Goal: Task Accomplishment & Management: Use online tool/utility

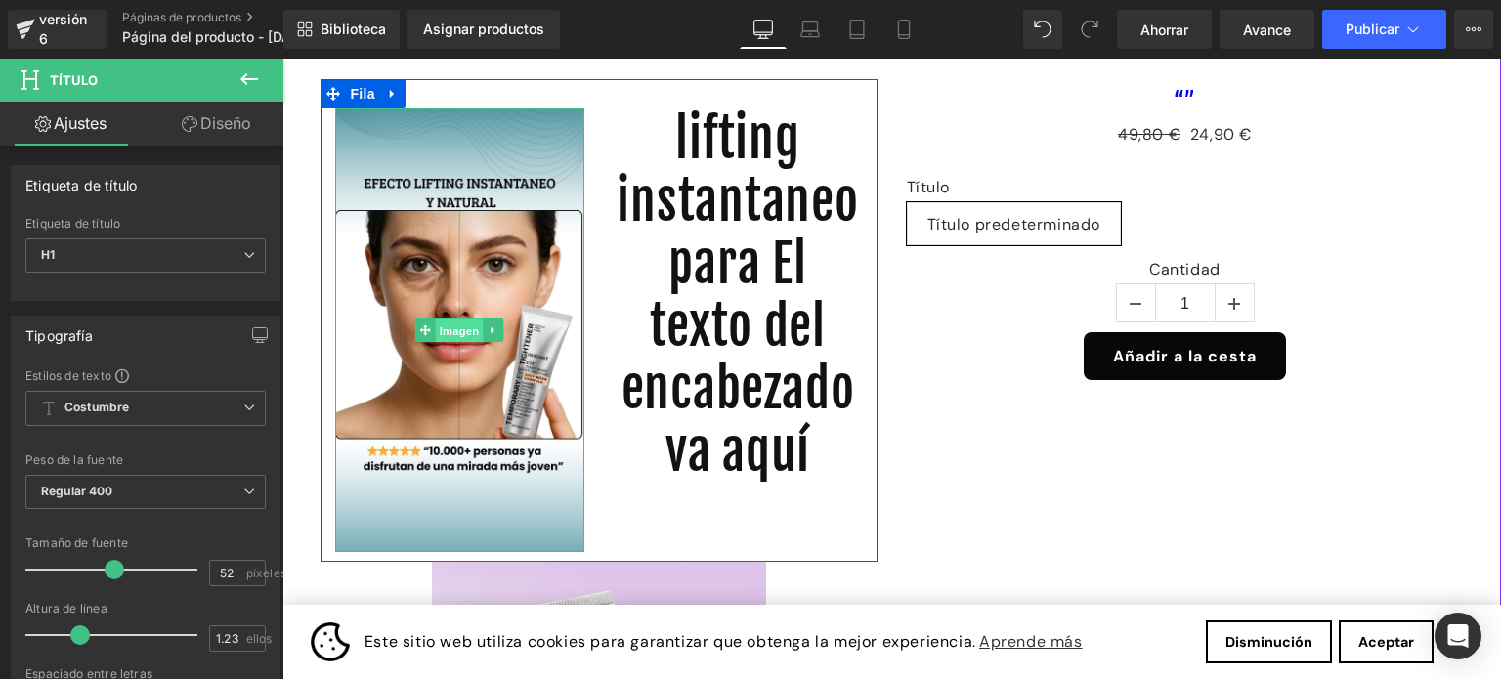
click at [454, 328] on font "Imagen" at bounding box center [460, 331] width 40 height 13
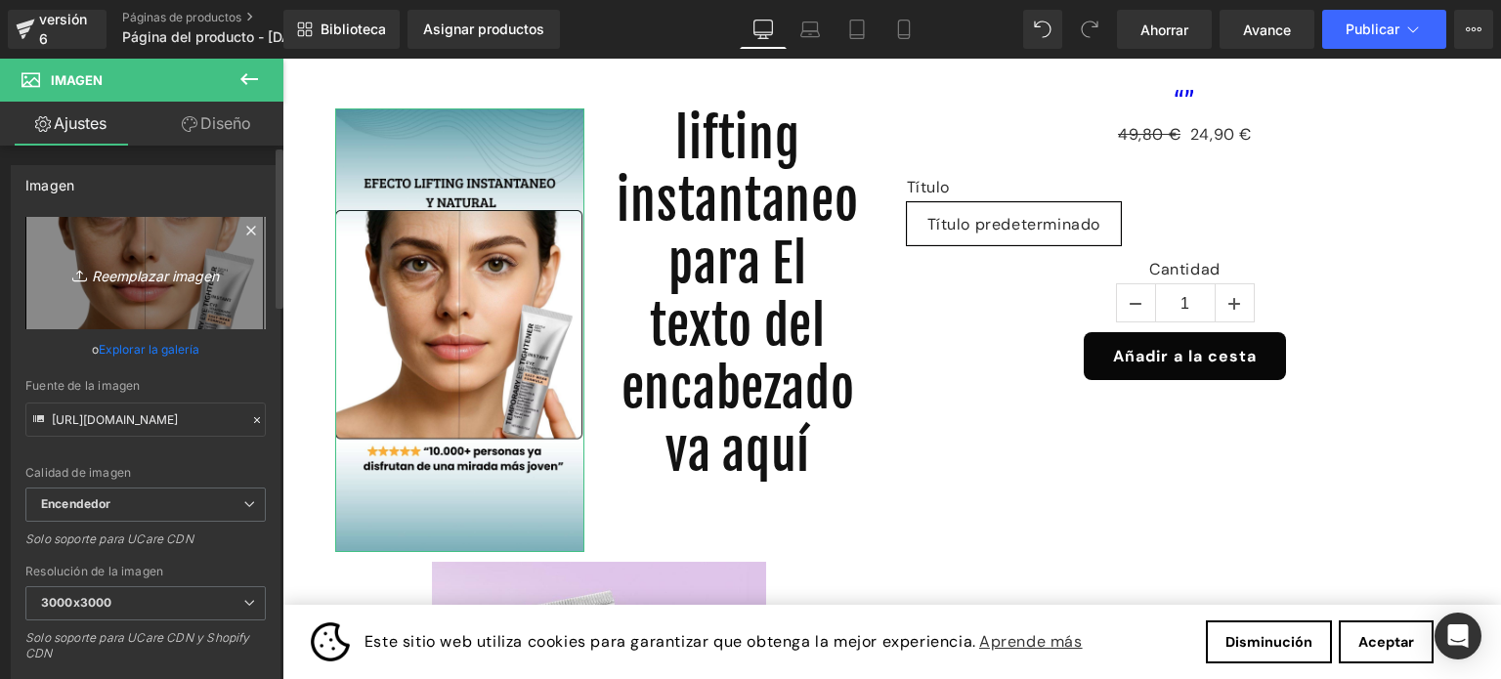
click at [166, 270] on font "Reemplazar imagen" at bounding box center [155, 275] width 127 height 17
type input "C:\fakepath\Agregar un título (5).jpg"
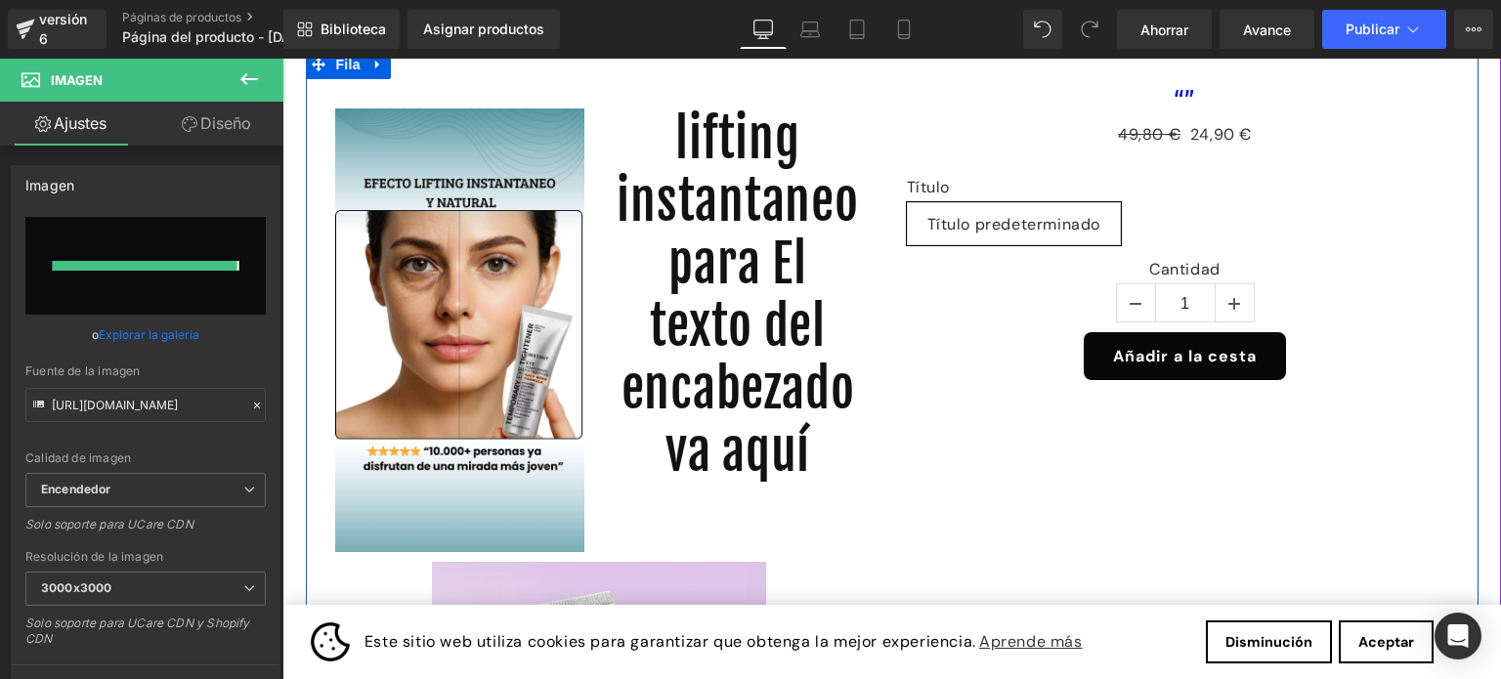
type input "[URL][DOMAIN_NAME]"
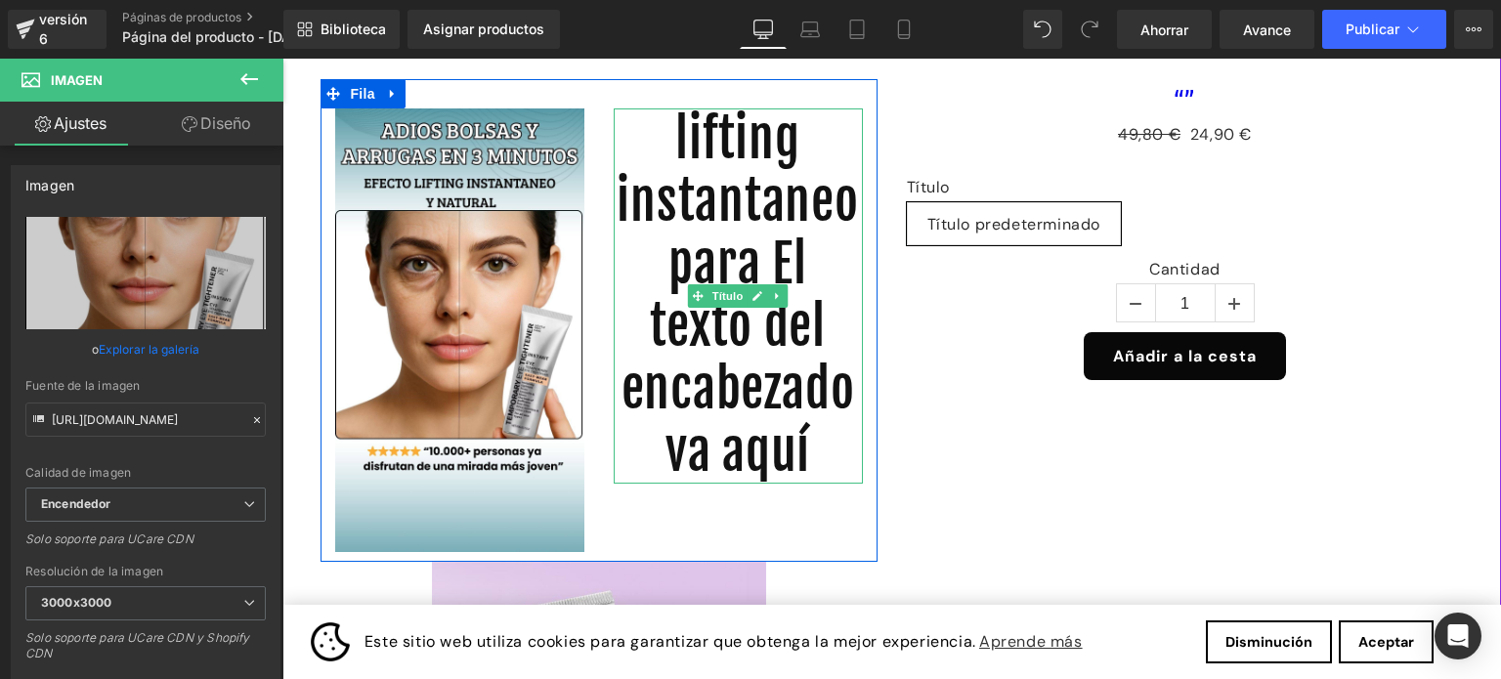
click at [788, 269] on font "lifting instantaneo para El texto del encabezado va aquí" at bounding box center [738, 296] width 242 height 376
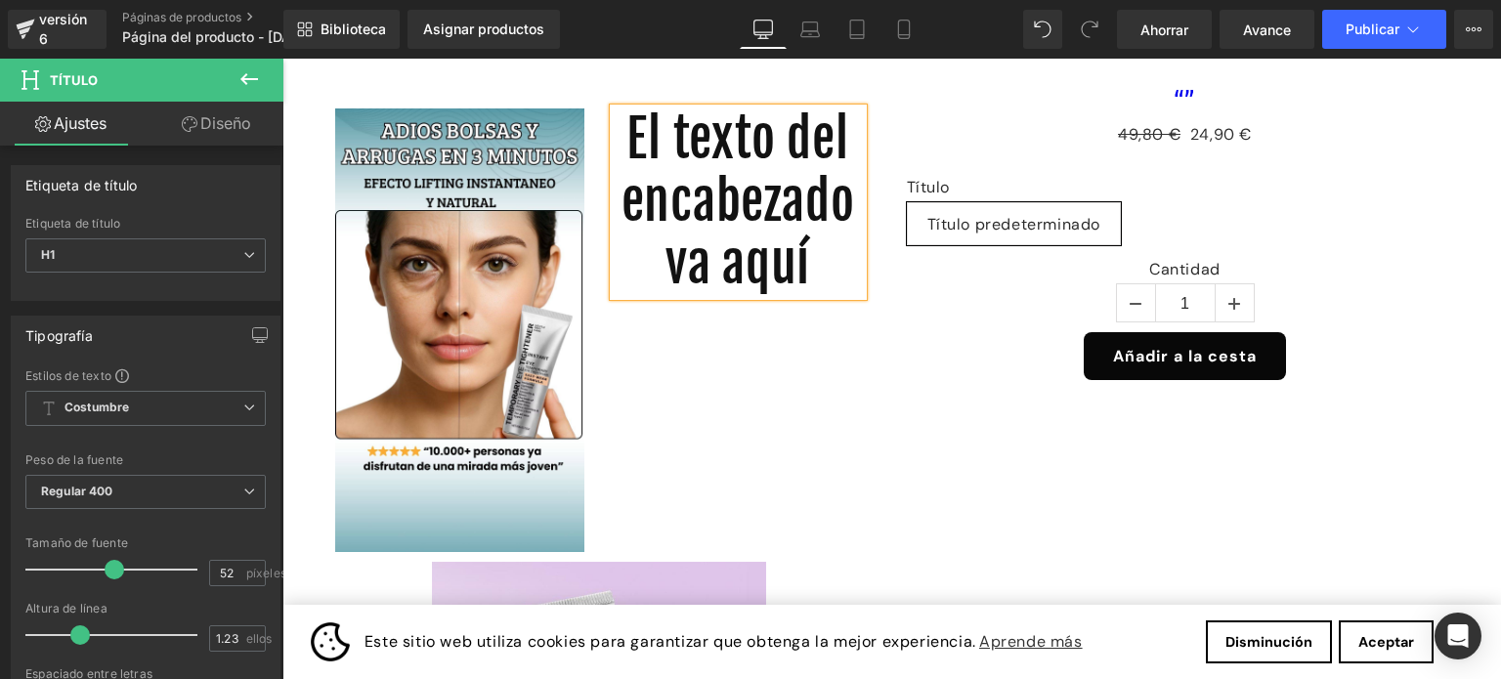
click at [785, 421] on div "Imagen El texto del encabezado va aquí Título Fila" at bounding box center [599, 320] width 557 height 482
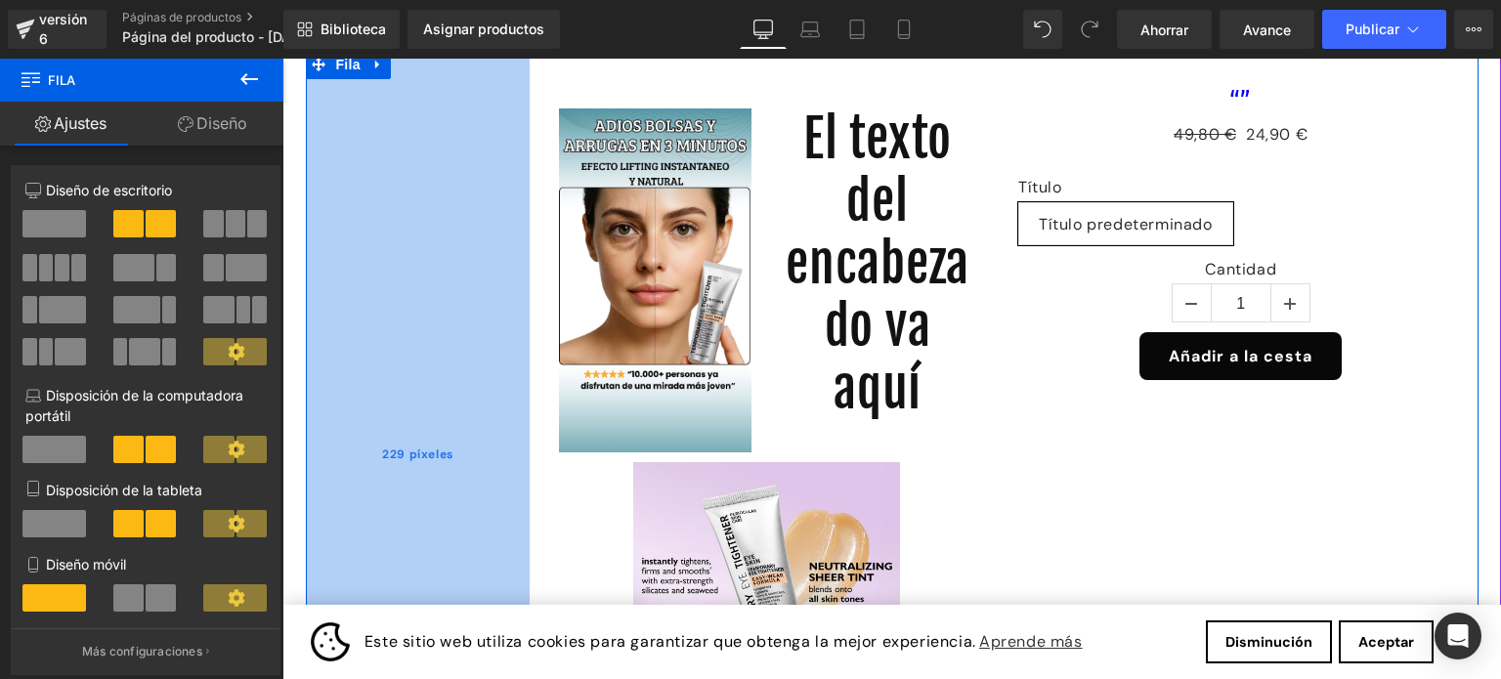
drag, startPoint x: 297, startPoint y: 258, endPoint x: 521, endPoint y: 252, distance: 223.9
click at [521, 252] on div "229 píxeles" at bounding box center [418, 455] width 224 height 811
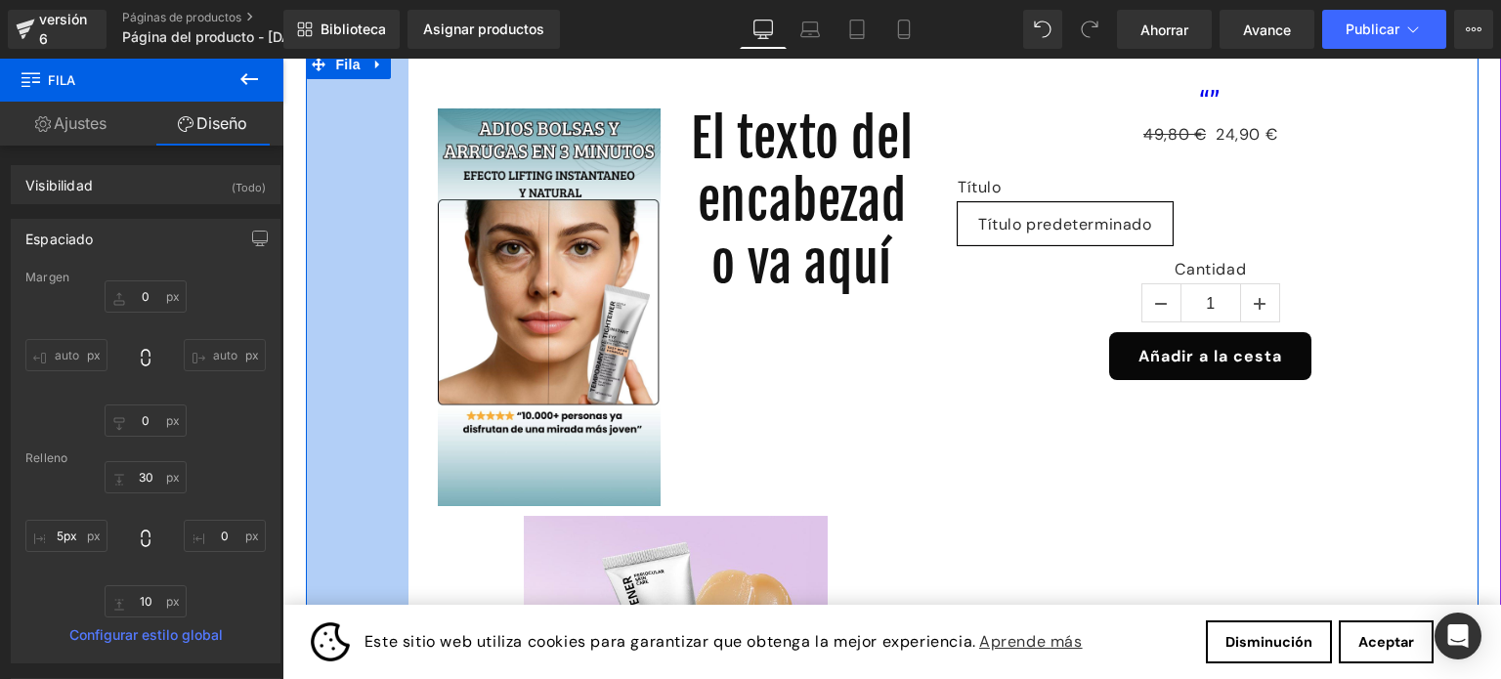
type input "0px"
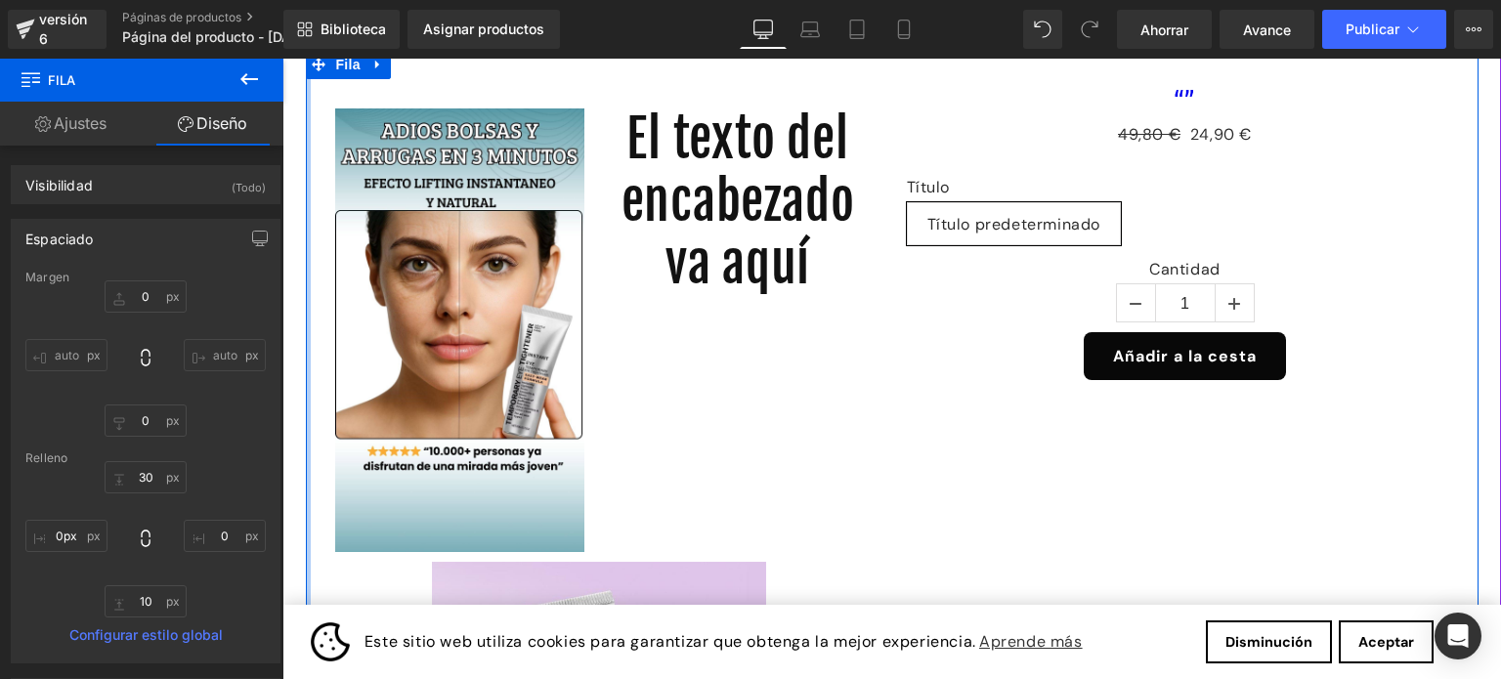
drag, startPoint x: 521, startPoint y: 252, endPoint x: 283, endPoint y: 252, distance: 237.5
click at [283, 252] on div "Asigna un producto y usa esta plantilla para presentarlo en la tienda en vivo I…" at bounding box center [891, 539] width 1219 height 1036
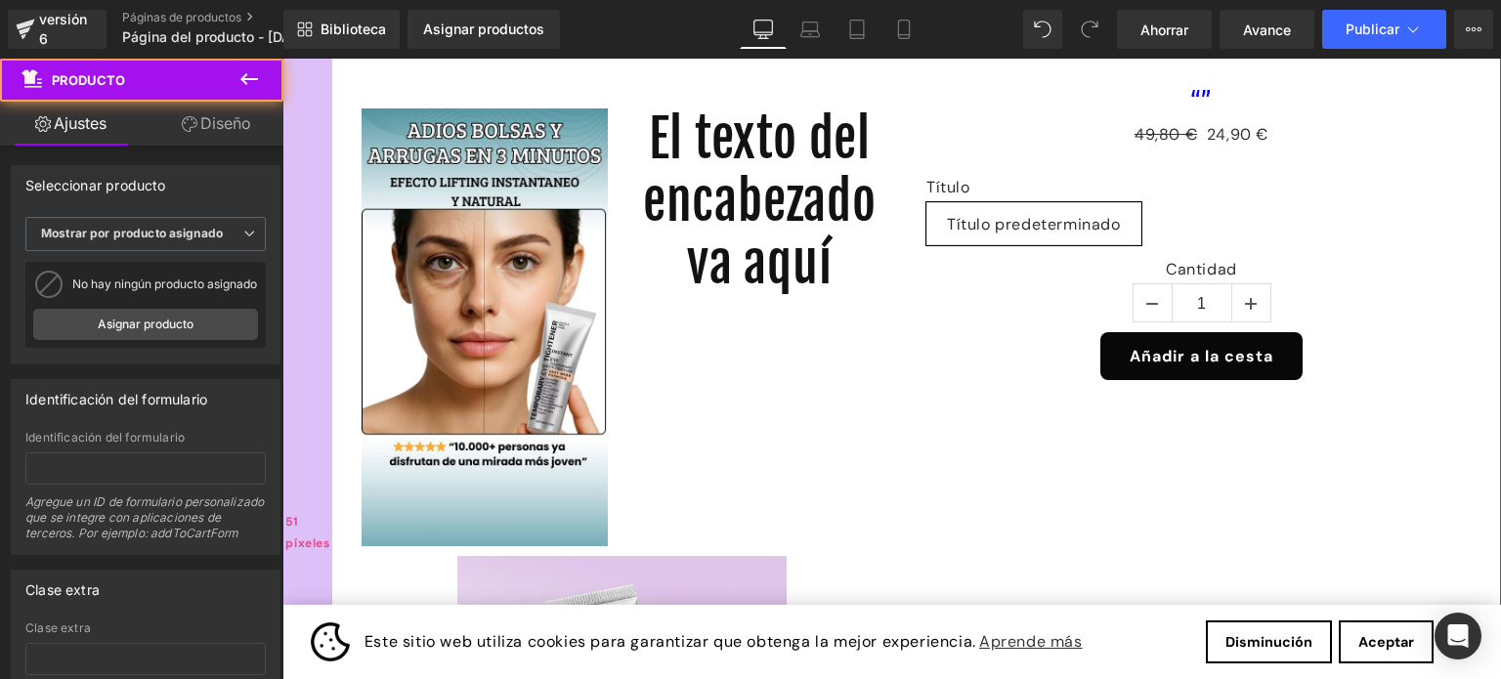
drag, startPoint x: 284, startPoint y: 232, endPoint x: 324, endPoint y: 229, distance: 40.2
click at [324, 229] on div "51 píxeles" at bounding box center [307, 534] width 50 height 1026
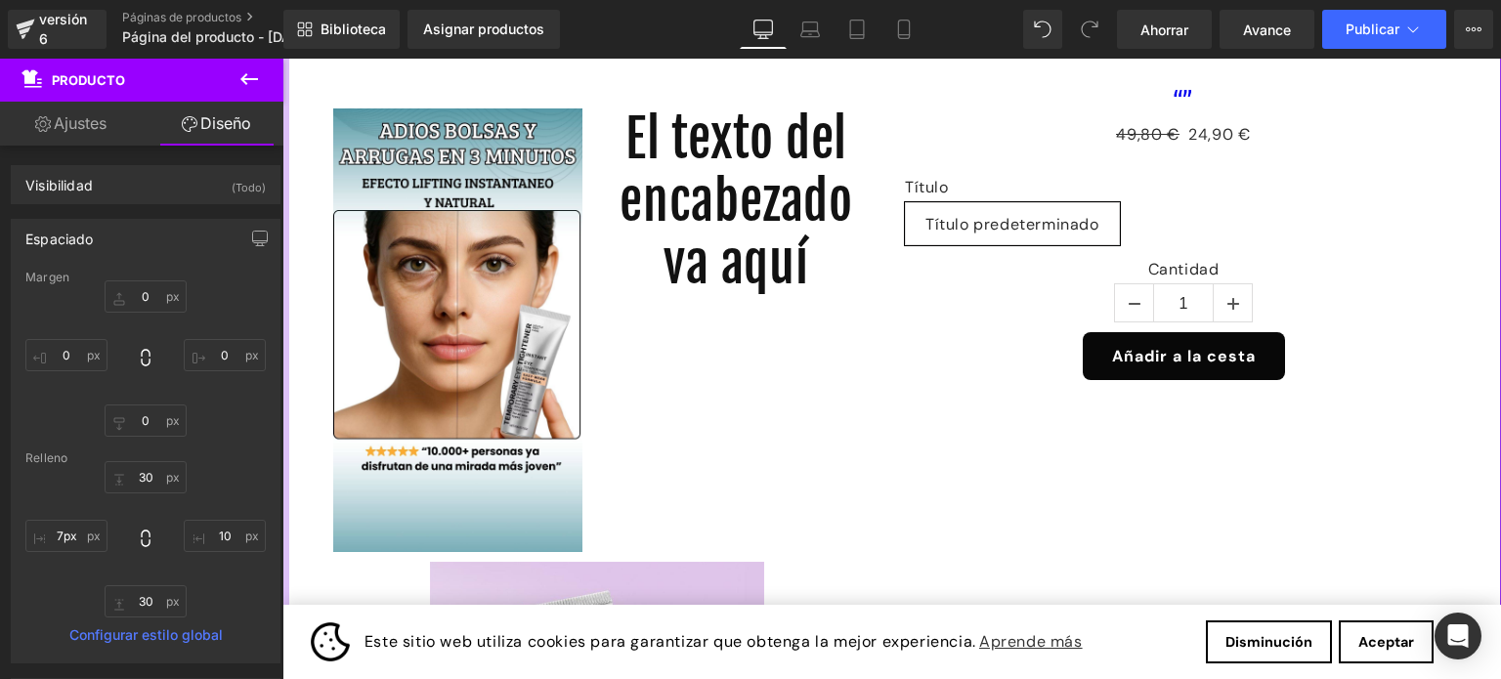
drag, startPoint x: 324, startPoint y: 229, endPoint x: 262, endPoint y: 227, distance: 62.6
click at [282, 227] on html "Este sitio web utiliza cookies para garantizar que obtenga la mejor experiencia…" at bounding box center [891, 271] width 1219 height 621
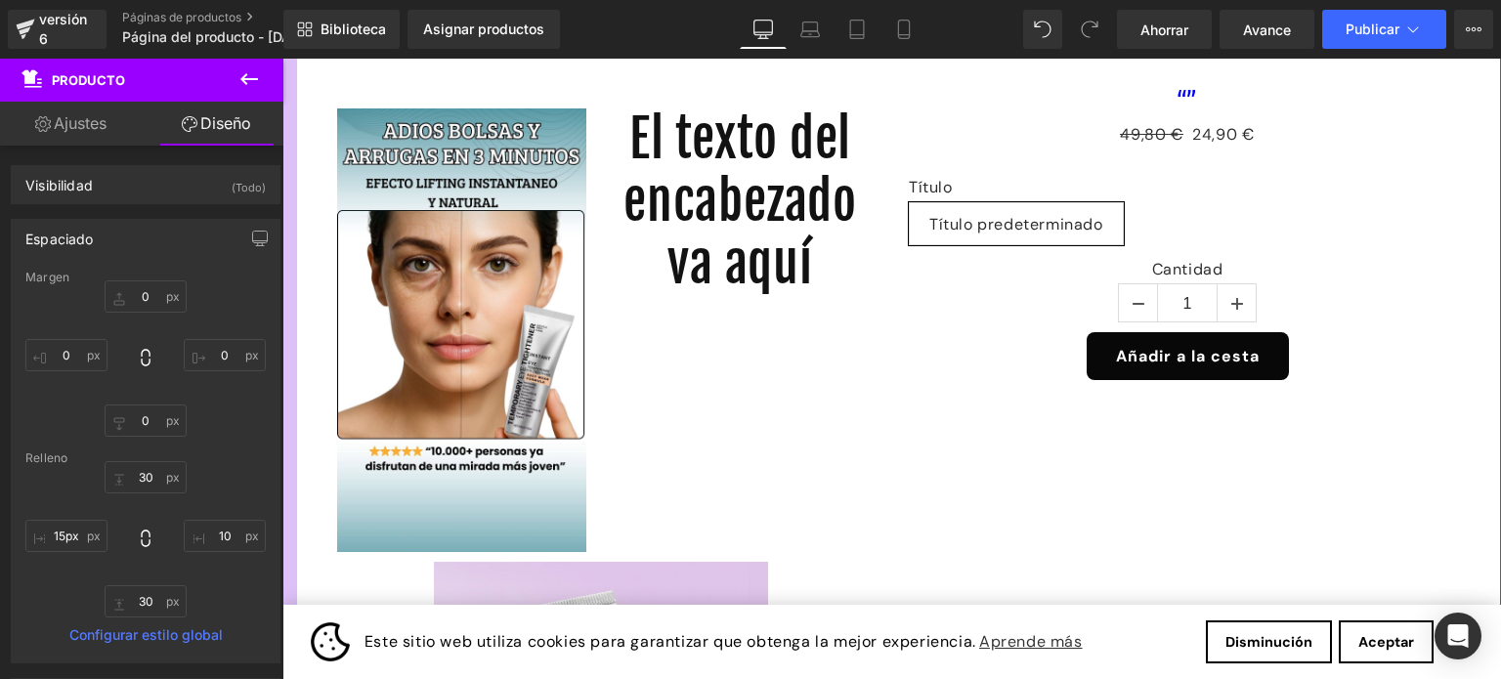
drag, startPoint x: 336, startPoint y: 288, endPoint x: 486, endPoint y: 342, distance: 158.9
click at [282, 288] on html "Este sitio web utiliza cookies para garantizar que obtenga la mejor experiencia…" at bounding box center [891, 271] width 1219 height 621
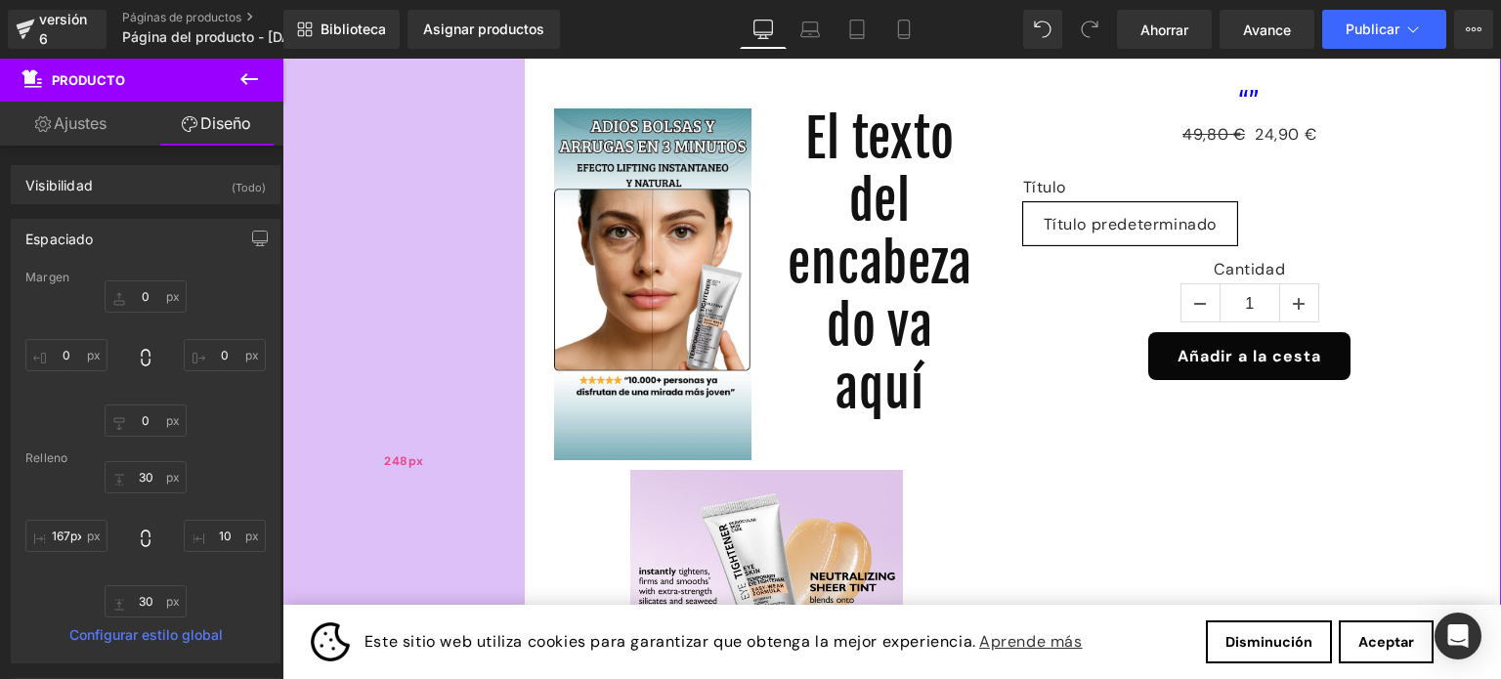
type input "143px"
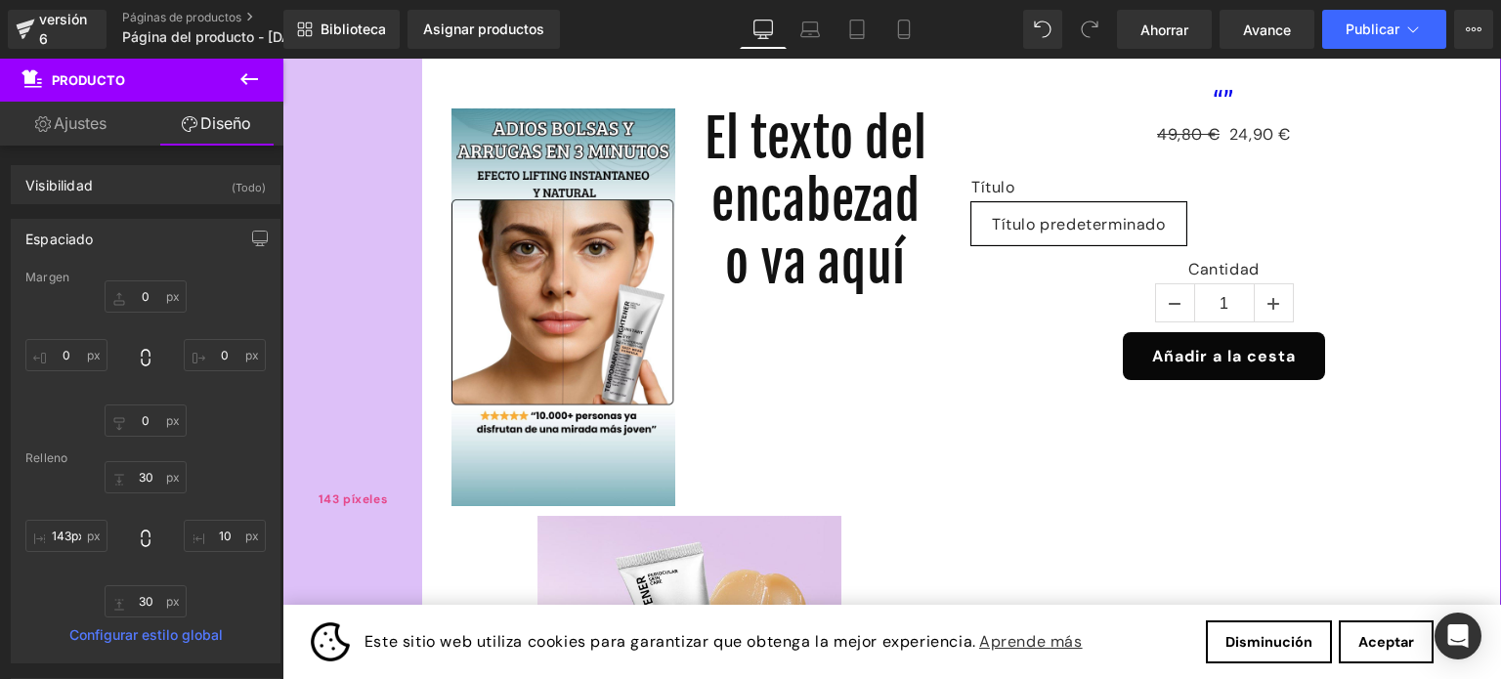
click at [414, 120] on div "143 píxeles" at bounding box center [352, 500] width 140 height 959
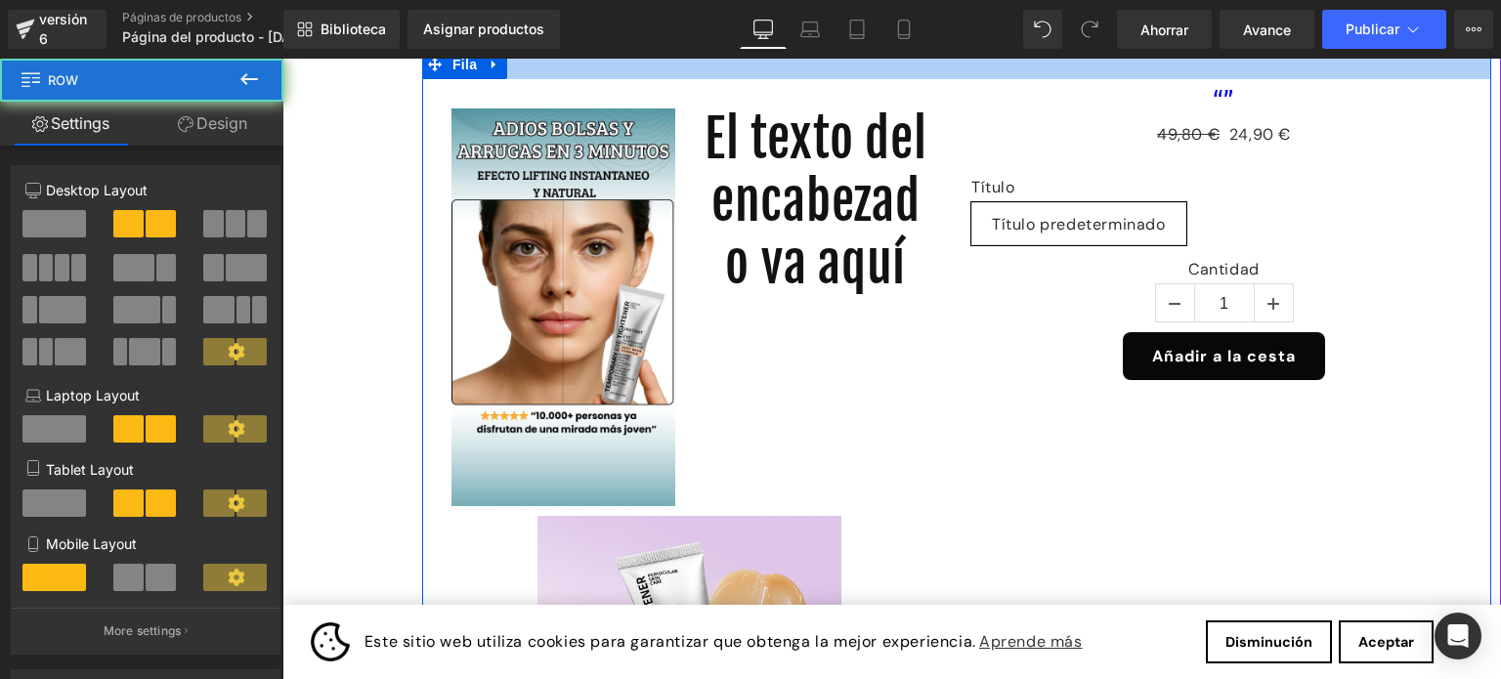
click at [567, 70] on div at bounding box center [956, 64] width 1069 height 29
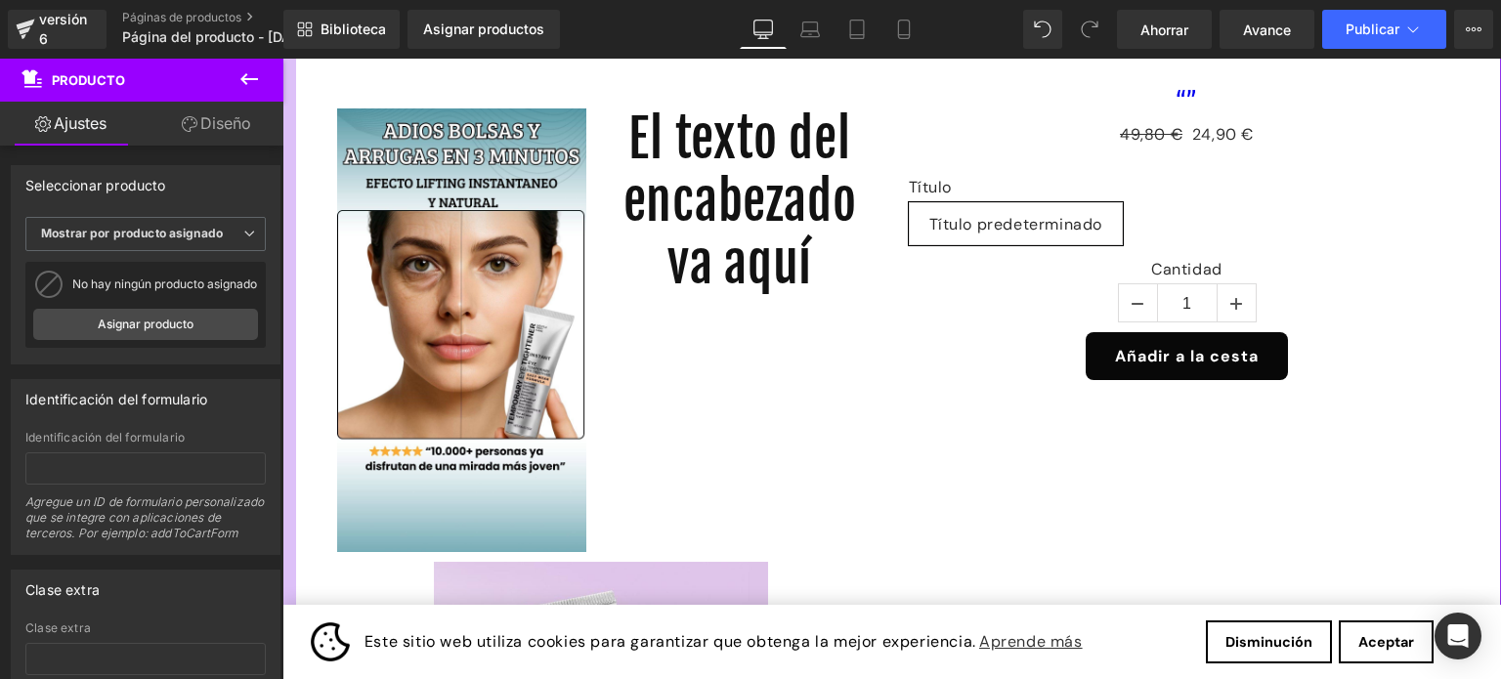
drag, startPoint x: 414, startPoint y: 495, endPoint x: 547, endPoint y: 553, distance: 144.9
click at [282, 495] on html "Este sitio web utiliza cookies para garantizar que obtenga la mejor experiencia…" at bounding box center [891, 271] width 1219 height 621
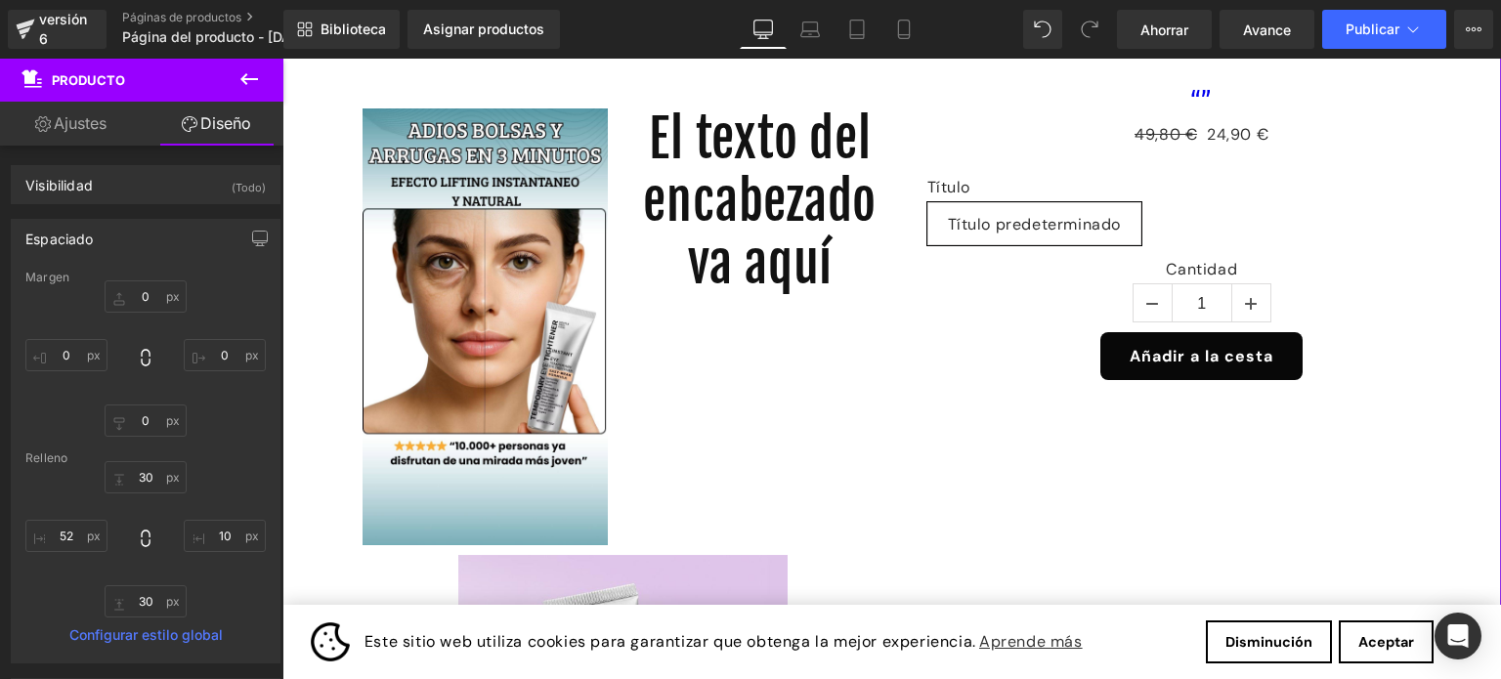
click at [106, 121] on font "Ajustes" at bounding box center [80, 123] width 53 height 20
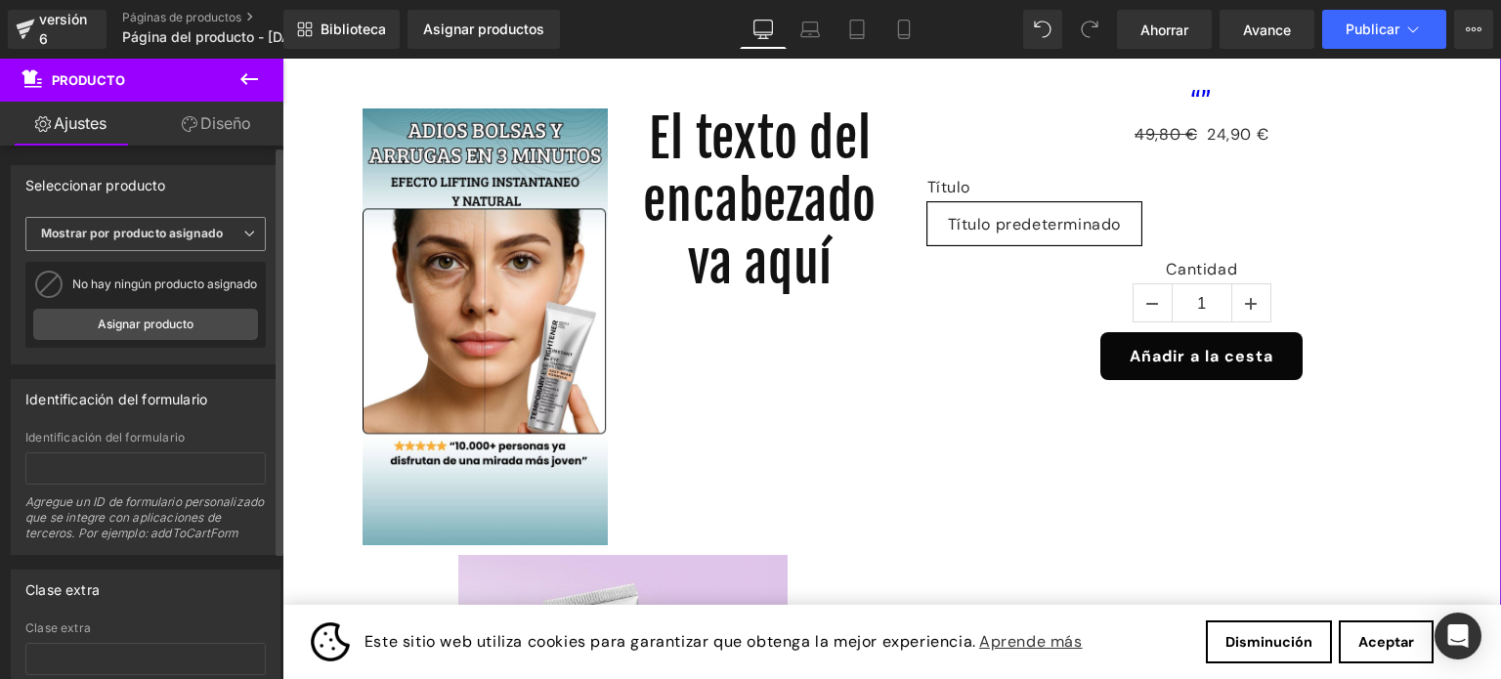
click at [235, 233] on span "Mostrar por producto asignado" at bounding box center [145, 234] width 240 height 34
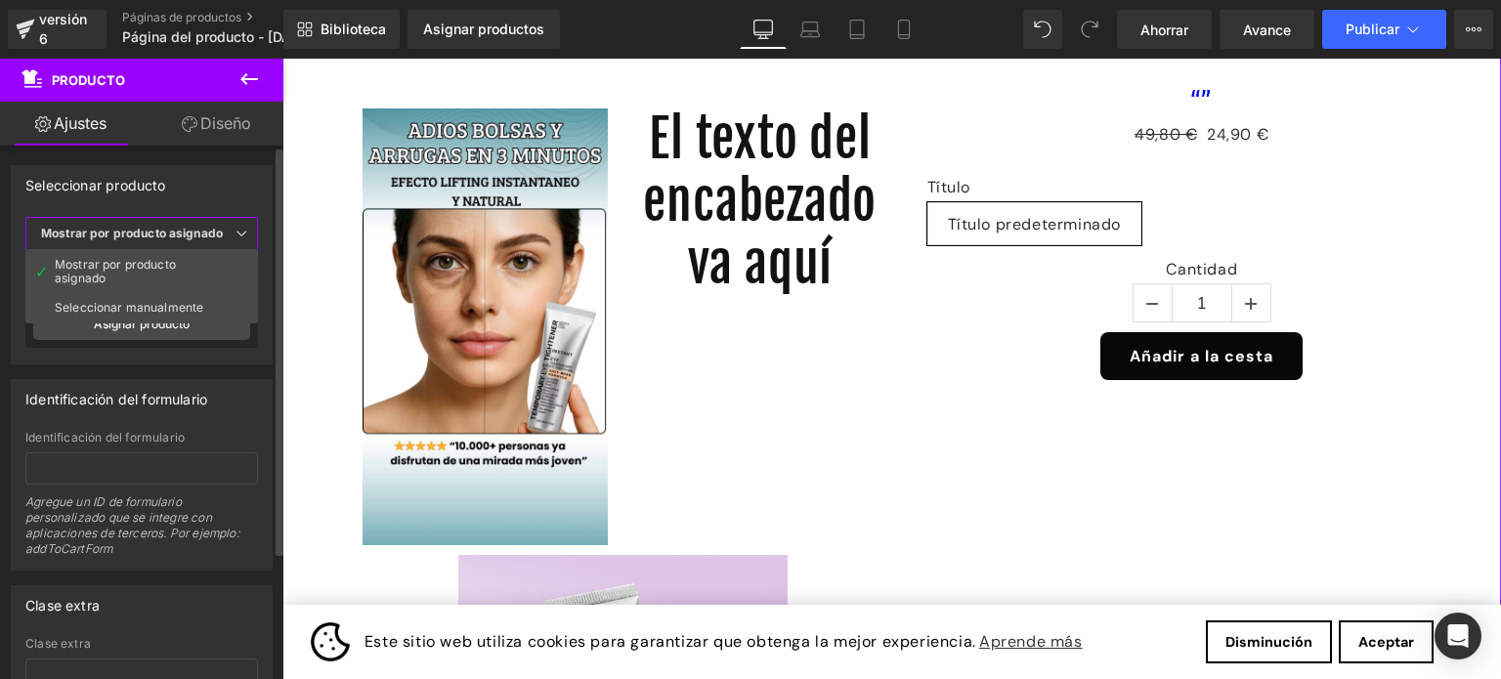
click at [235, 233] on span "Mostrar por producto asignado" at bounding box center [141, 234] width 233 height 34
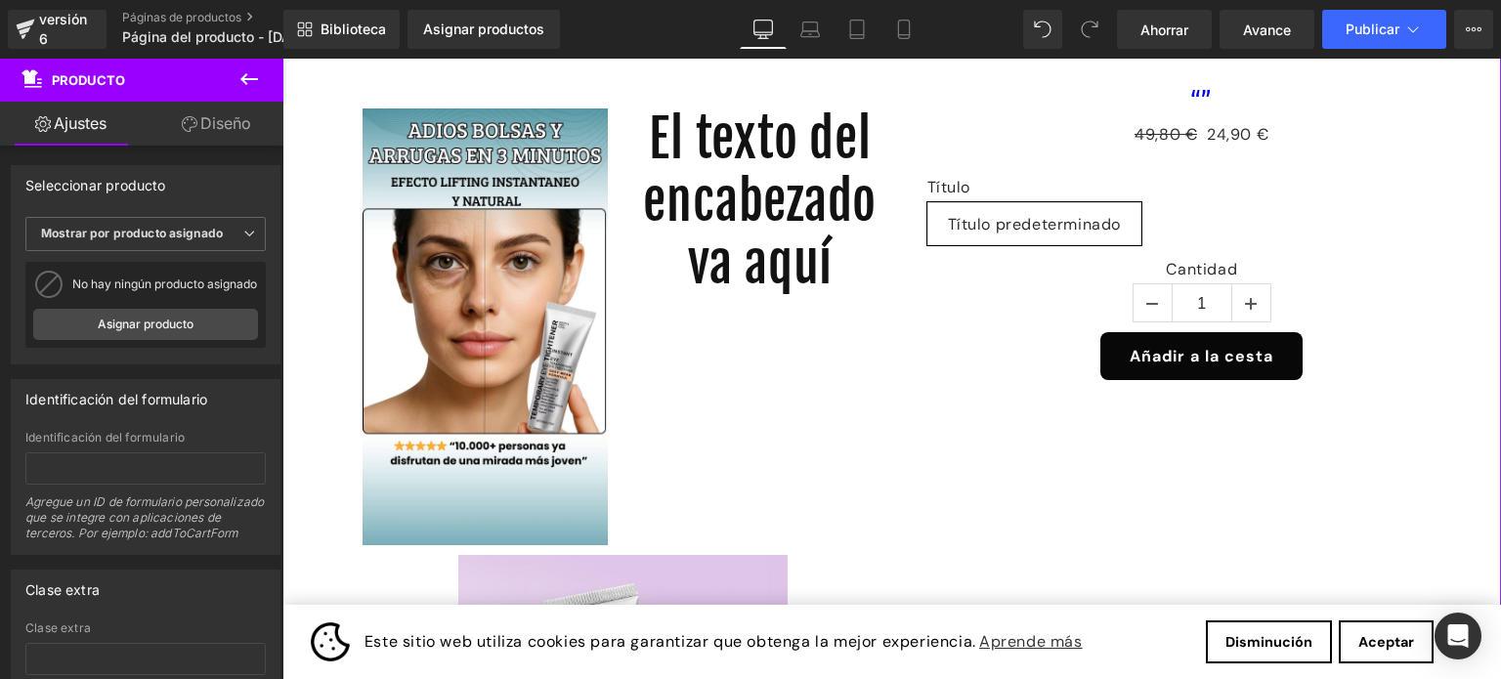
click at [257, 120] on link "Diseño" at bounding box center [217, 124] width 142 height 44
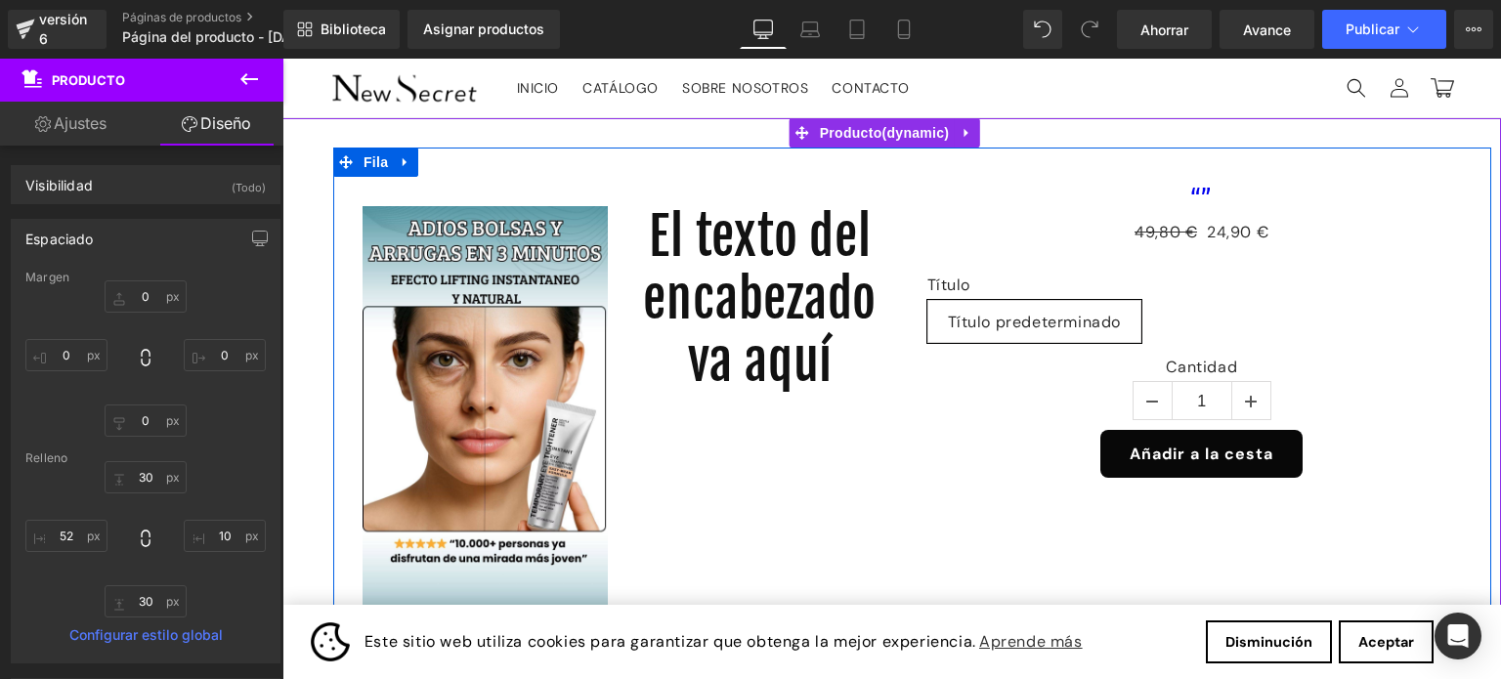
scroll to position [98, 0]
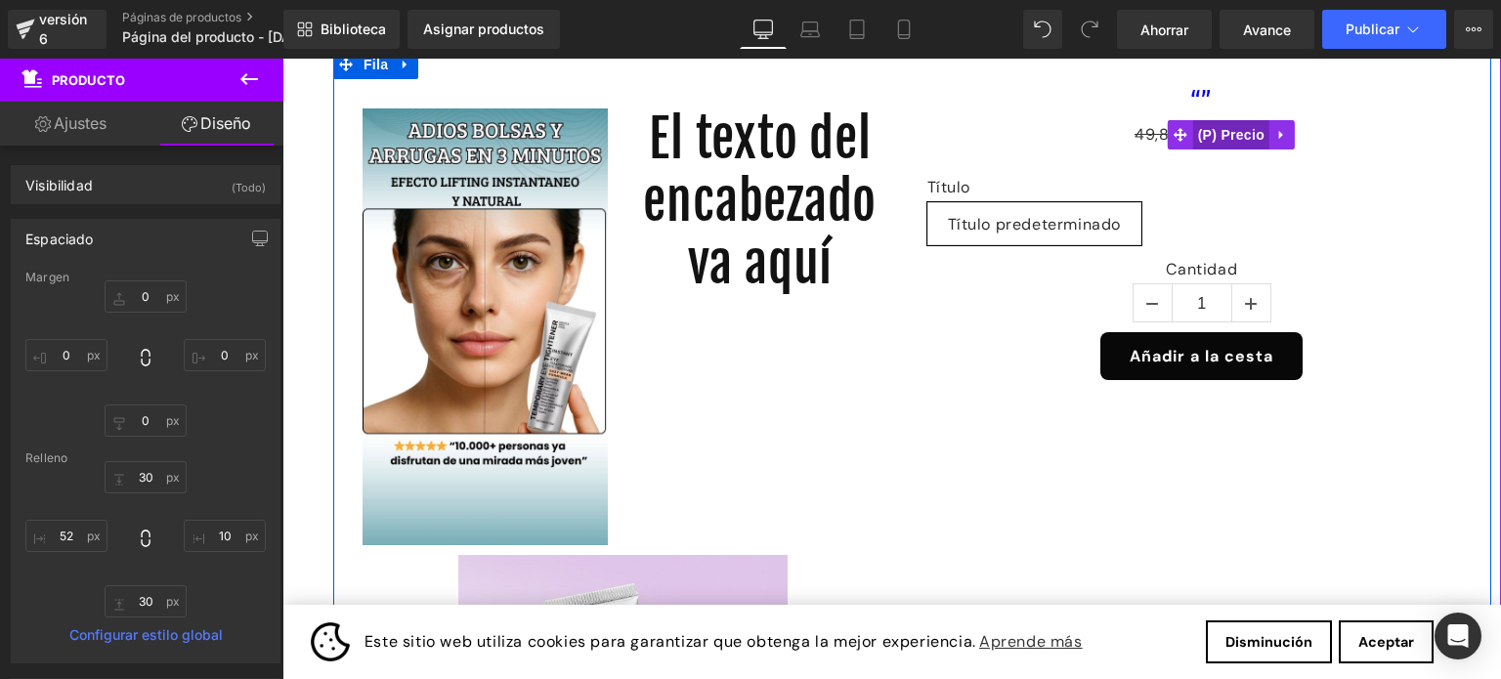
click at [1215, 132] on font "(P) Precio" at bounding box center [1231, 135] width 66 height 16
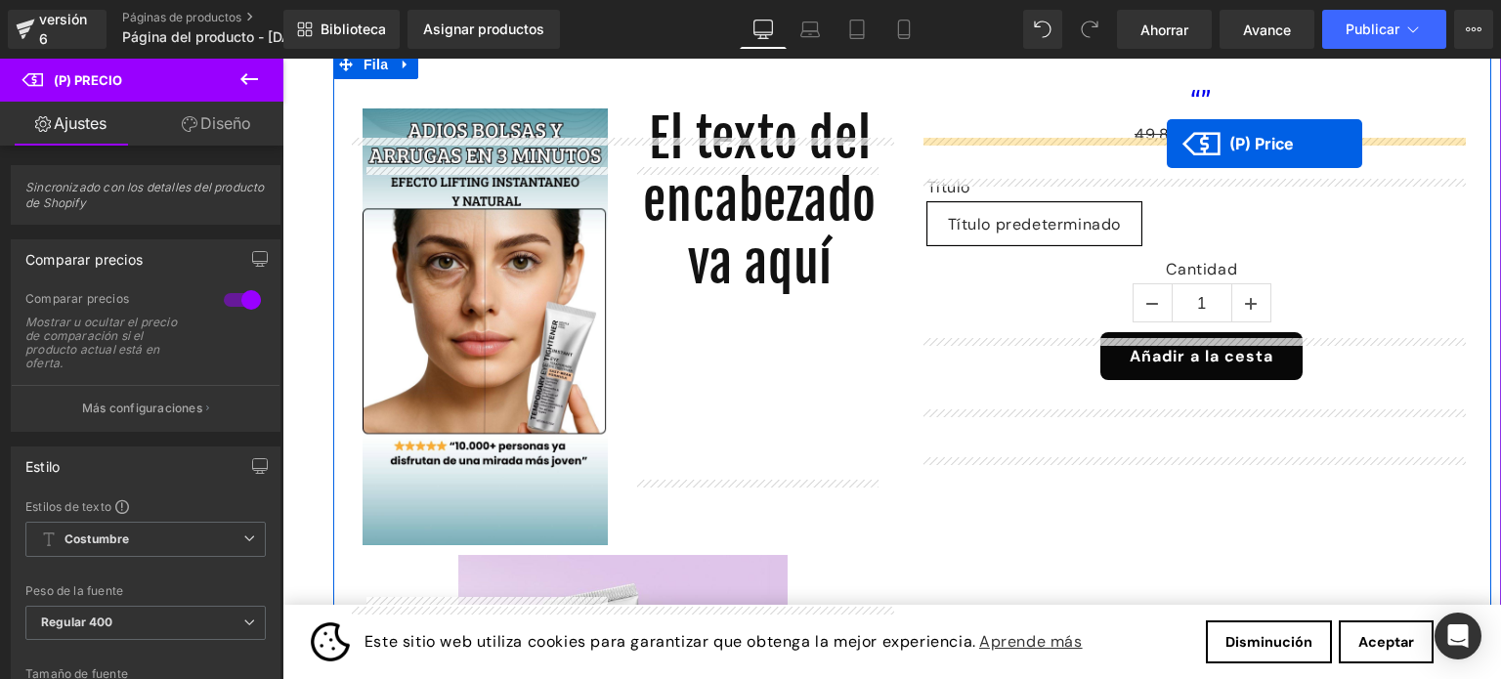
scroll to position [39, 0]
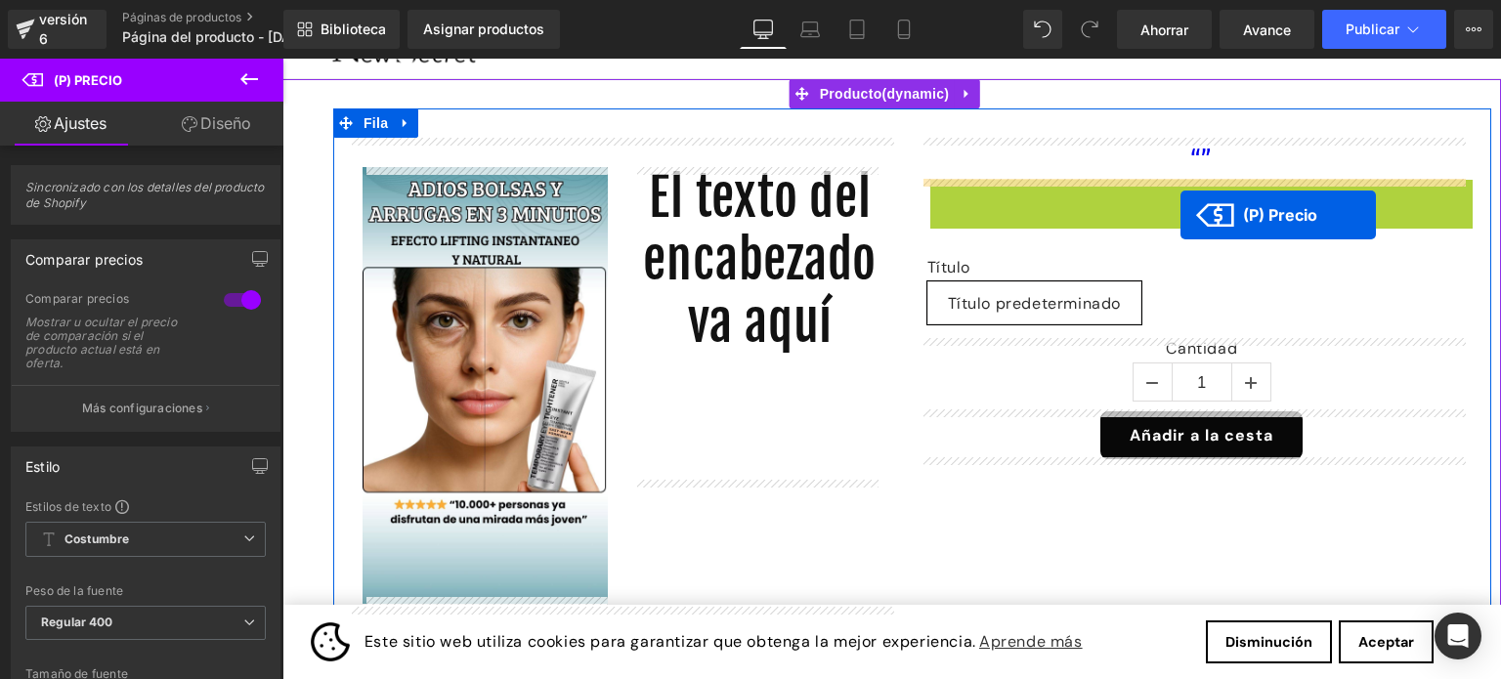
drag, startPoint x: 1217, startPoint y: 130, endPoint x: 1181, endPoint y: 213, distance: 90.6
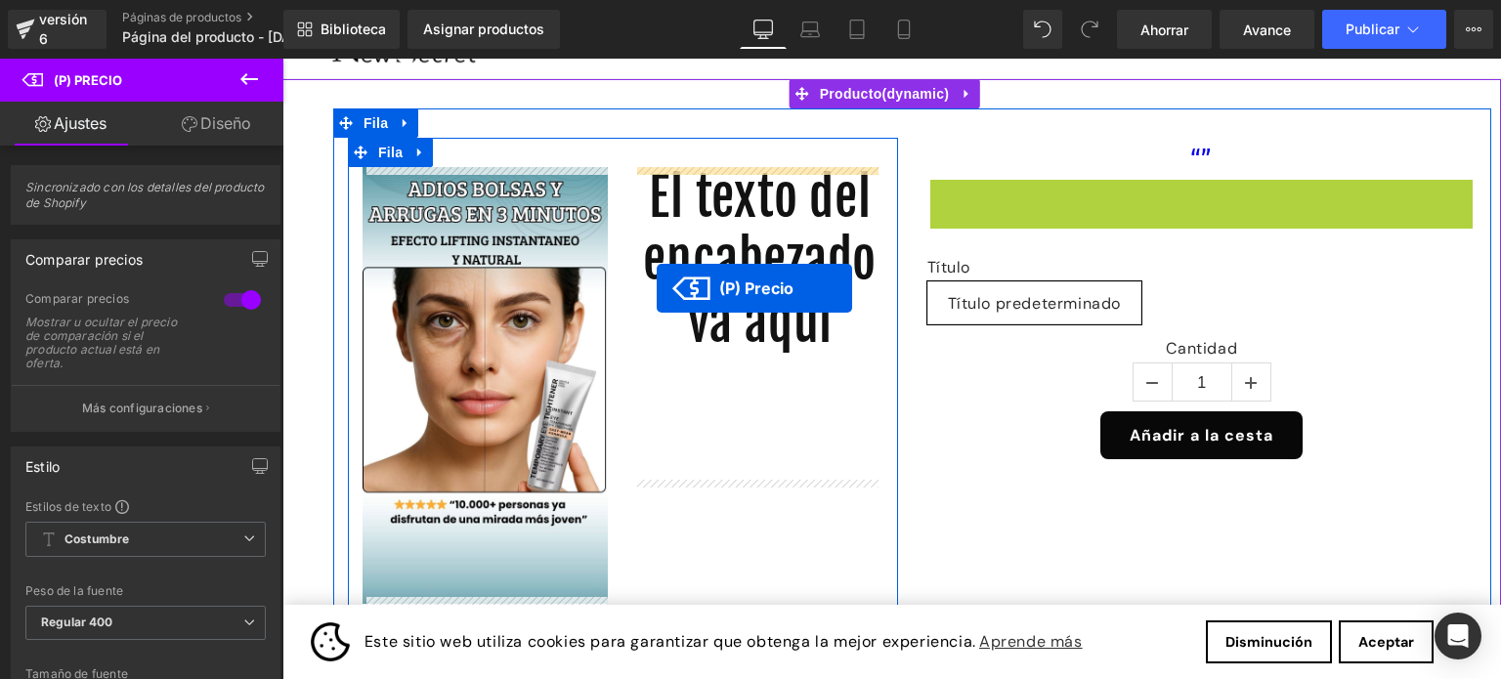
drag, startPoint x: 1205, startPoint y: 186, endPoint x: 669, endPoint y: 285, distance: 544.7
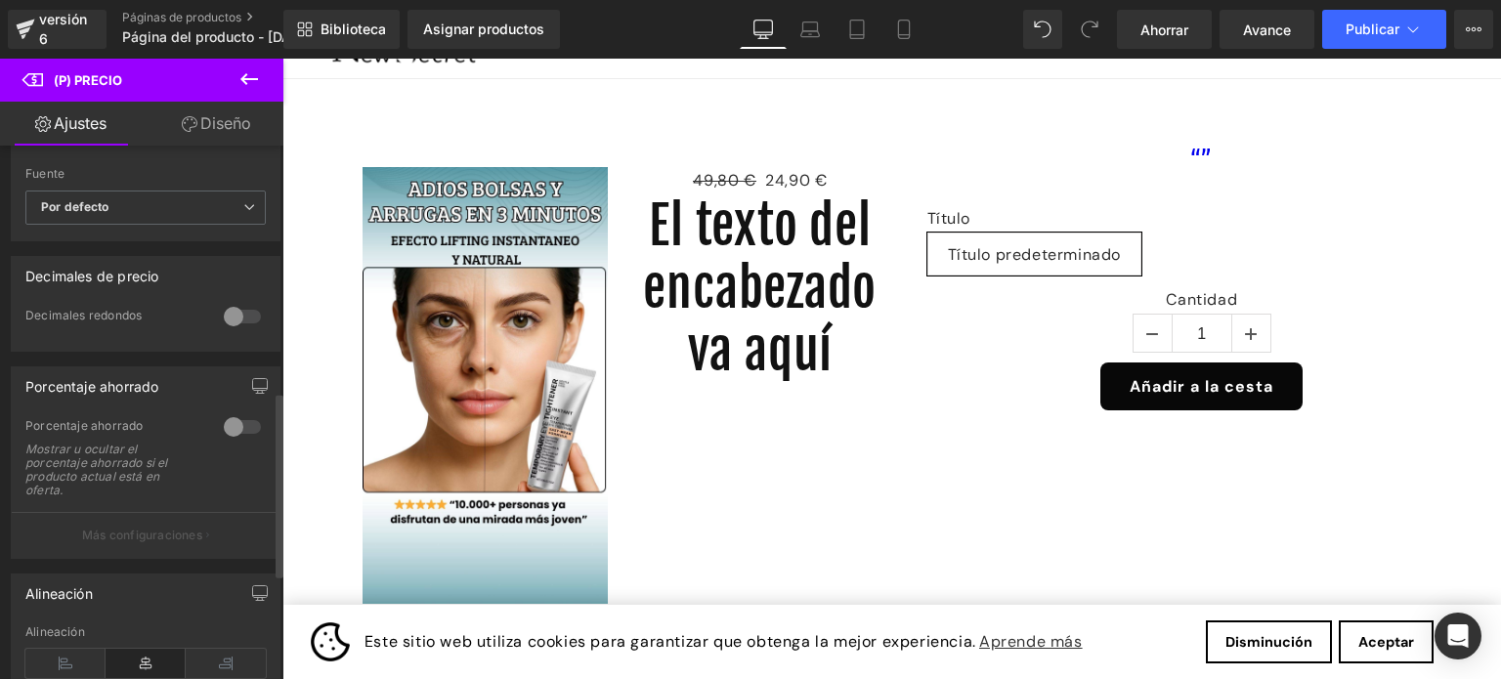
scroll to position [626, 0]
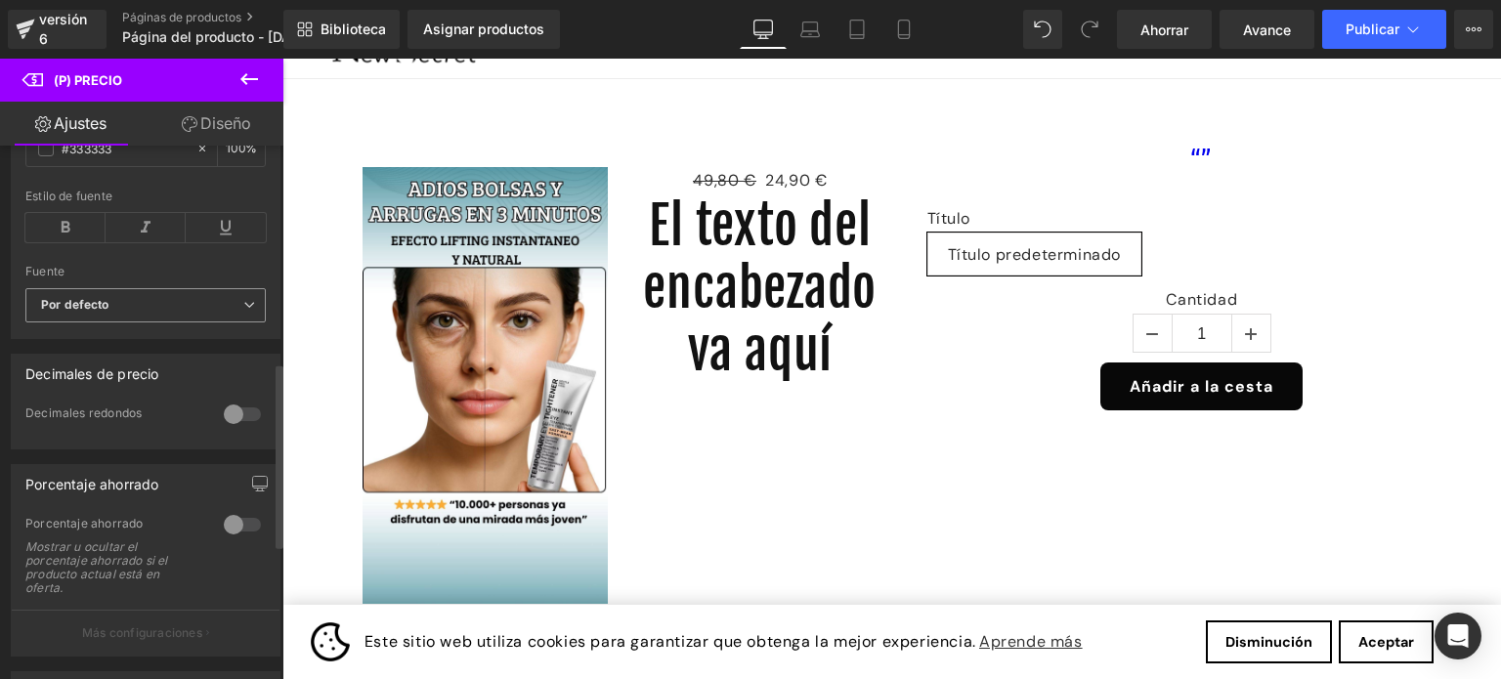
click at [243, 300] on icon at bounding box center [249, 305] width 12 height 12
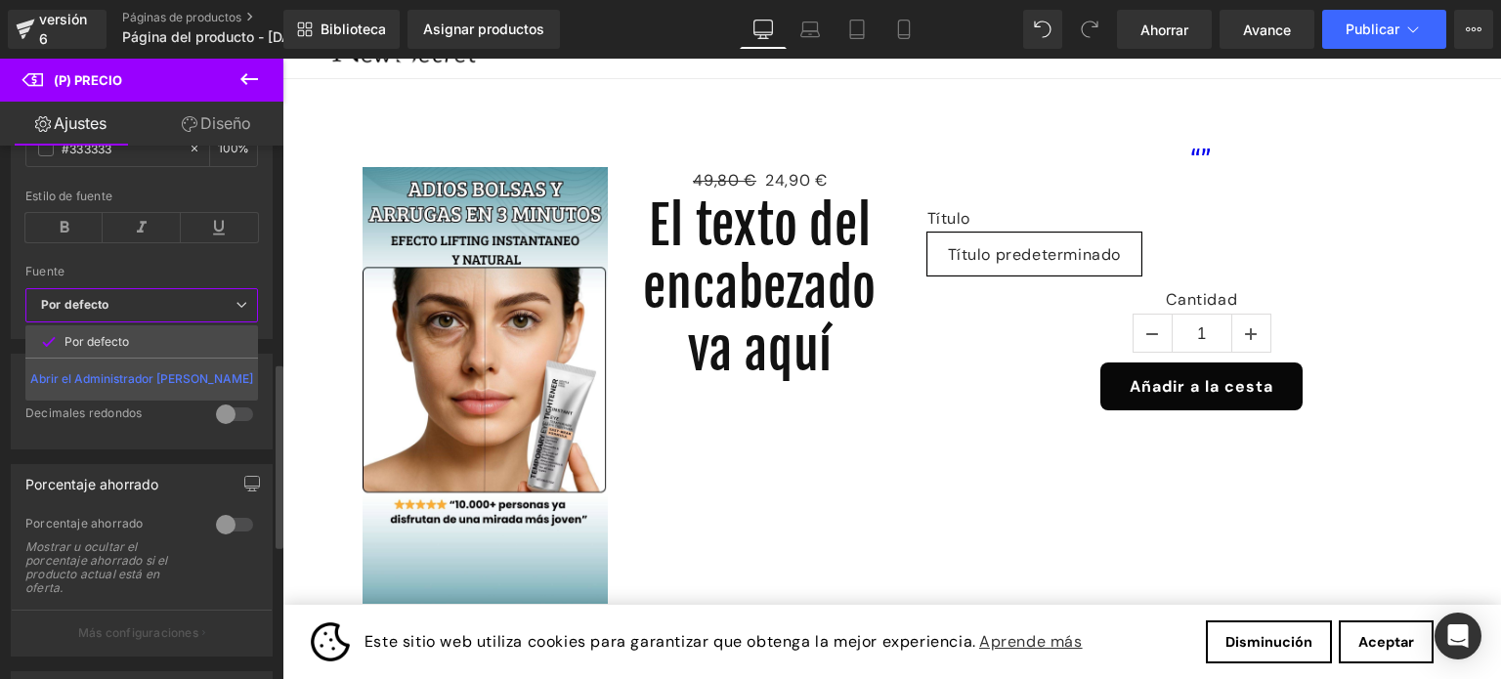
click at [242, 300] on icon at bounding box center [242, 305] width 12 height 12
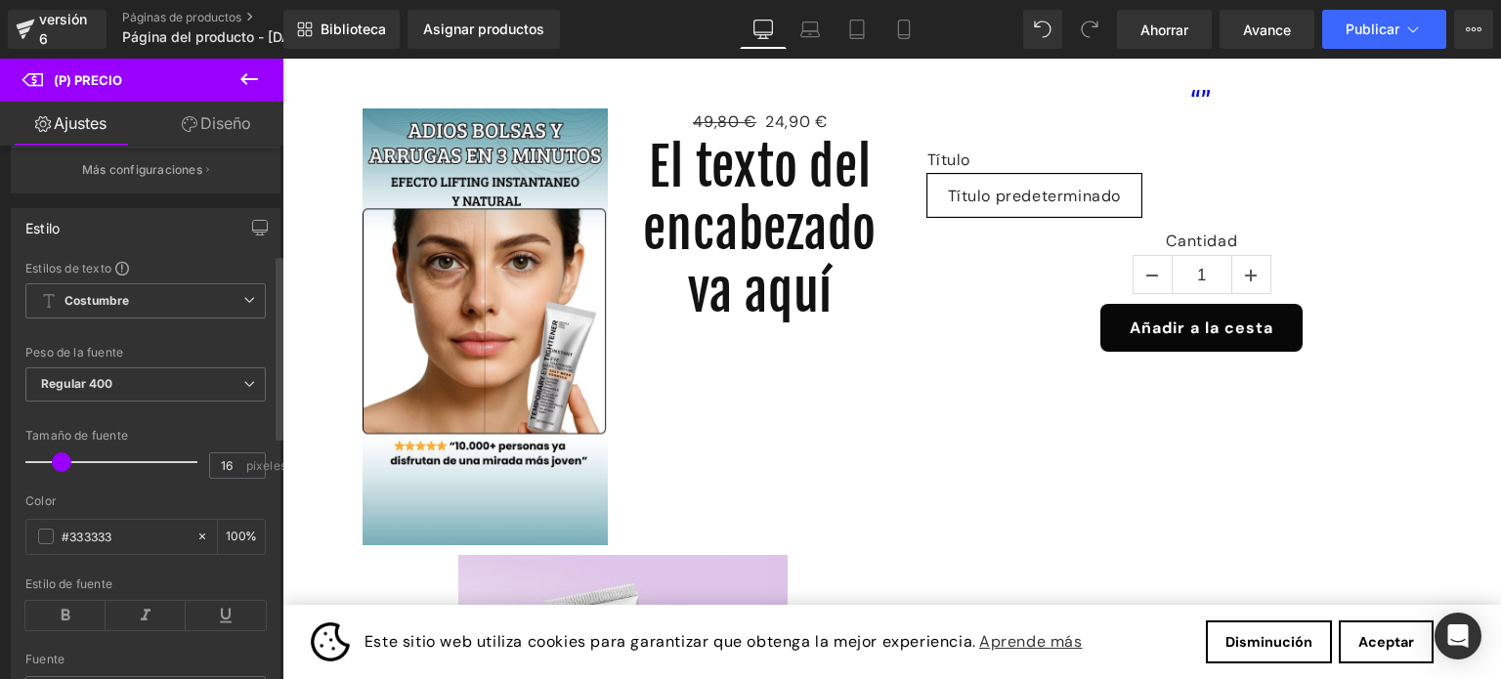
scroll to position [236, 0]
drag, startPoint x: 227, startPoint y: 463, endPoint x: 210, endPoint y: 460, distance: 16.9
click at [210, 460] on input "16" at bounding box center [227, 468] width 34 height 24
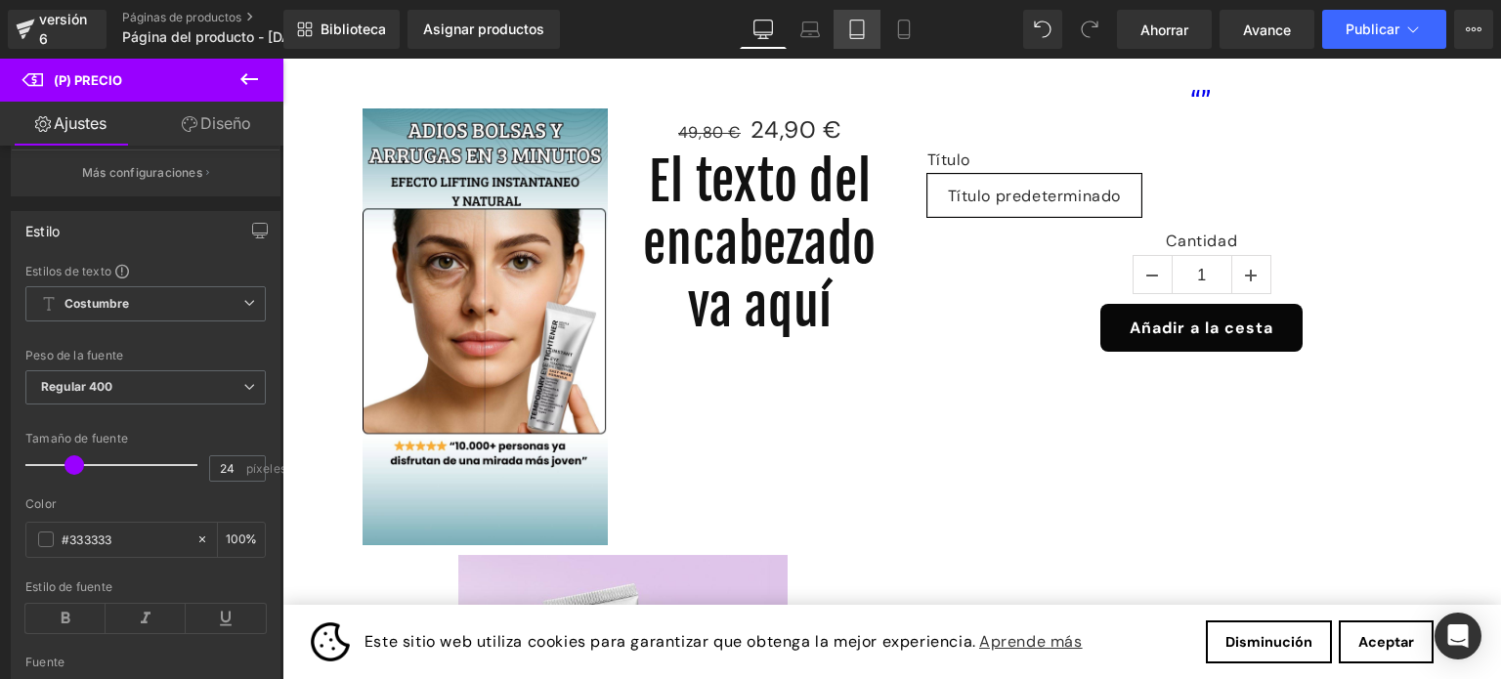
click at [850, 30] on icon at bounding box center [857, 30] width 20 height 20
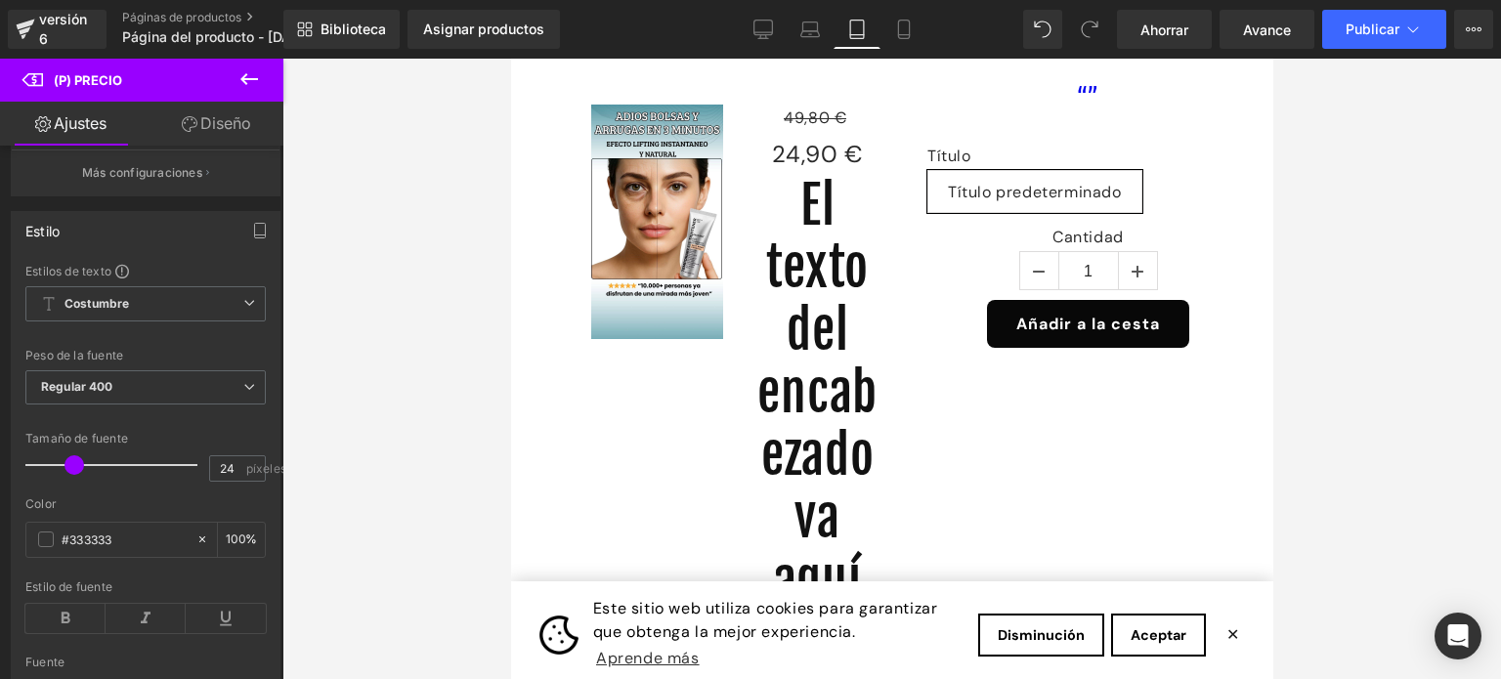
scroll to position [0, 0]
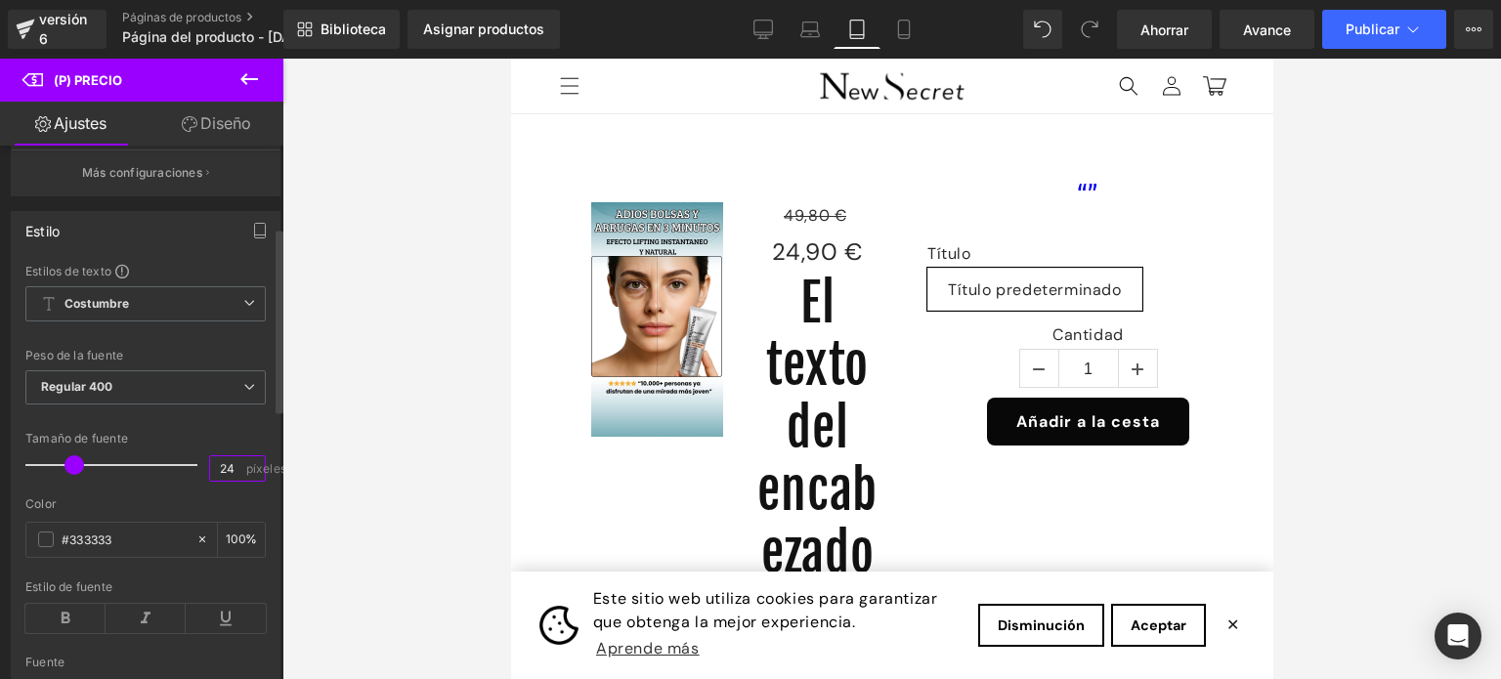
click at [225, 462] on input "24" at bounding box center [227, 468] width 34 height 24
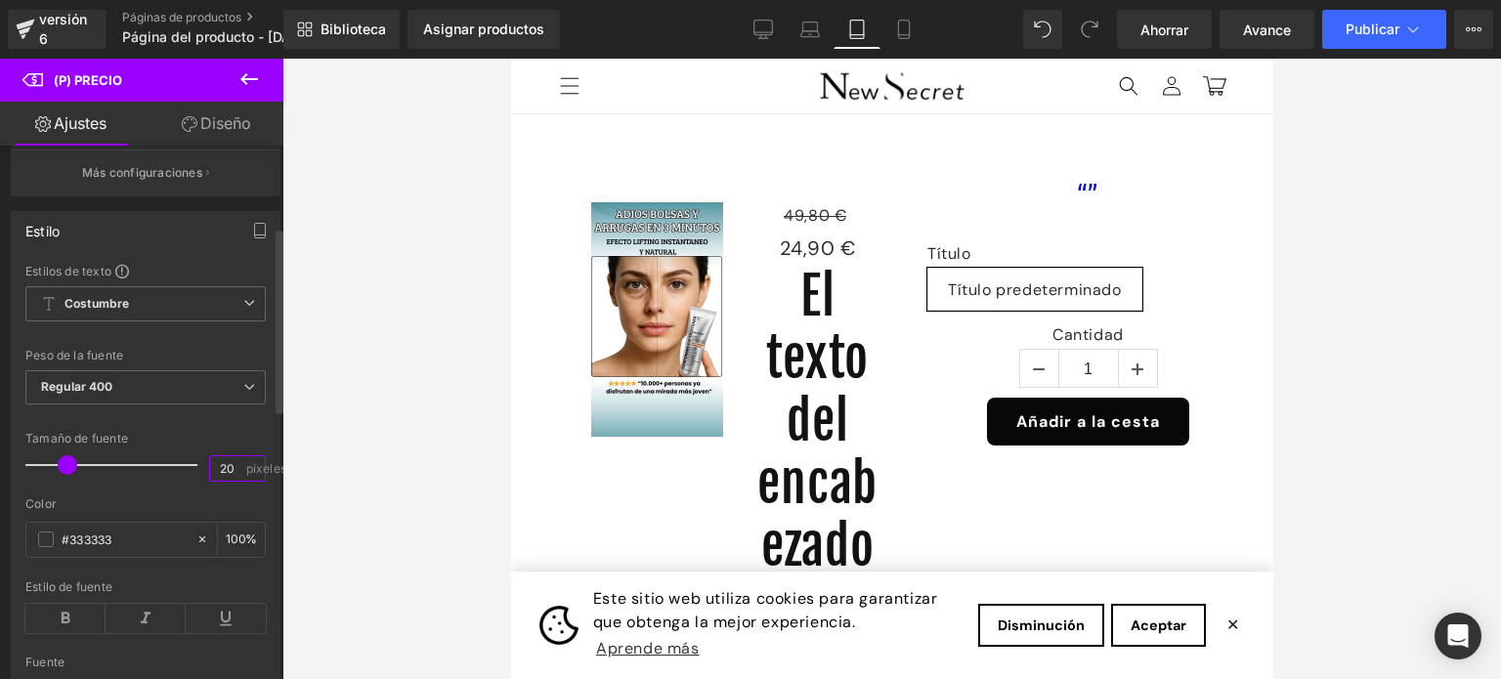
type input "20"
click at [174, 489] on div at bounding box center [145, 491] width 240 height 13
click at [759, 30] on icon at bounding box center [763, 30] width 20 height 20
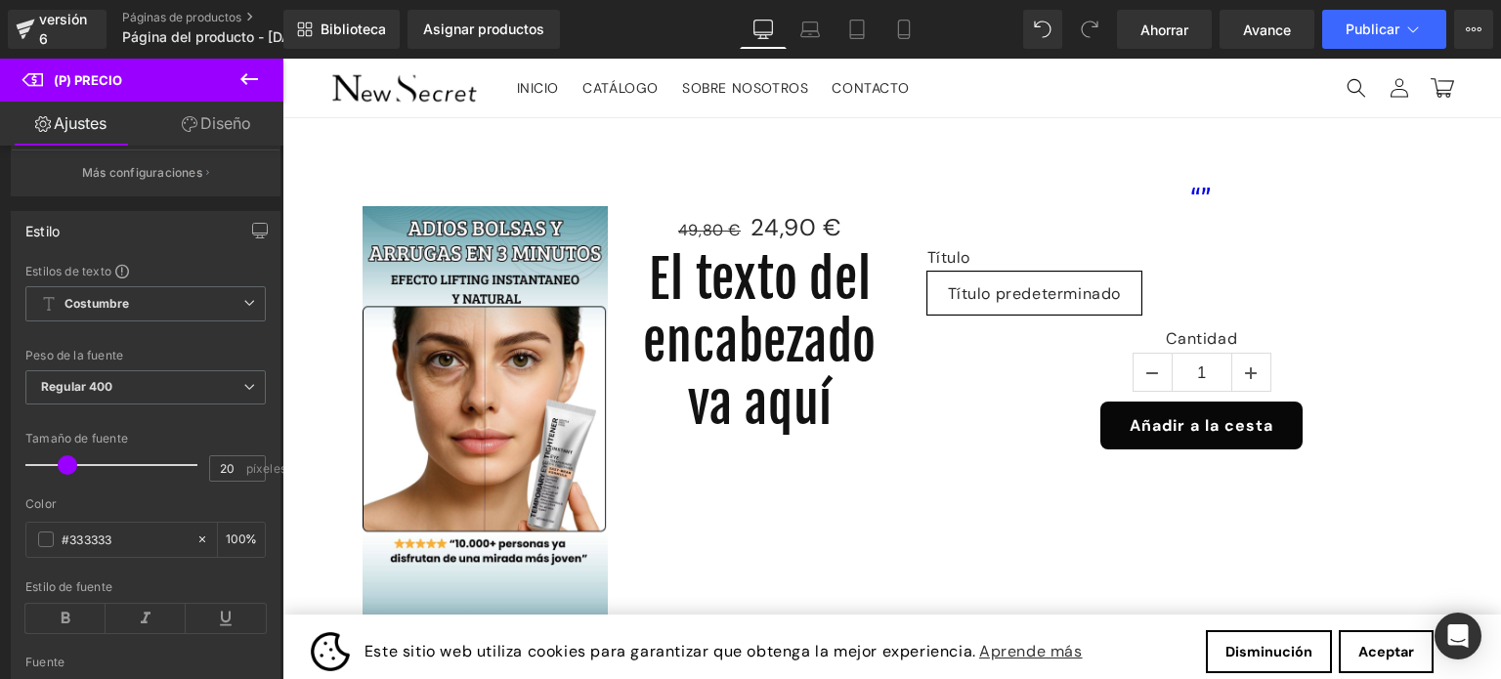
scroll to position [4, 0]
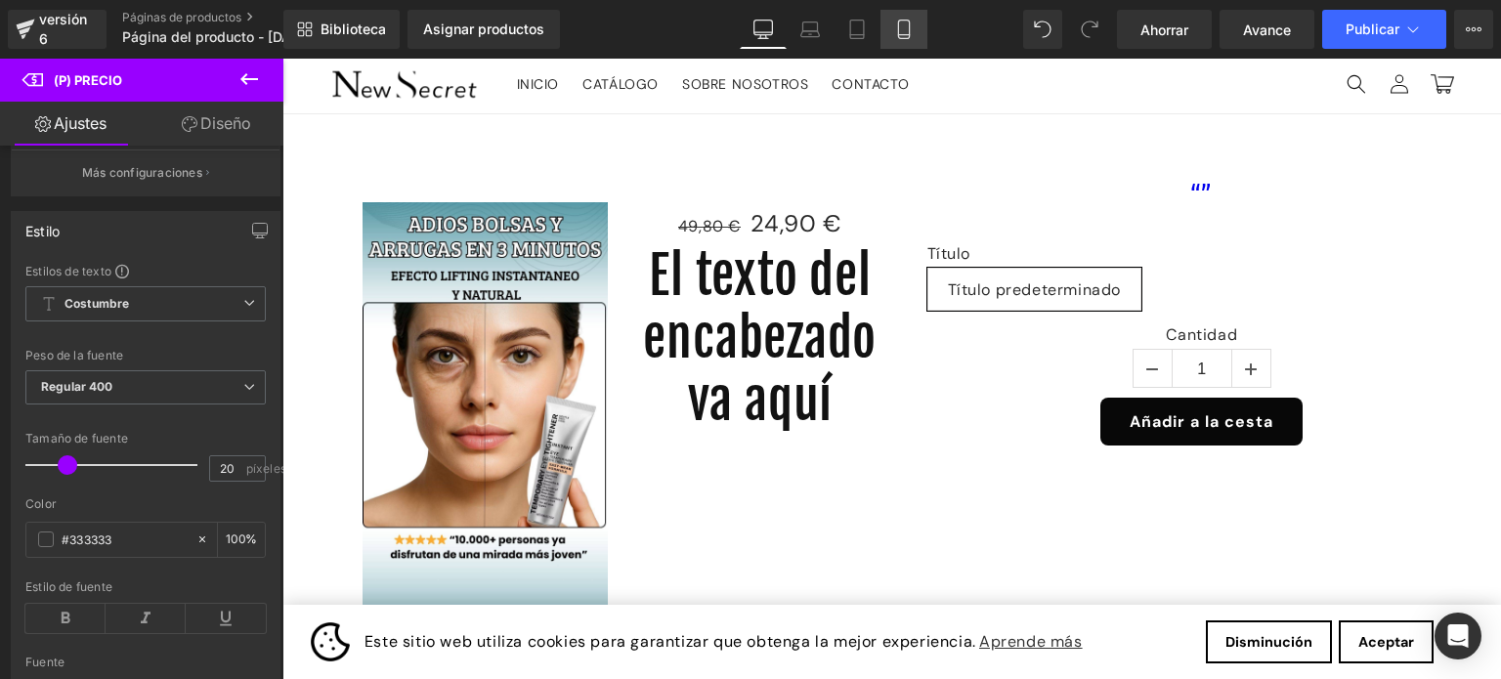
click at [910, 24] on icon at bounding box center [904, 30] width 20 height 20
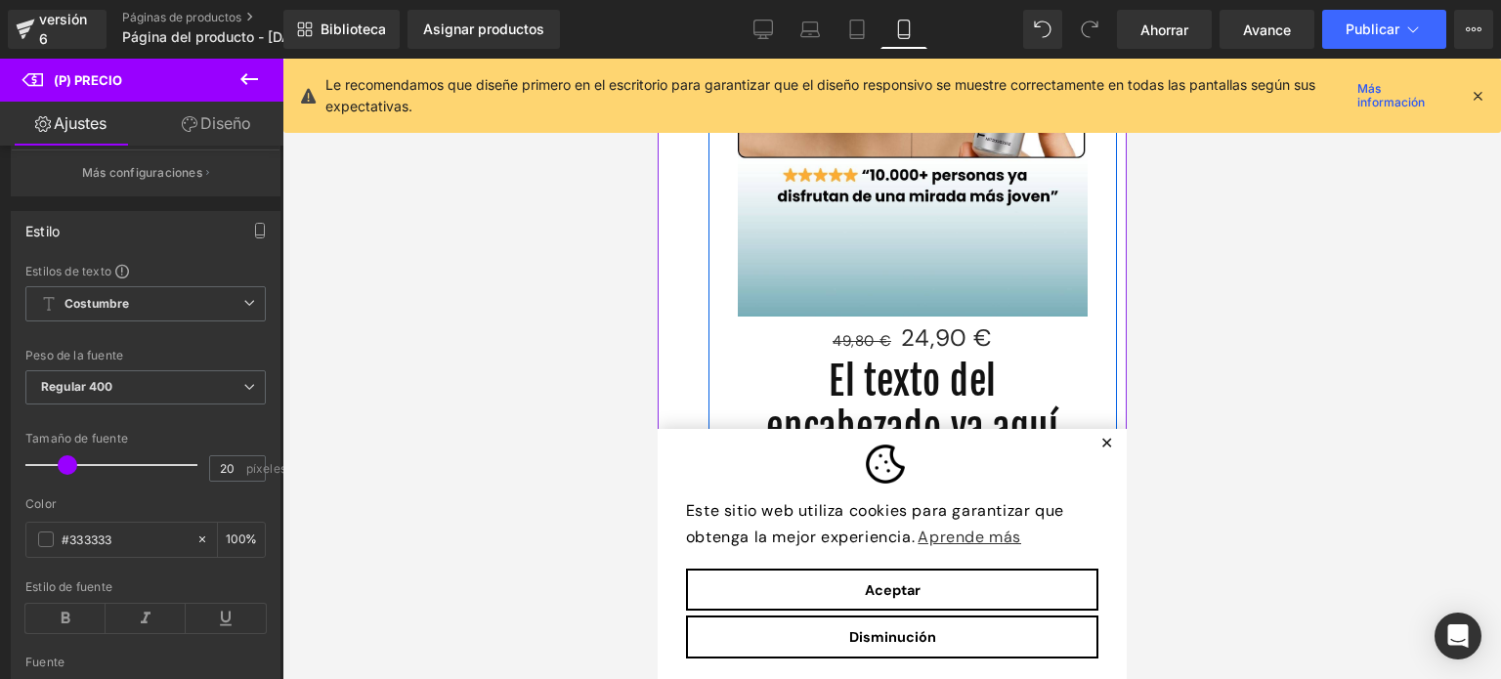
scroll to position [489, 0]
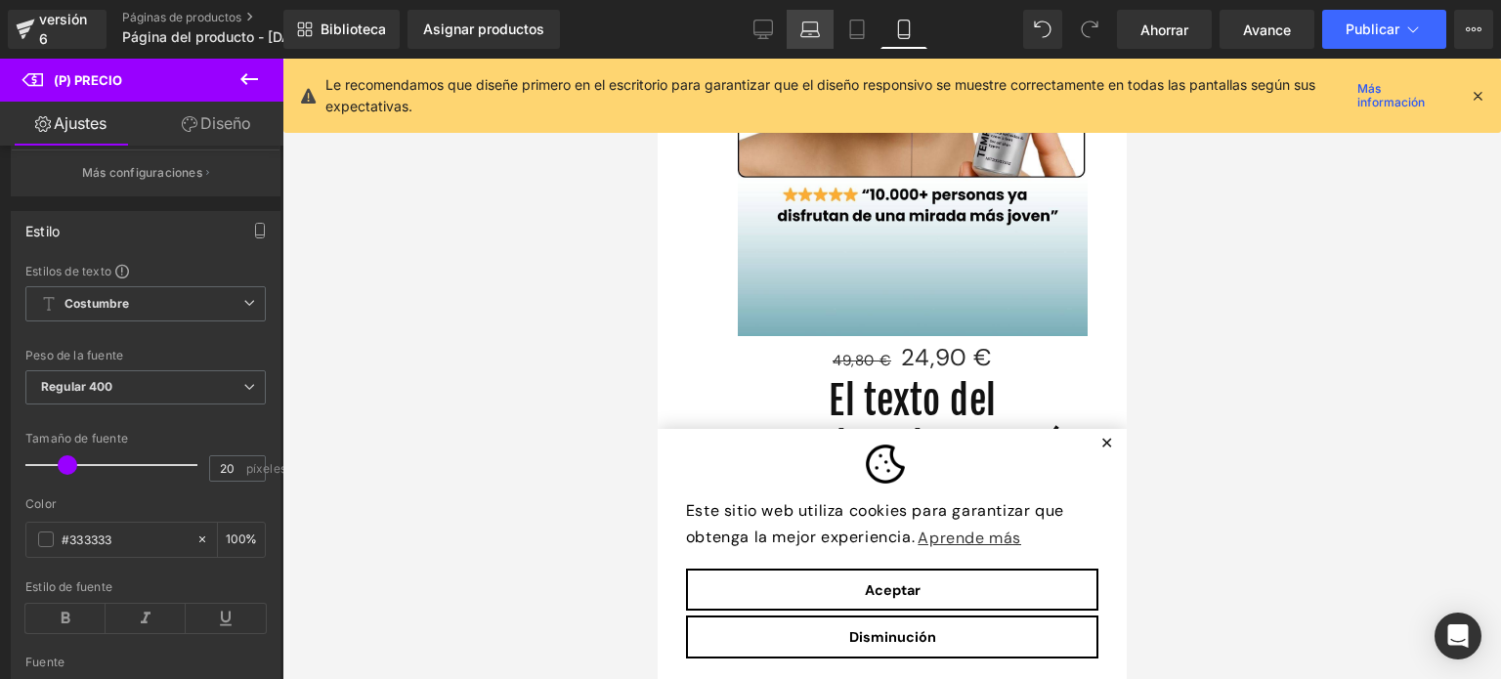
click at [804, 28] on icon at bounding box center [810, 30] width 20 height 20
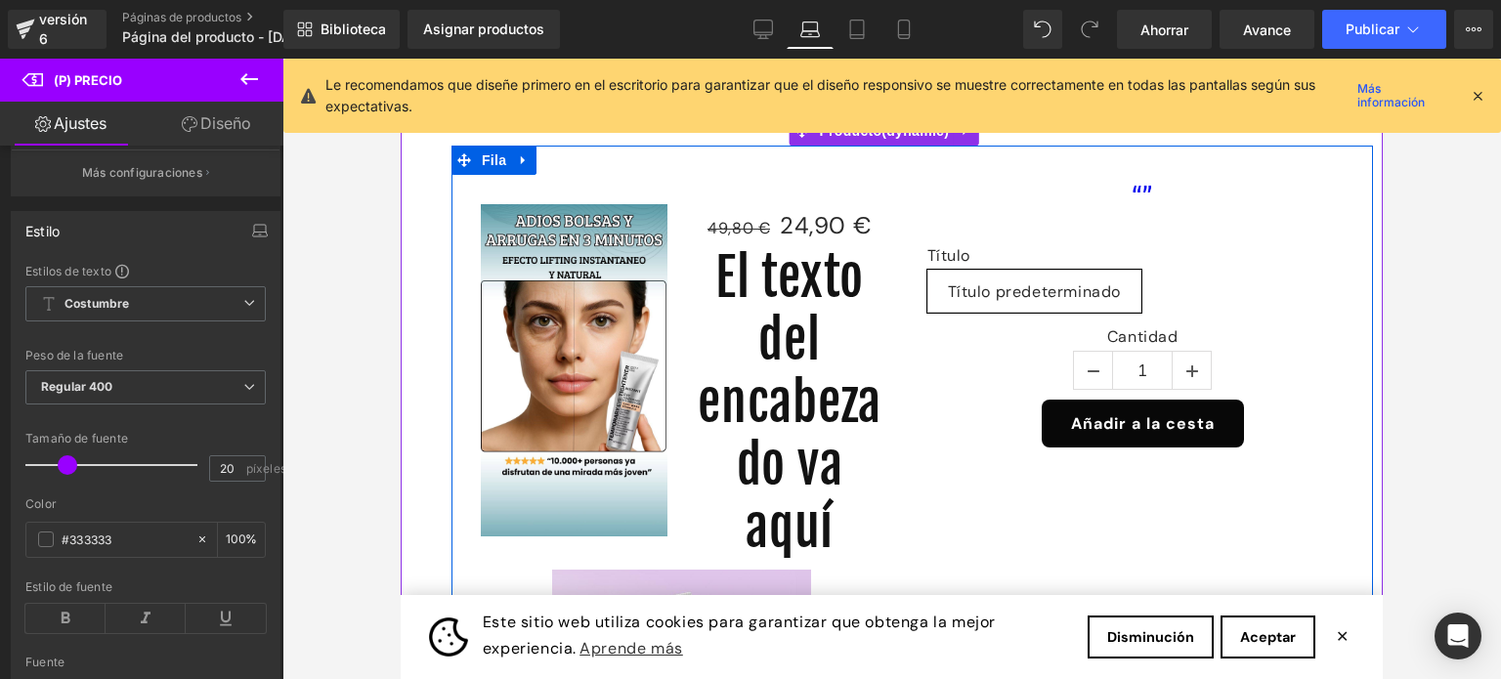
scroll to position [0, 0]
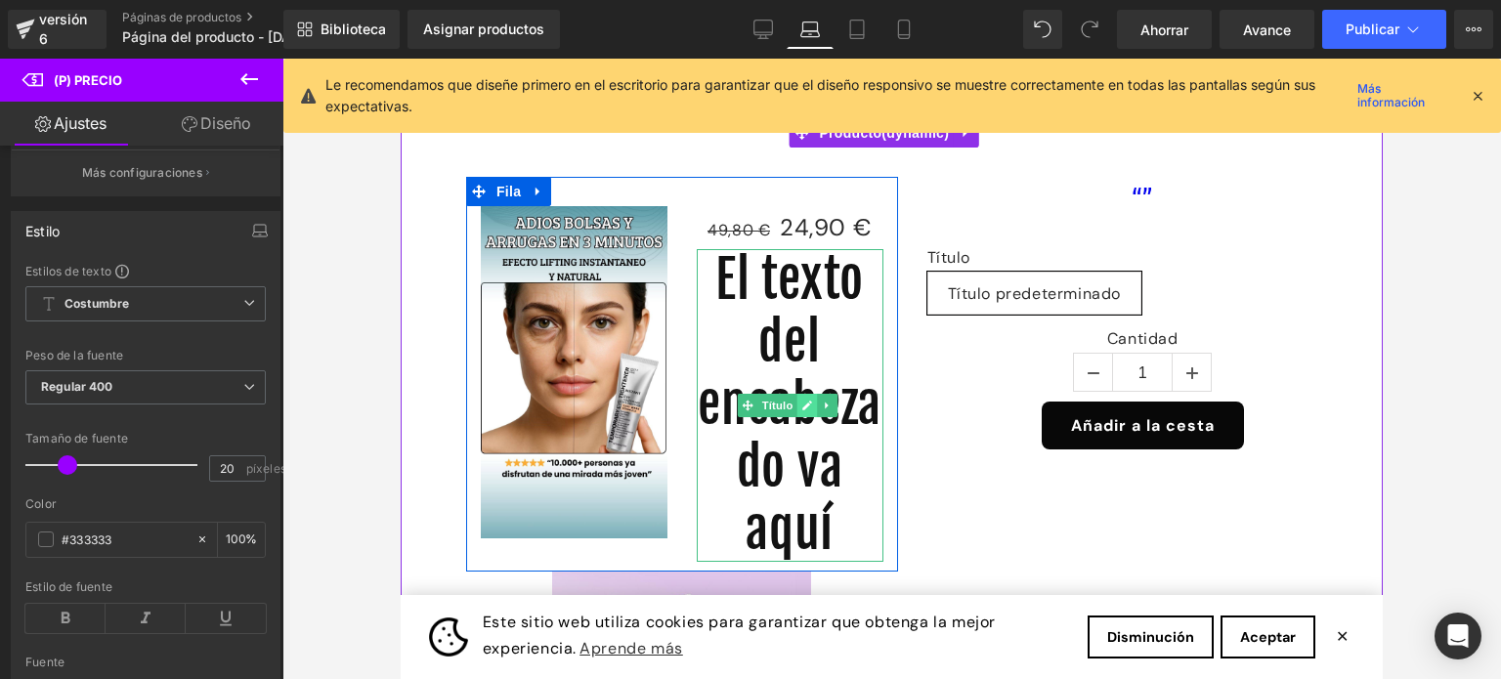
click at [802, 406] on icon at bounding box center [807, 406] width 10 height 10
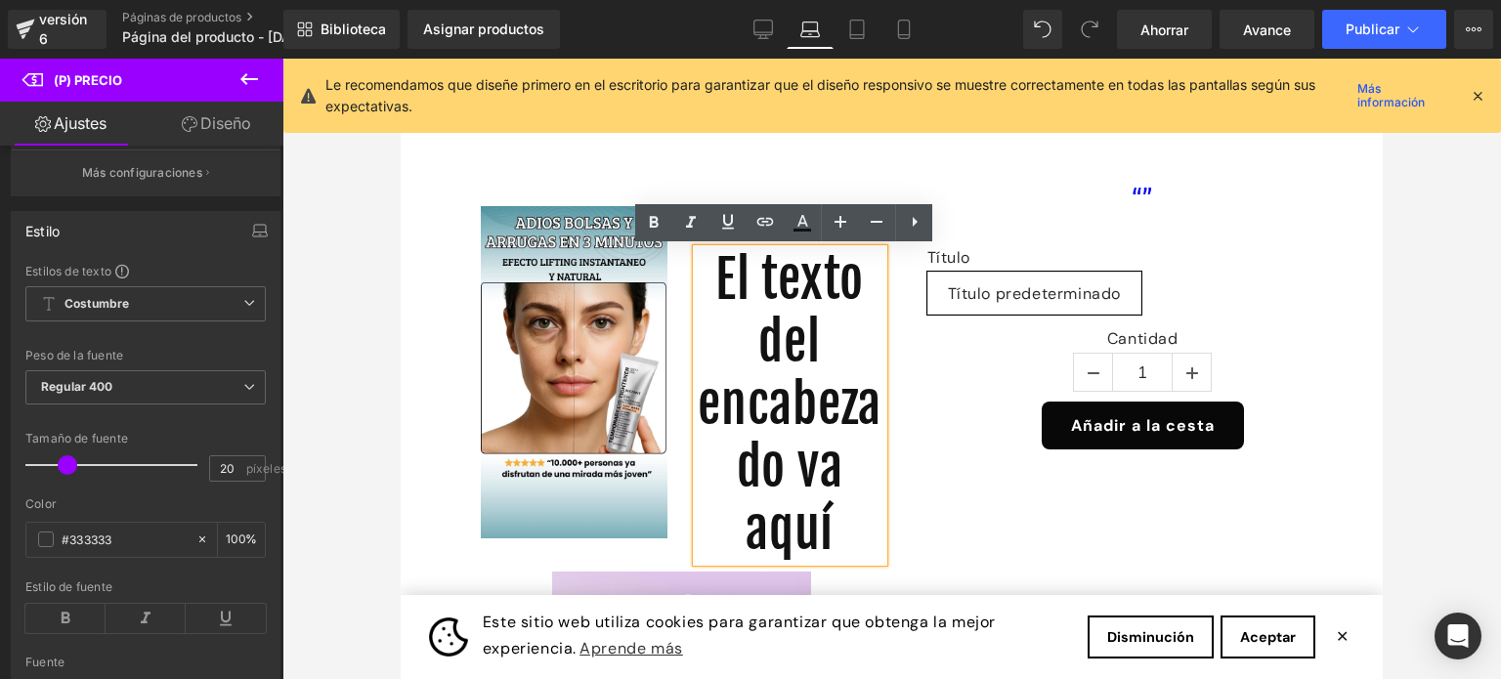
click at [913, 351] on div "“” (P) Título Título Título predeterminado 0 (P) Muestras Cantidad 1 (P) Cantid…" at bounding box center [1143, 313] width 461 height 272
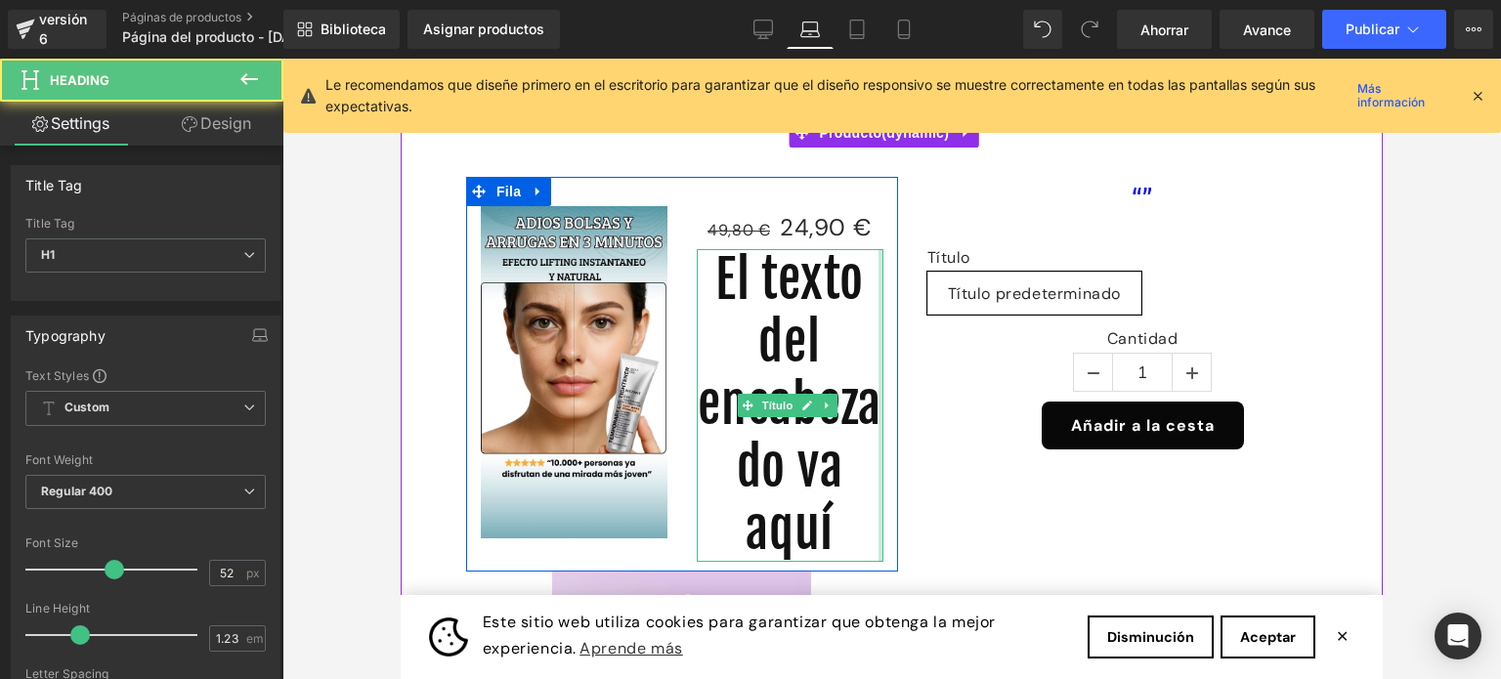
click at [879, 285] on div at bounding box center [881, 405] width 5 height 313
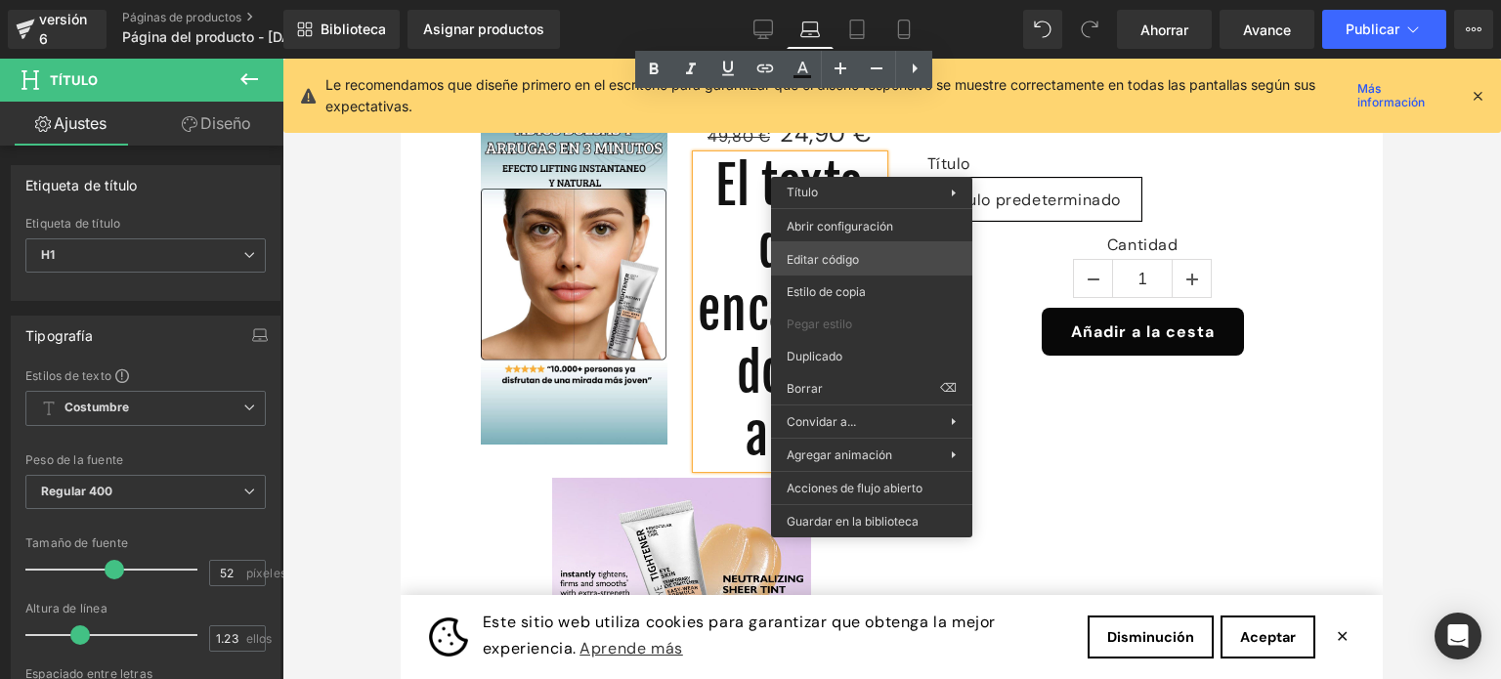
scroll to position [195, 0]
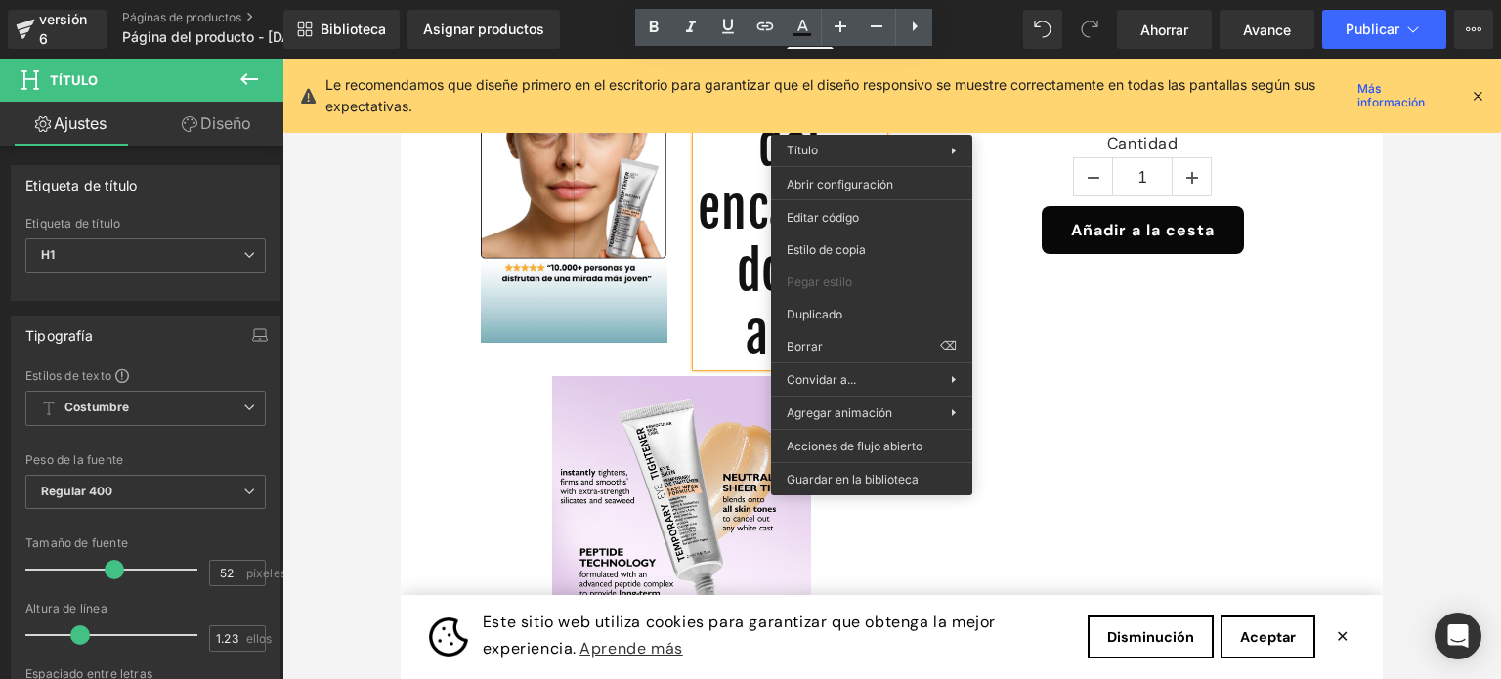
click at [1008, 247] on div "Añadir a la cesta" at bounding box center [1143, 230] width 432 height 48
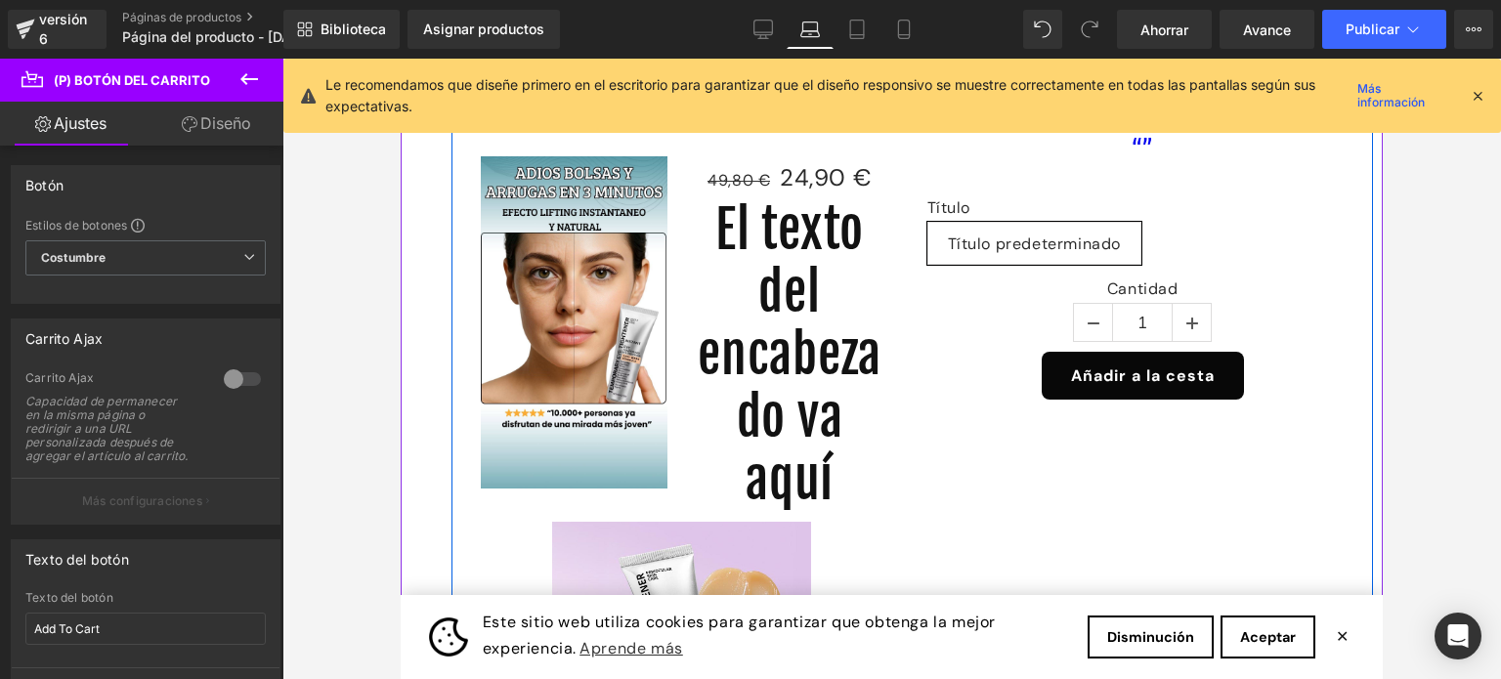
scroll to position [0, 0]
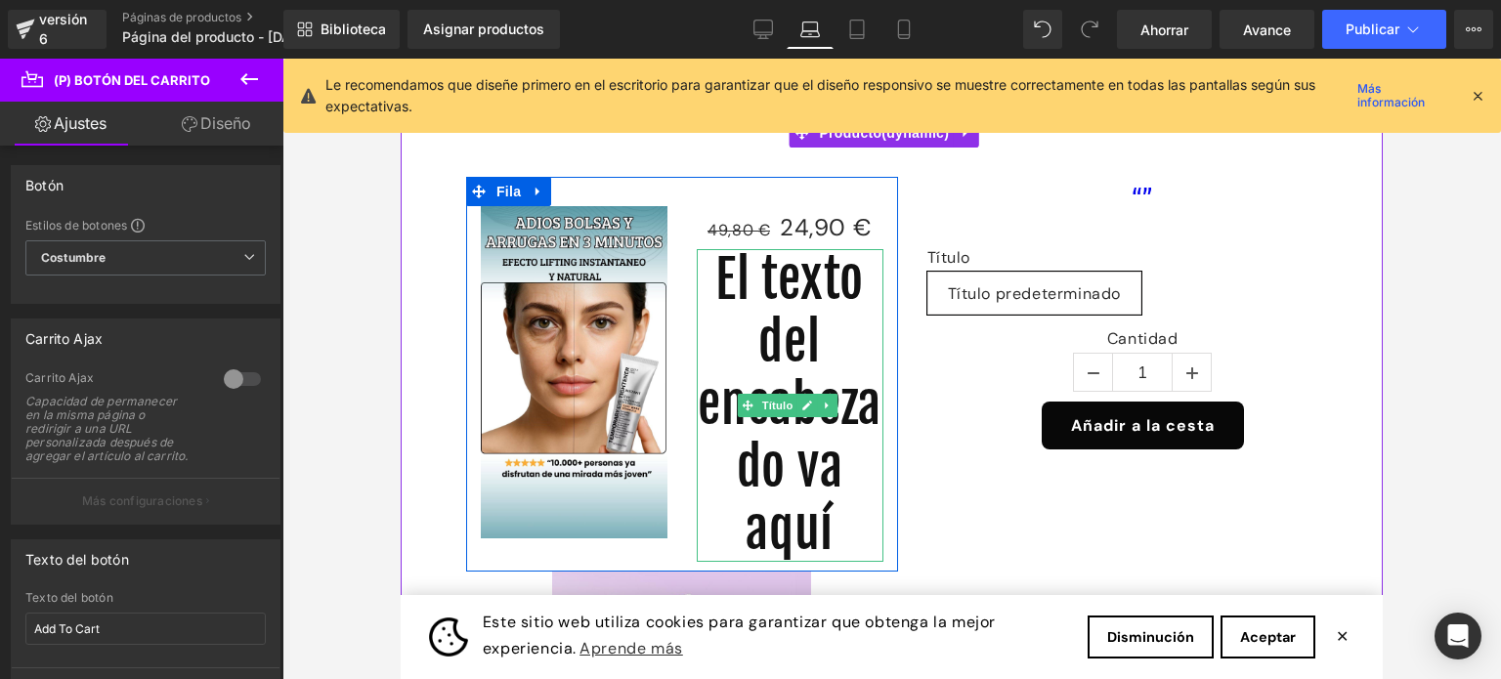
click at [785, 329] on font "El texto del encabezado va aquí" at bounding box center [790, 405] width 184 height 314
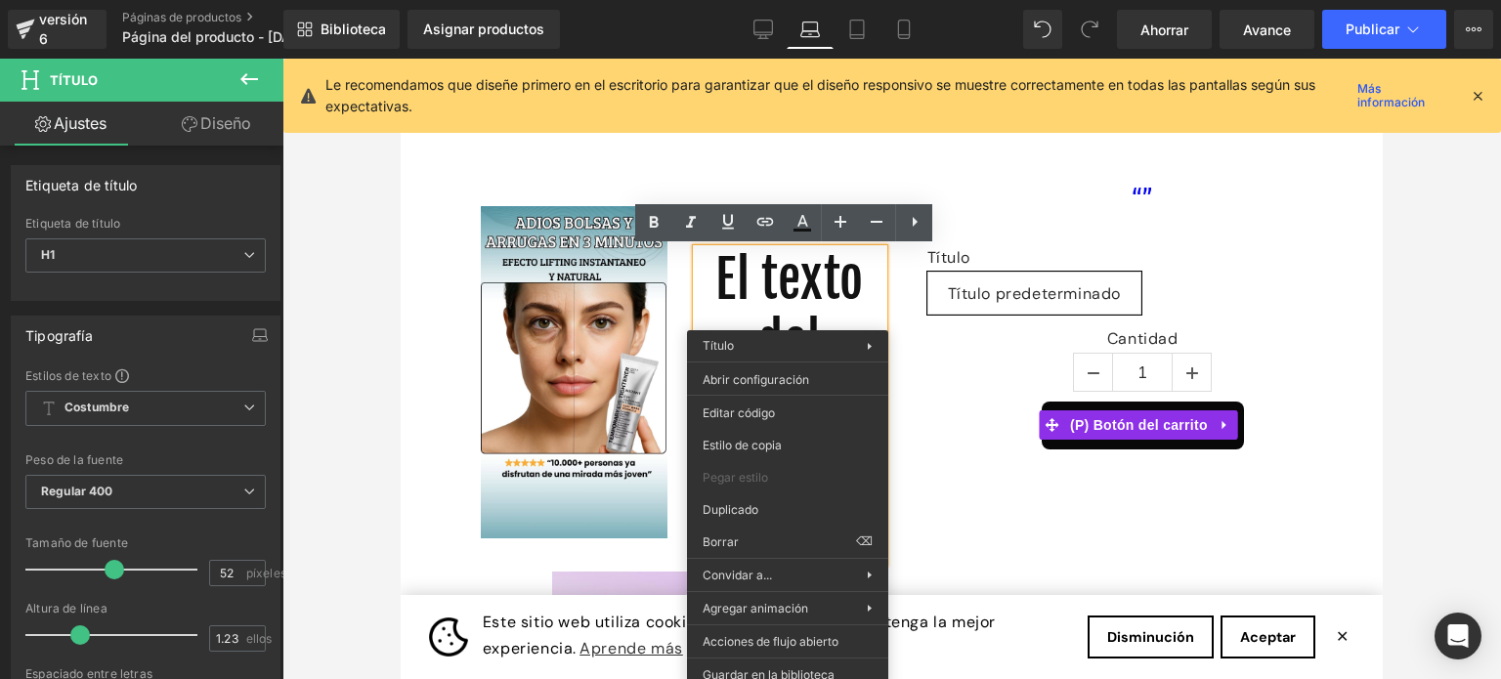
click at [952, 407] on div "Añadir a la cesta" at bounding box center [1143, 426] width 432 height 48
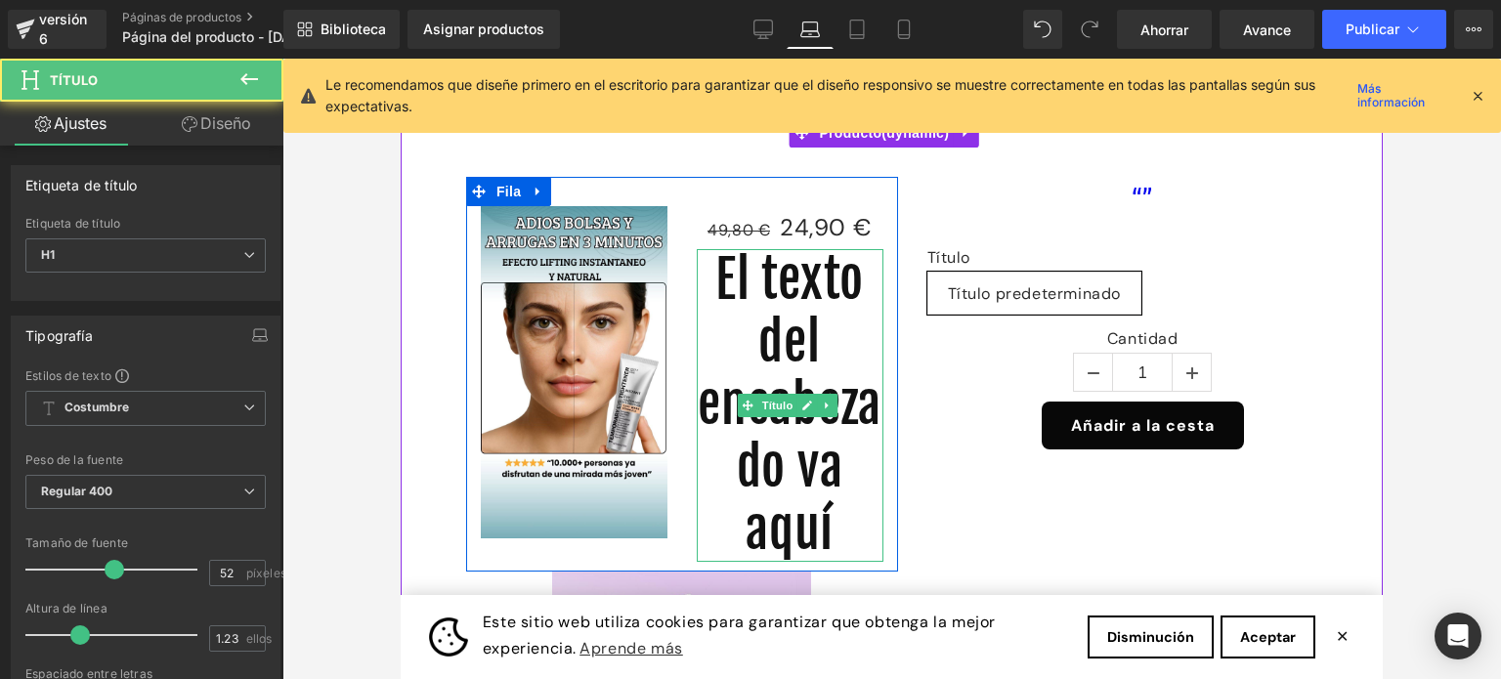
drag, startPoint x: 774, startPoint y: 343, endPoint x: 831, endPoint y: 340, distance: 56.8
click at [831, 340] on h1 "El texto del encabezado va aquí" at bounding box center [790, 405] width 187 height 313
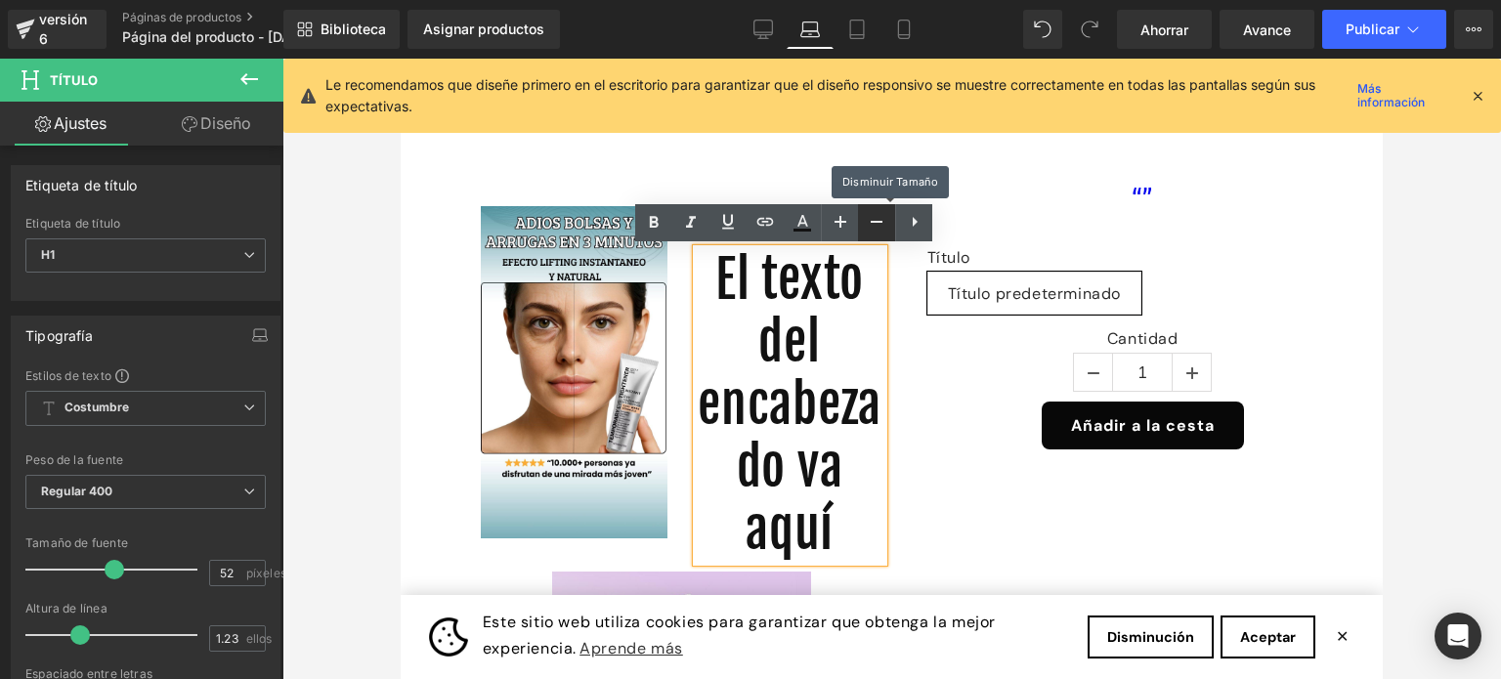
click at [875, 220] on icon at bounding box center [876, 221] width 23 height 23
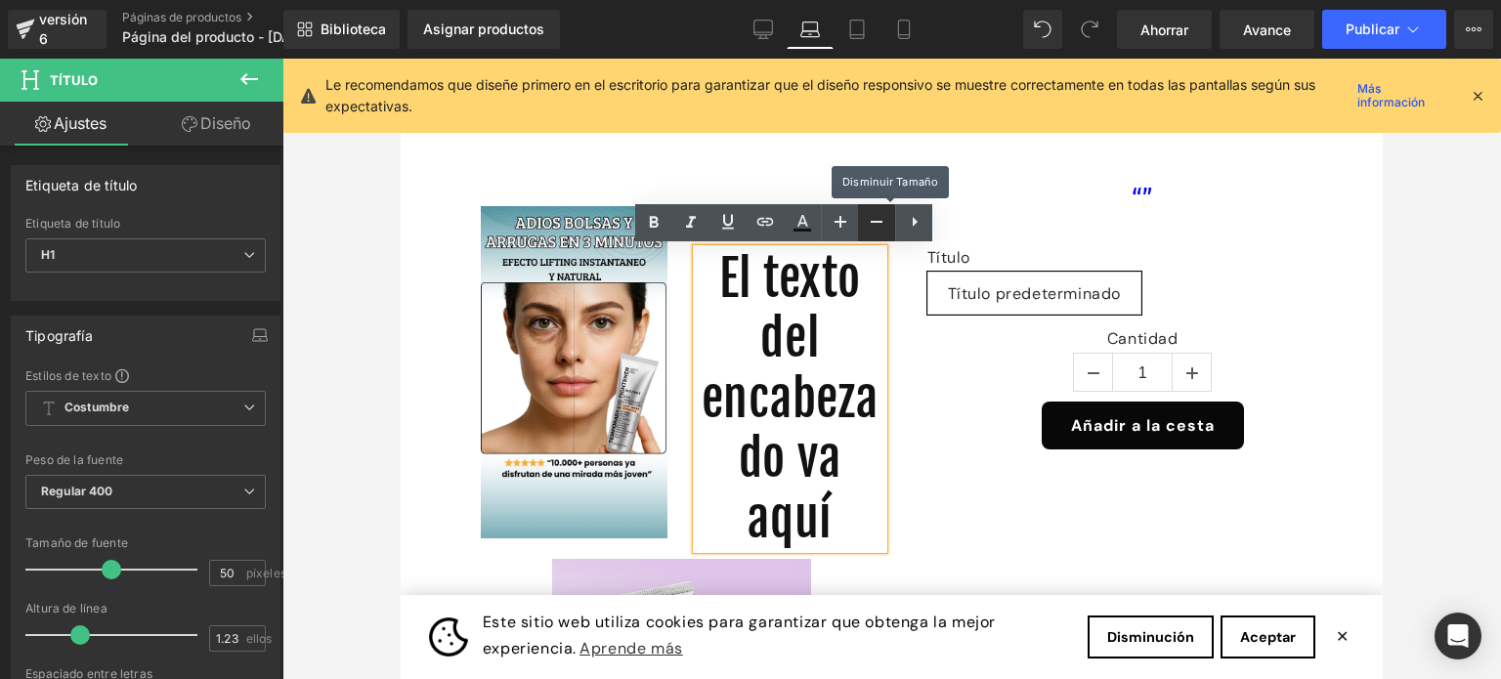
click at [876, 220] on icon at bounding box center [876, 221] width 23 height 23
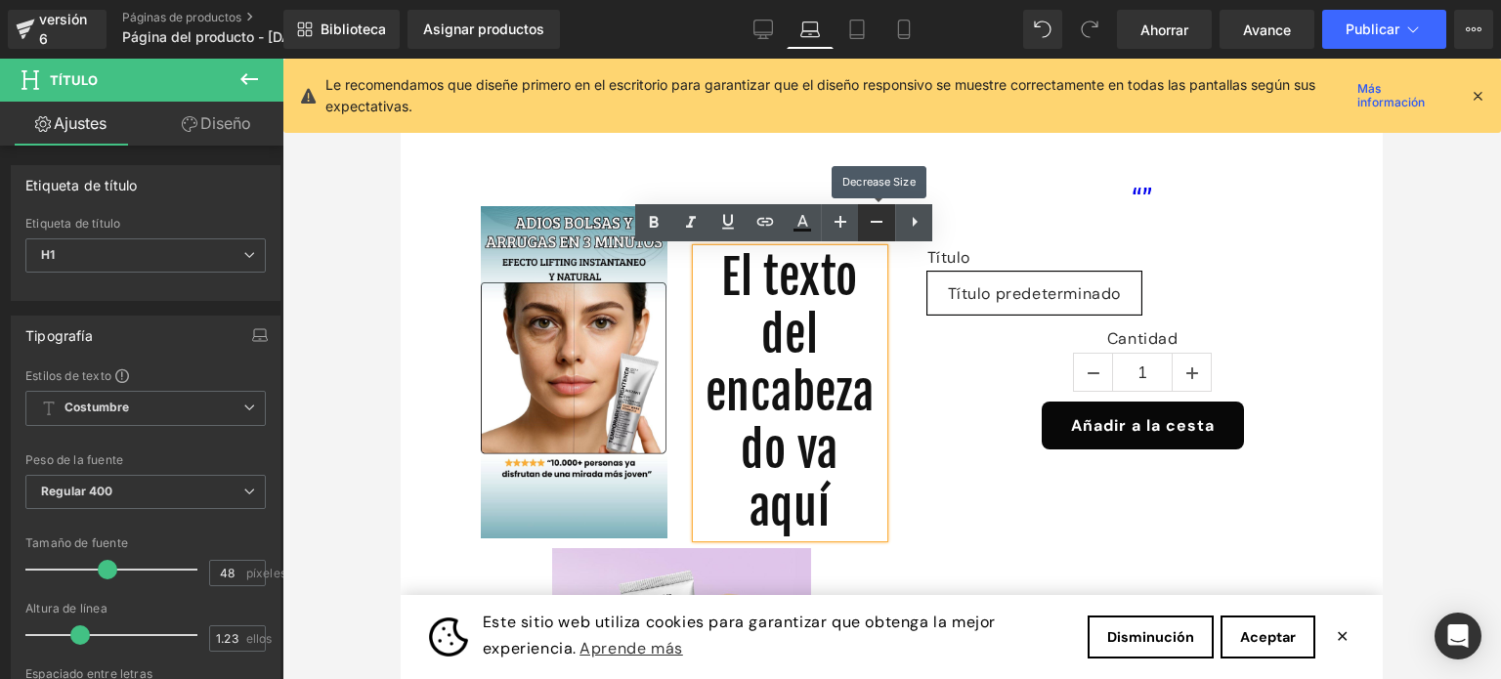
click at [875, 226] on icon at bounding box center [876, 221] width 23 height 23
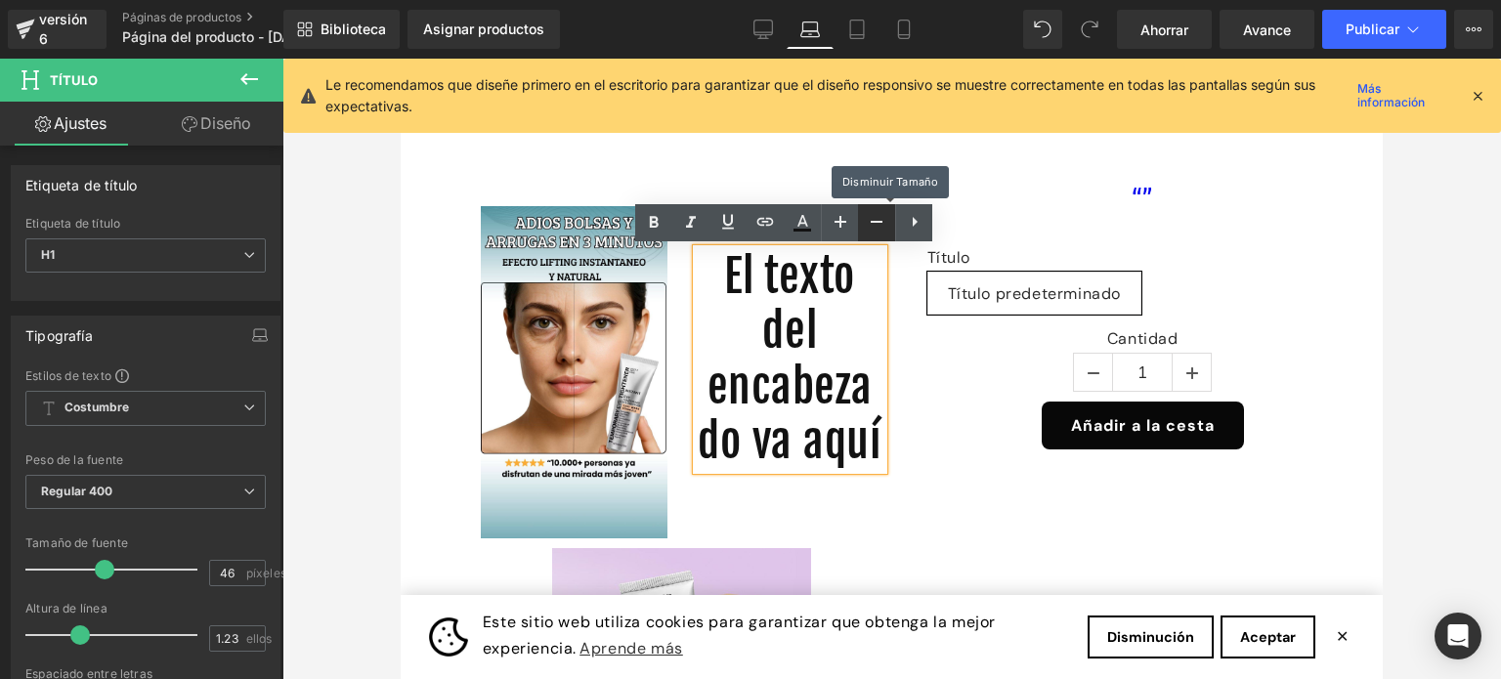
click at [875, 226] on icon at bounding box center [876, 221] width 23 height 23
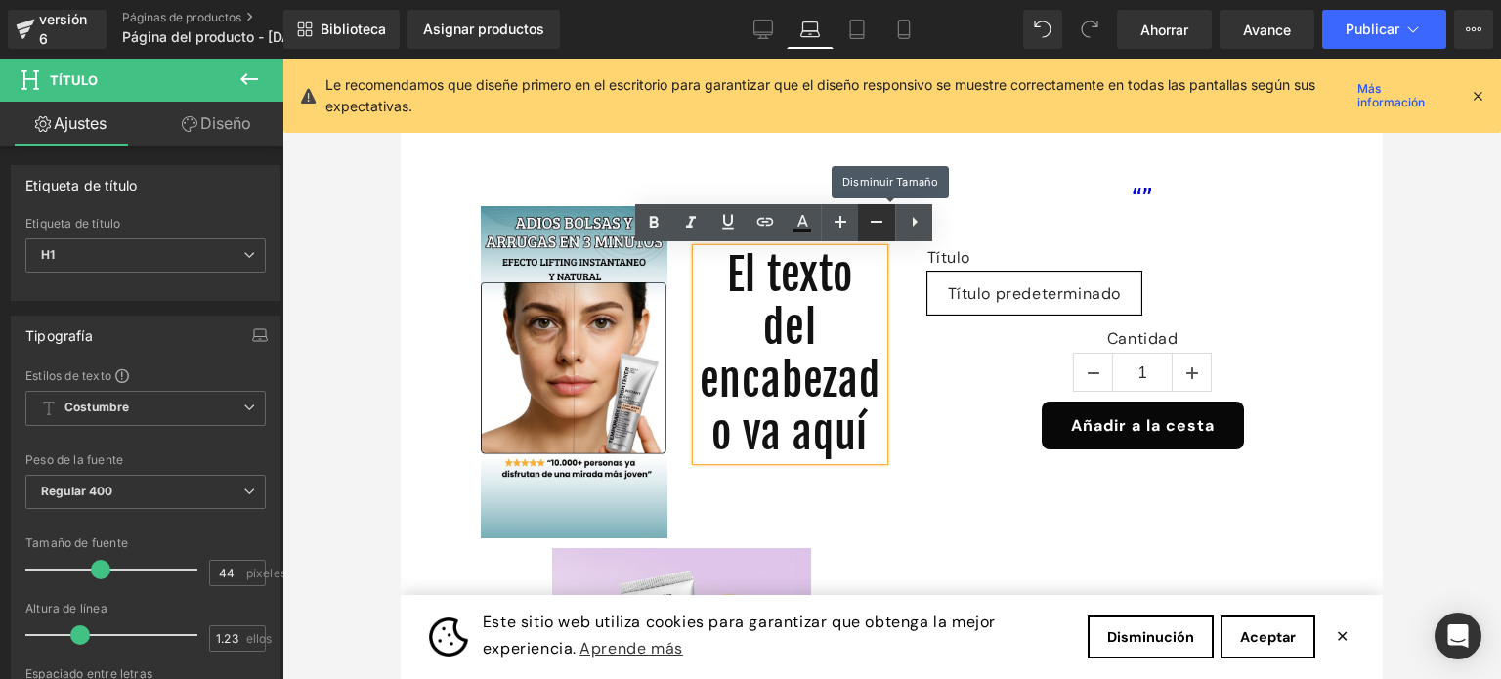
click at [875, 226] on icon at bounding box center [876, 221] width 23 height 23
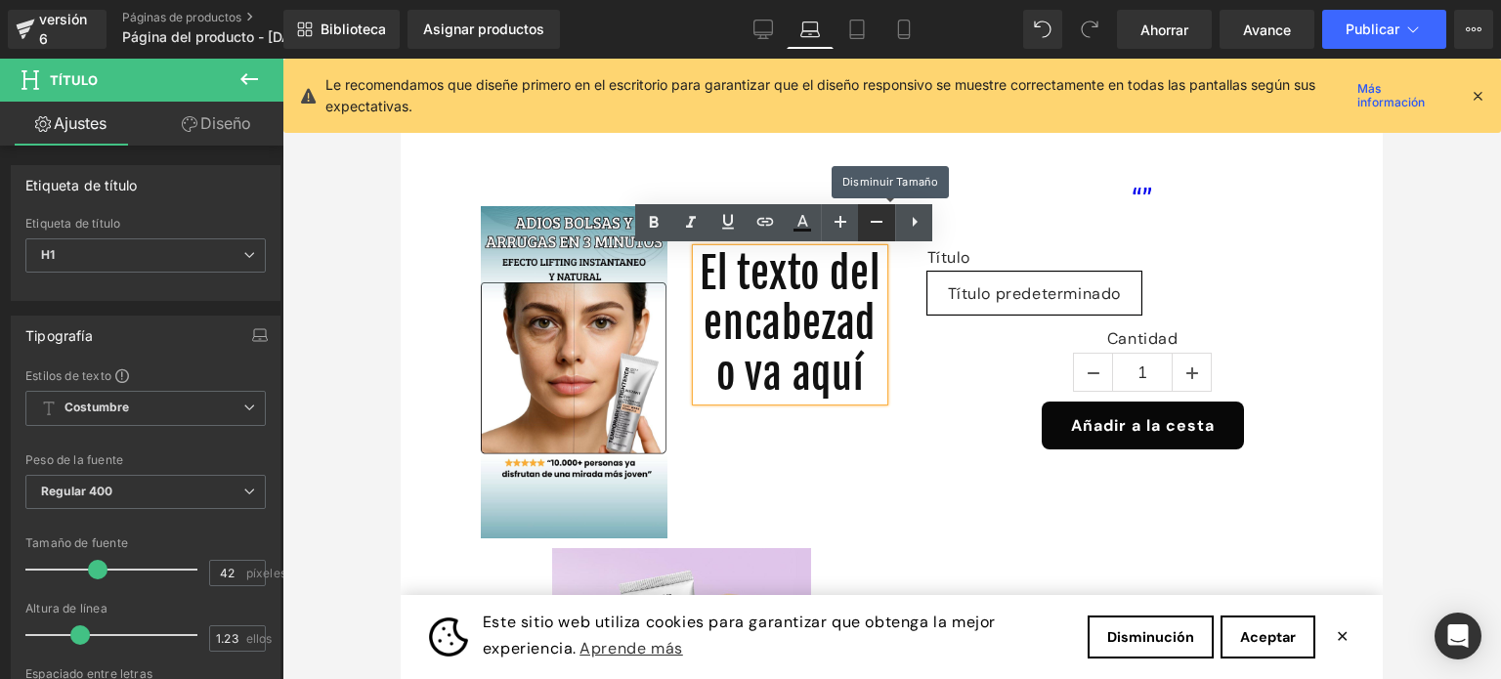
click at [875, 226] on icon at bounding box center [876, 221] width 23 height 23
type input "40"
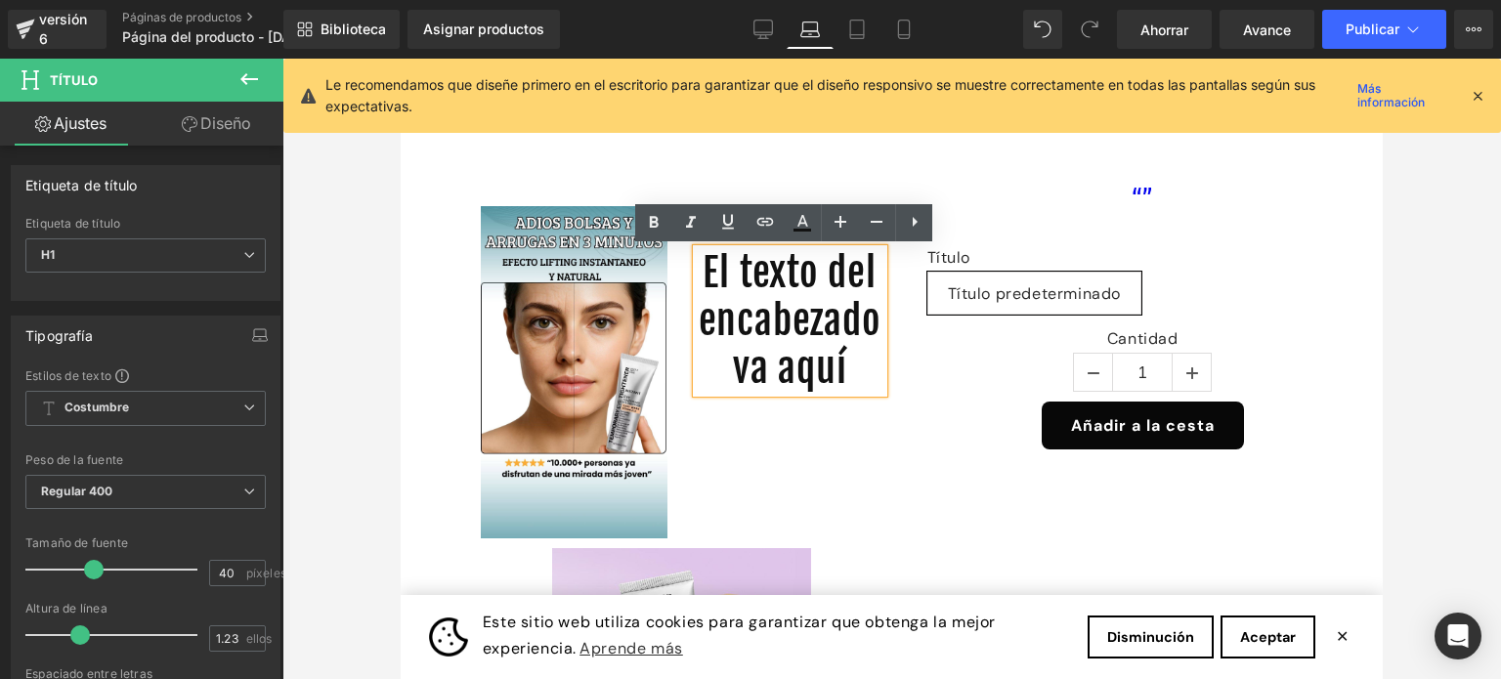
click at [778, 393] on font "El texto del encabezado va aquí" at bounding box center [790, 320] width 183 height 145
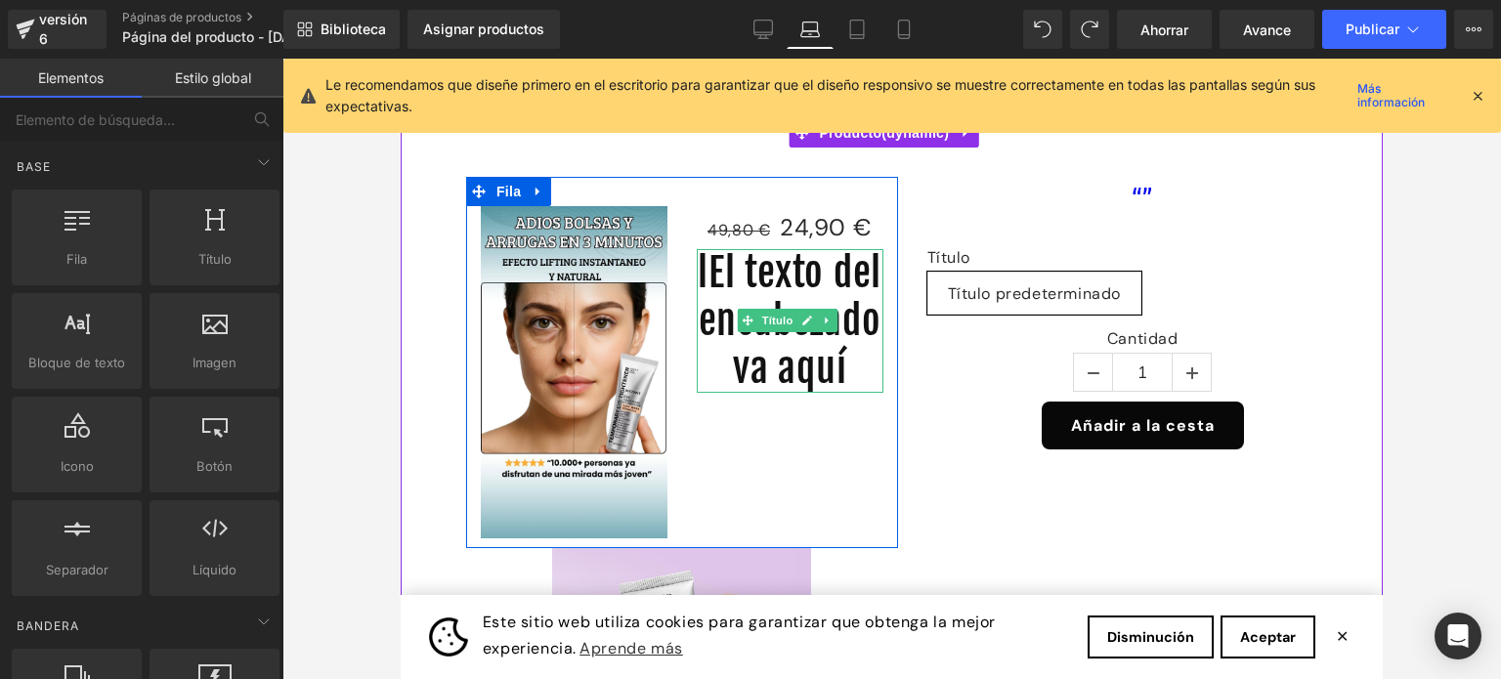
click at [830, 296] on h1 "lEl texto del encabezado va aquí" at bounding box center [790, 321] width 187 height 145
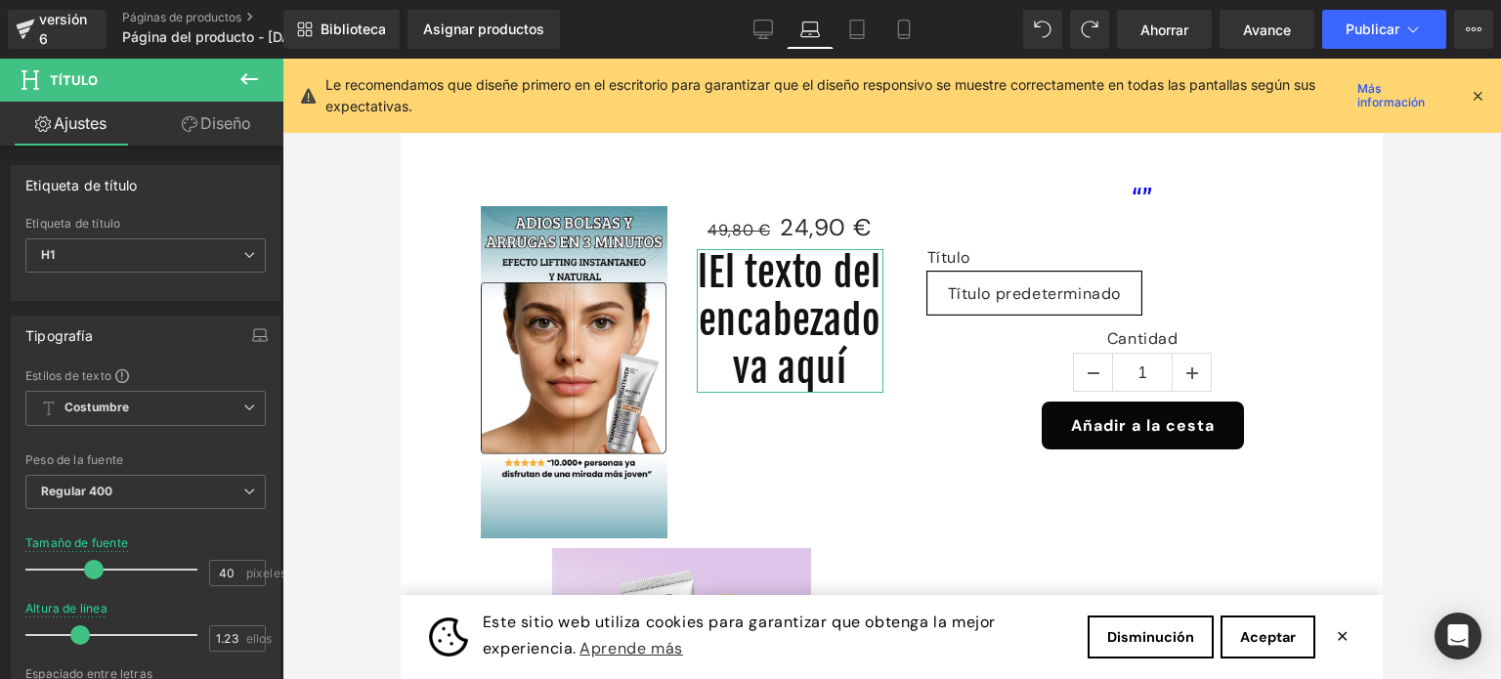
click at [228, 129] on font "Diseño" at bounding box center [225, 123] width 51 height 20
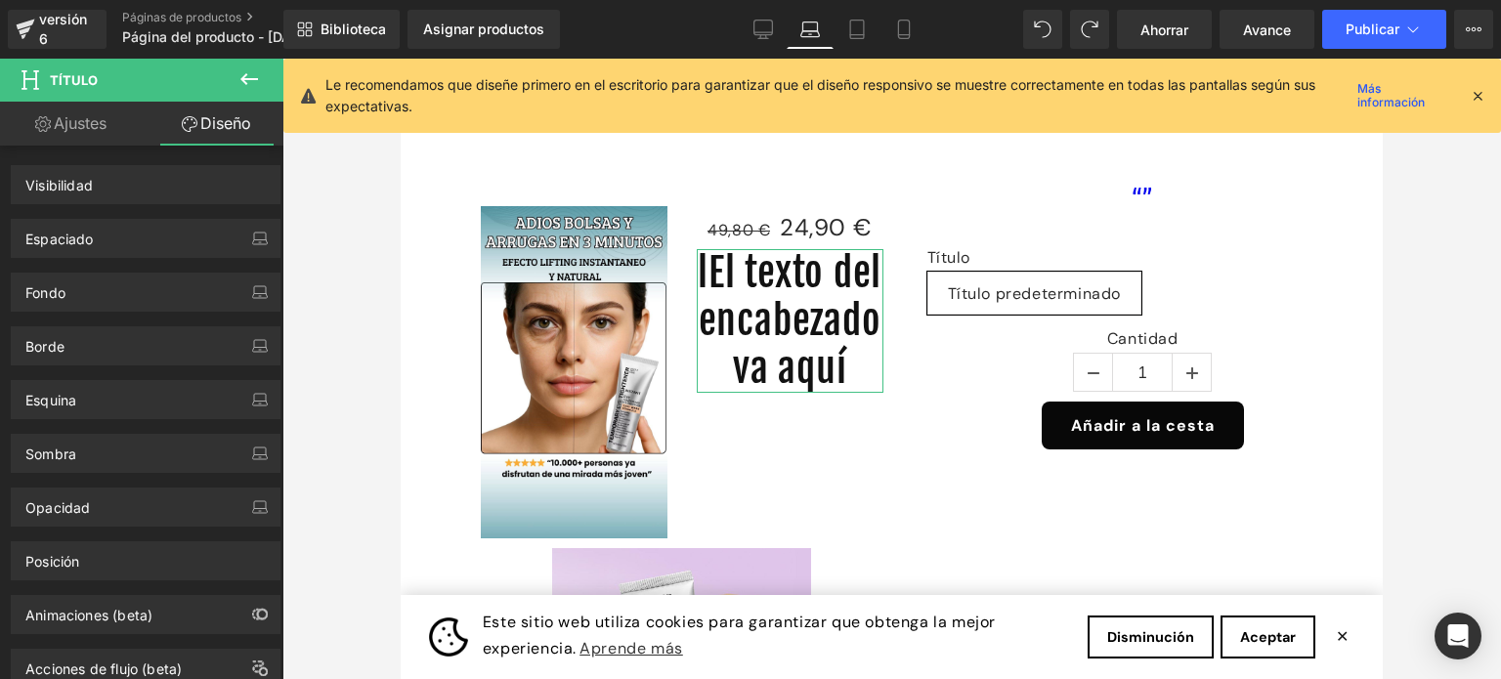
click at [76, 137] on link "Ajustes" at bounding box center [71, 124] width 142 height 44
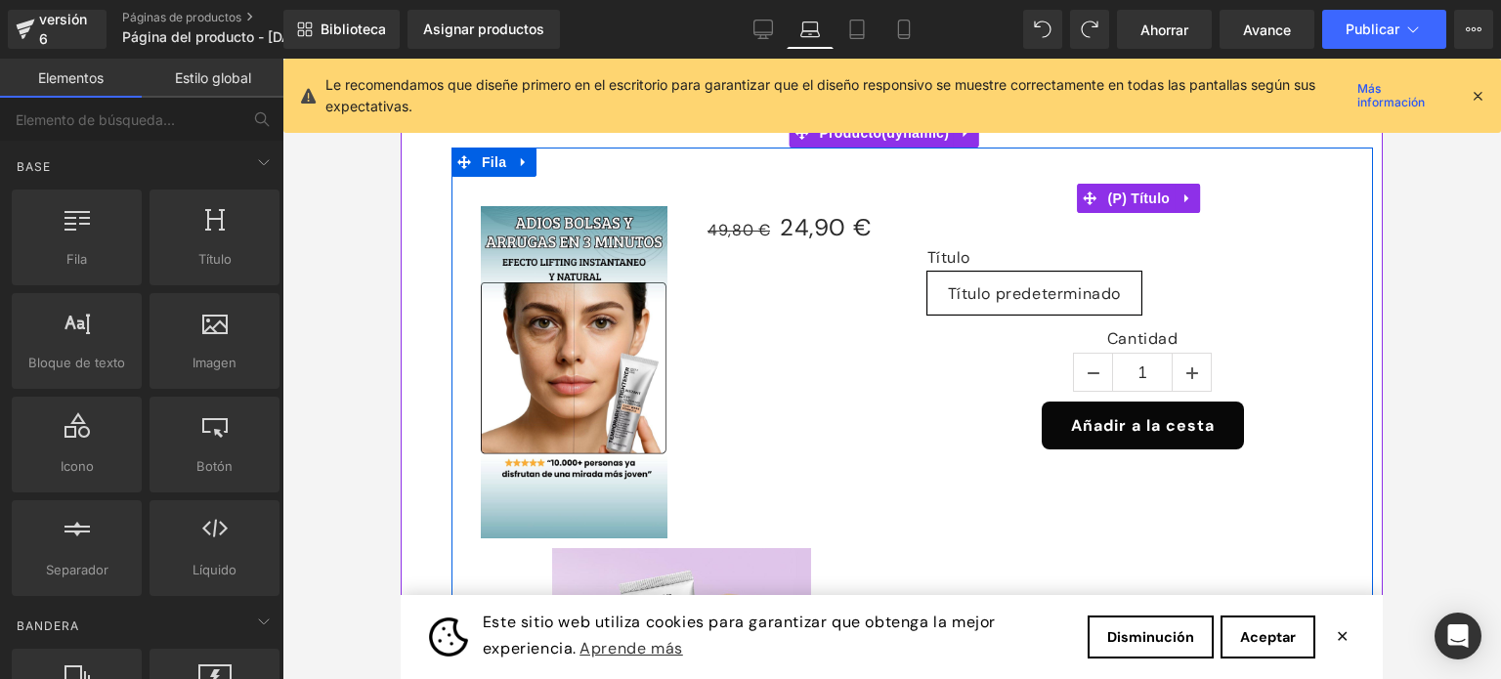
click at [1004, 198] on h3 "“”" at bounding box center [1143, 197] width 432 height 41
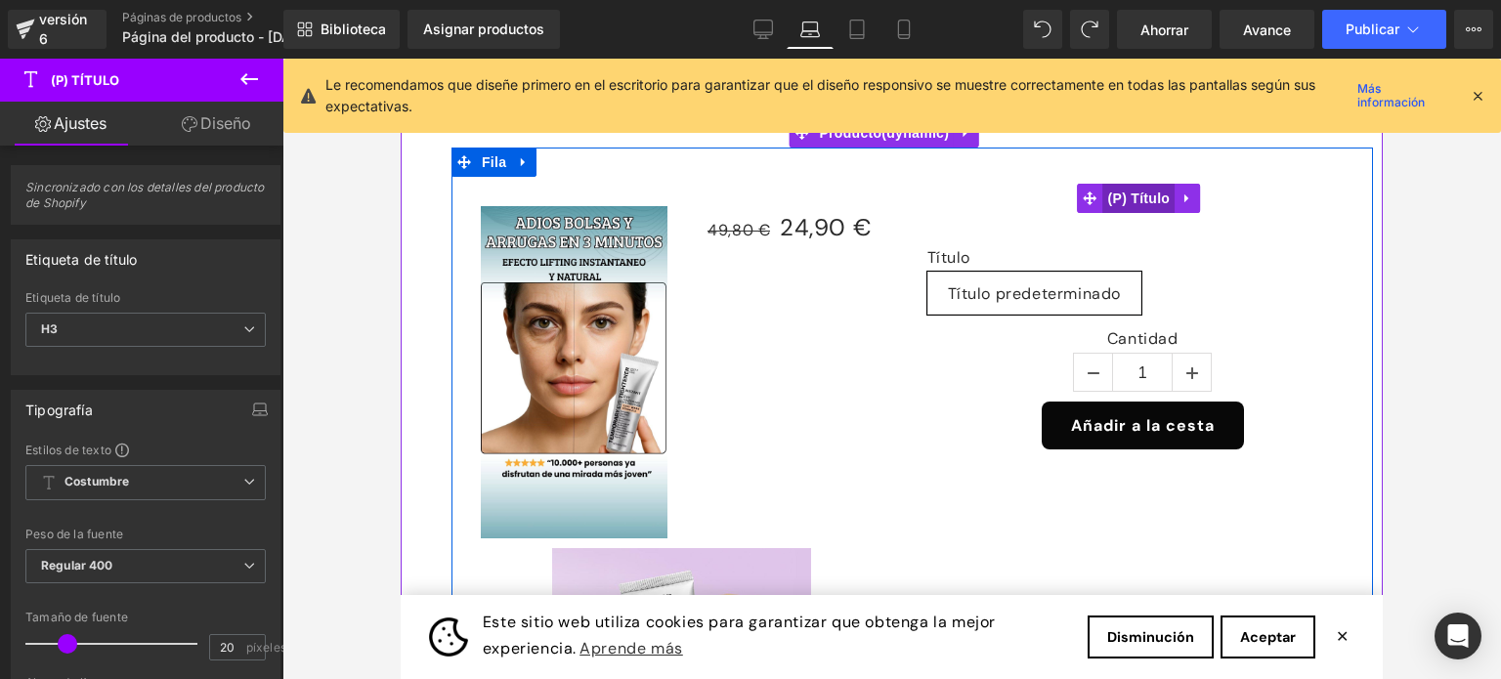
click at [1134, 203] on font "(P) Título" at bounding box center [1139, 199] width 63 height 16
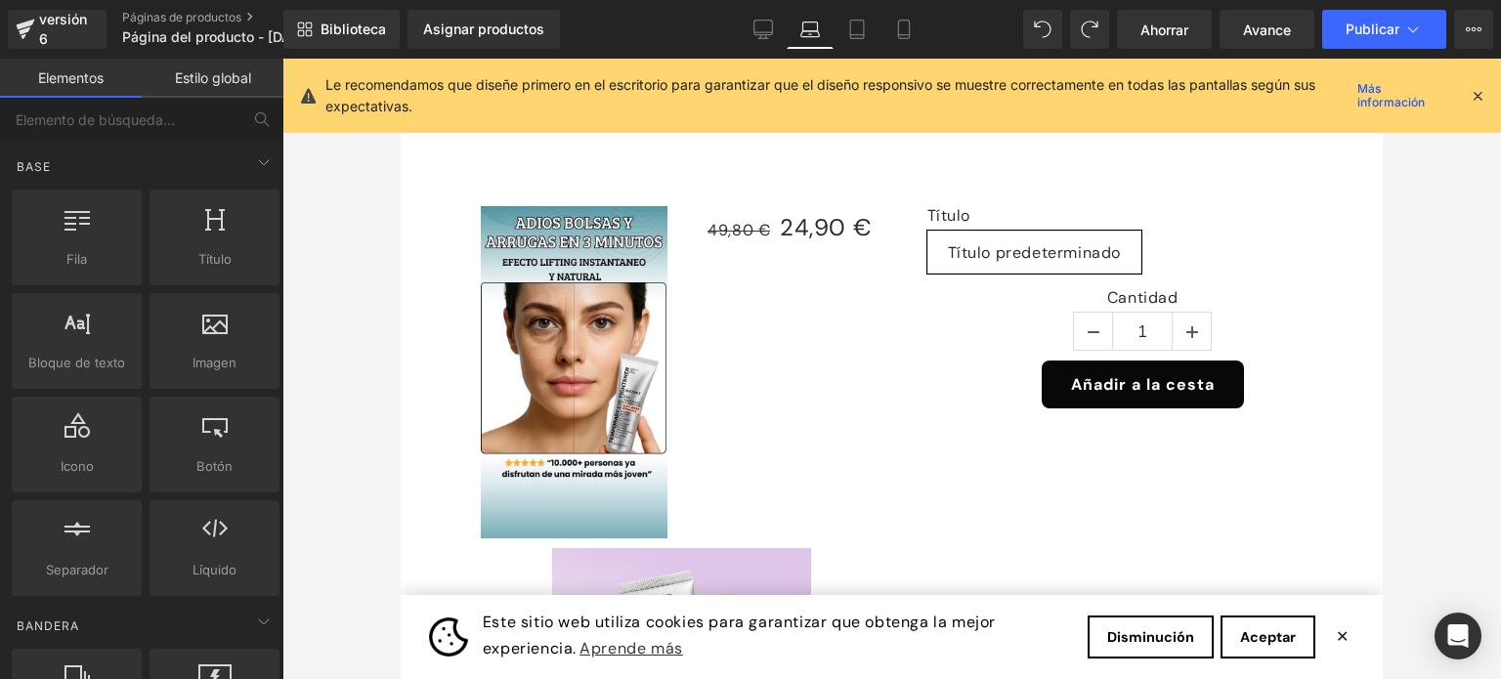
click at [1478, 101] on icon at bounding box center [1478, 96] width 18 height 18
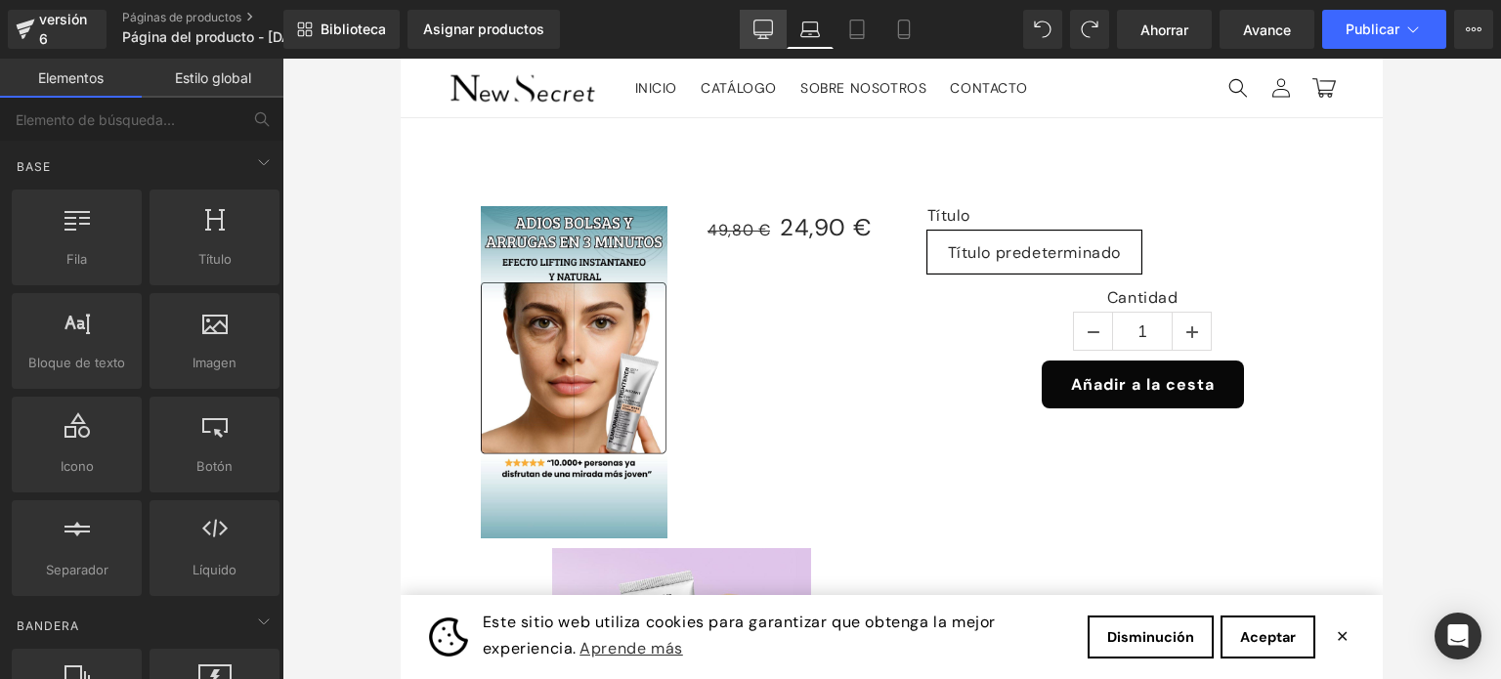
click at [758, 30] on icon at bounding box center [763, 30] width 20 height 20
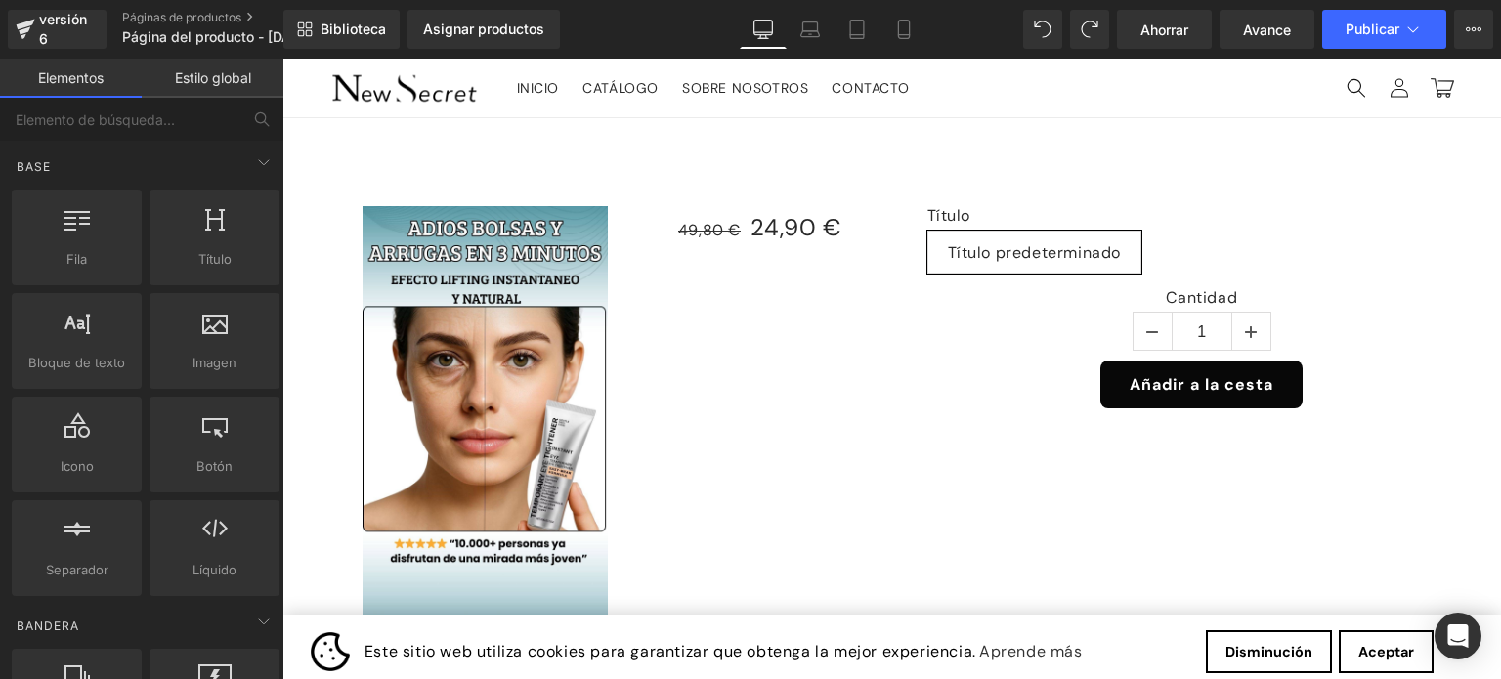
scroll to position [60, 0]
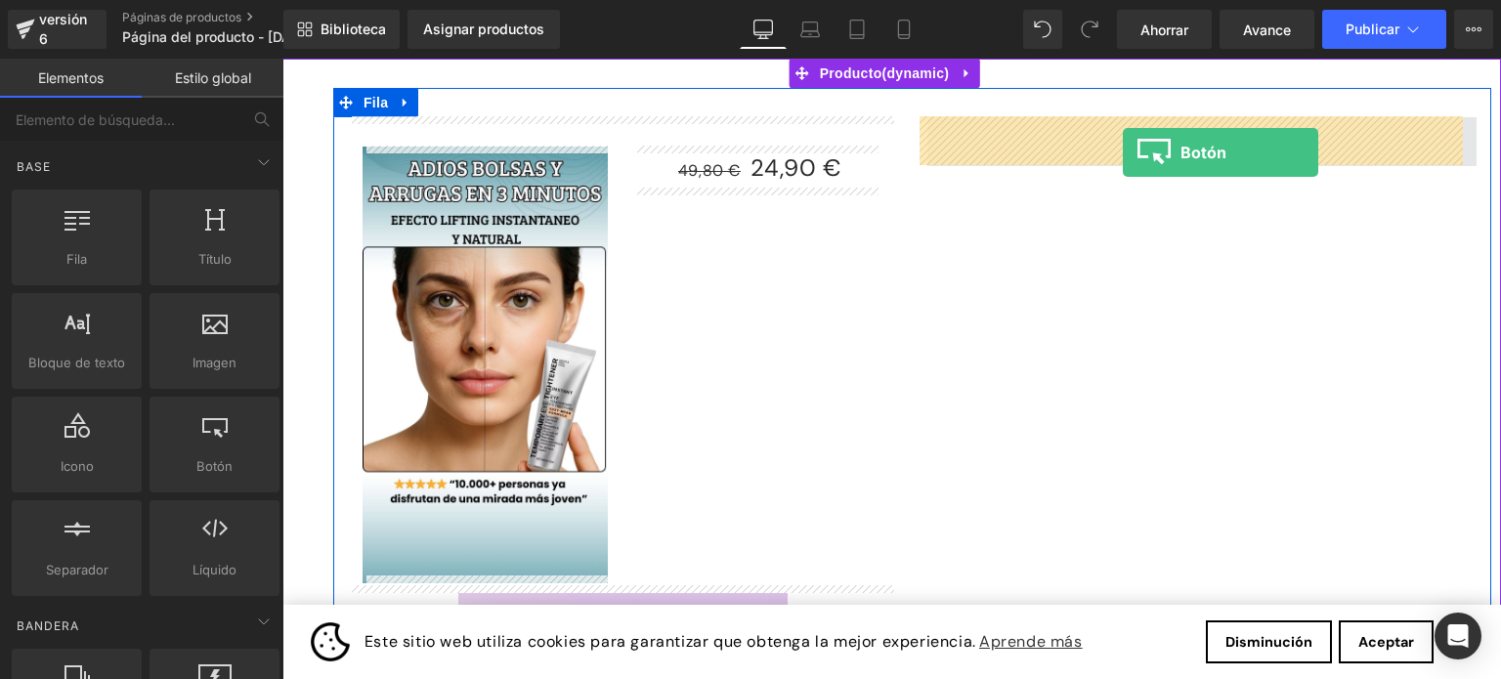
drag, startPoint x: 494, startPoint y: 512, endPoint x: 1123, endPoint y: 152, distance: 724.9
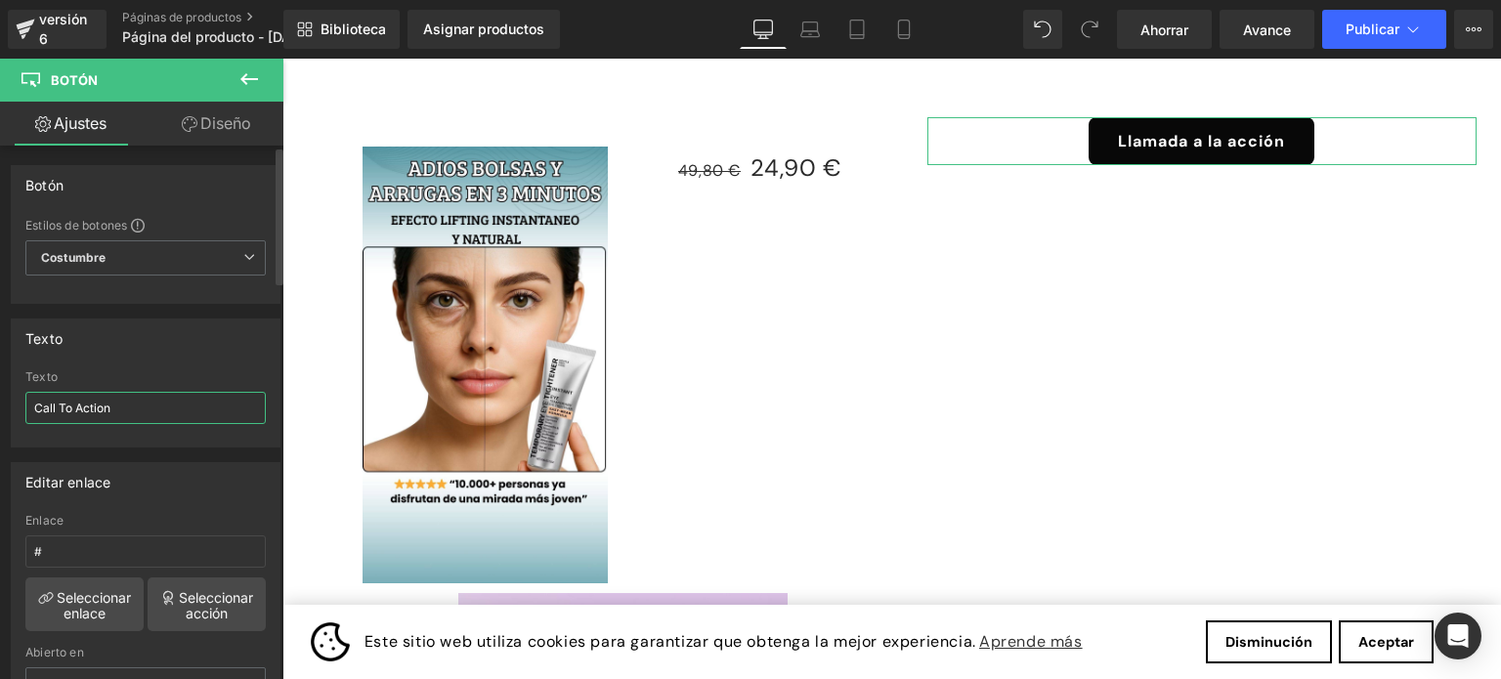
click at [78, 405] on input "Call To Action" at bounding box center [145, 408] width 240 height 32
drag, startPoint x: 119, startPoint y: 404, endPoint x: 29, endPoint y: 398, distance: 90.1
click at [29, 398] on input "Call To Action" at bounding box center [145, 408] width 240 height 32
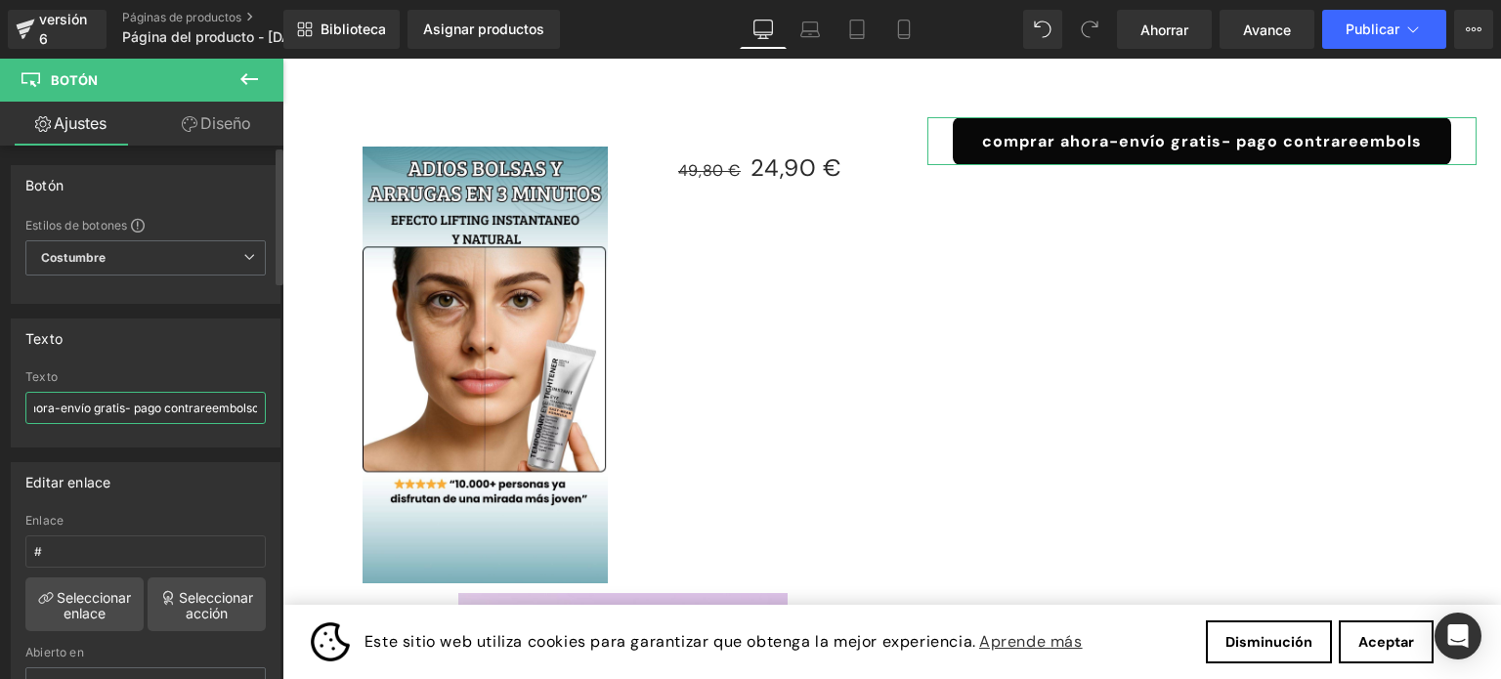
scroll to position [0, 69]
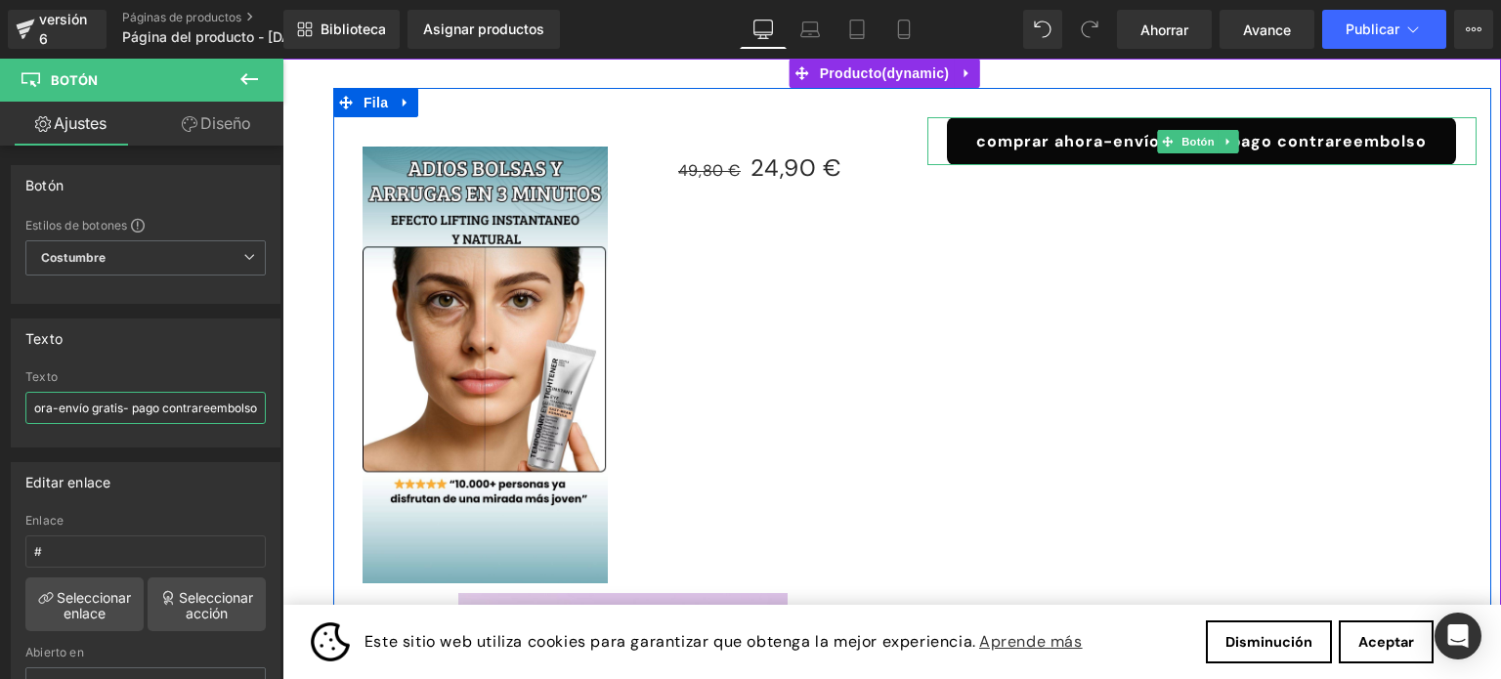
type input "comprar ahora-envío gratis- pago contrareembolso"
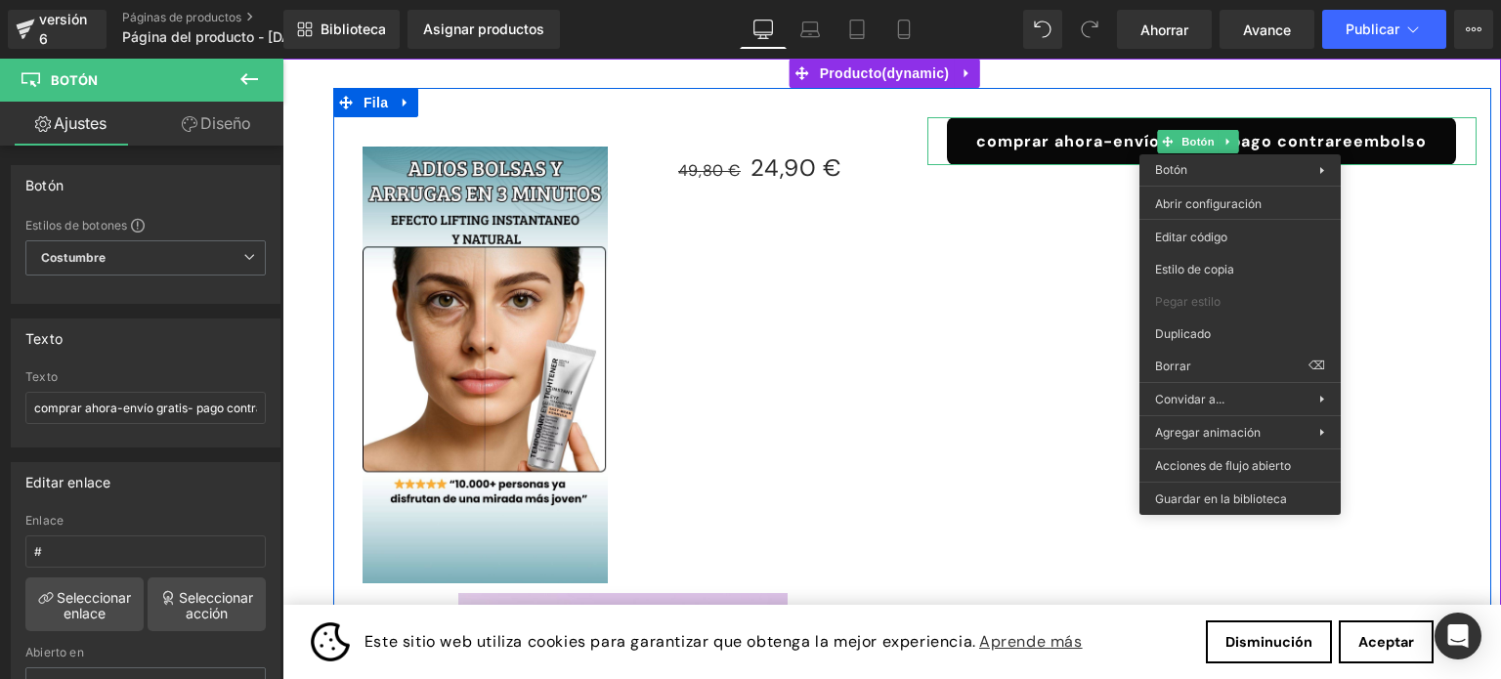
click at [1073, 265] on div "Imagen 49,80 € 24,90 € (P) Precio Fila Venta de liquidación (P) Imagen (P) List…" at bounding box center [912, 571] width 1158 height 967
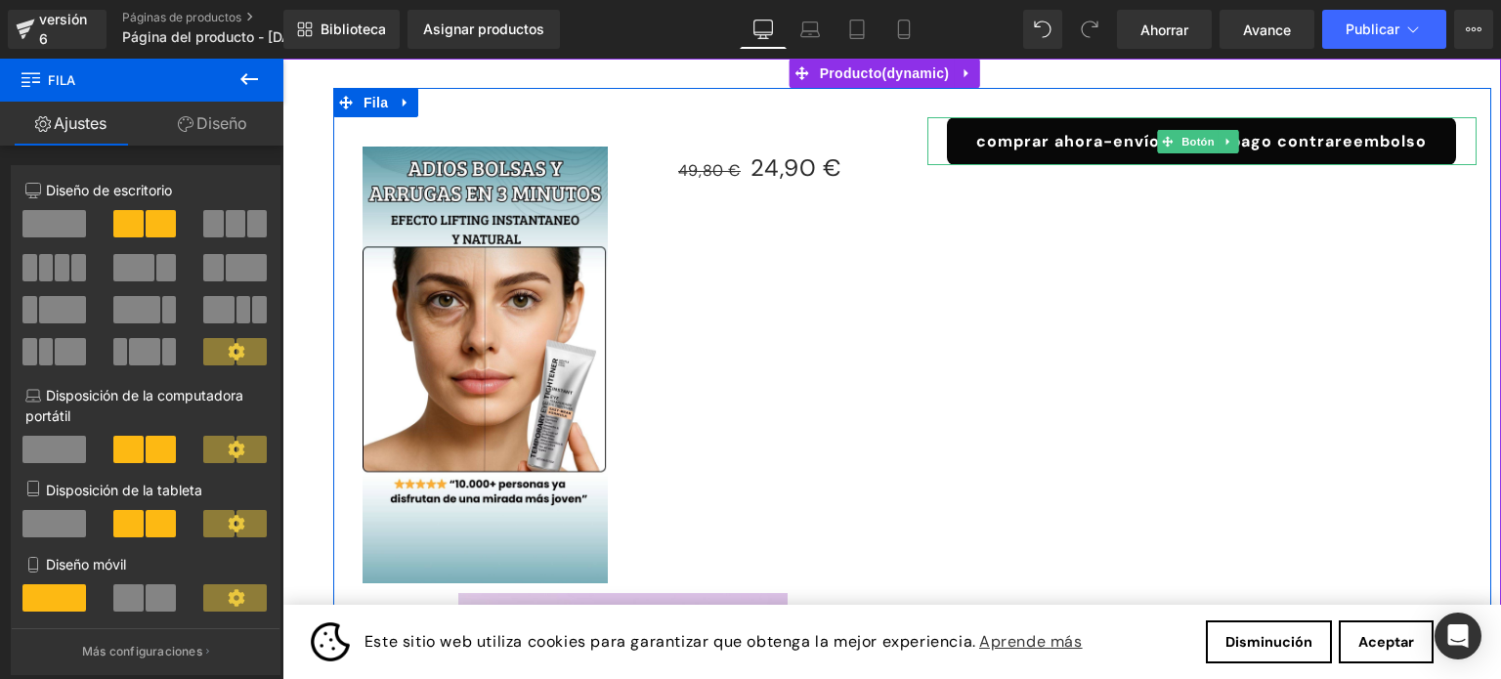
click at [1388, 133] on link "comprar ahora-envío gratis- pago contrareembolso" at bounding box center [1201, 141] width 509 height 48
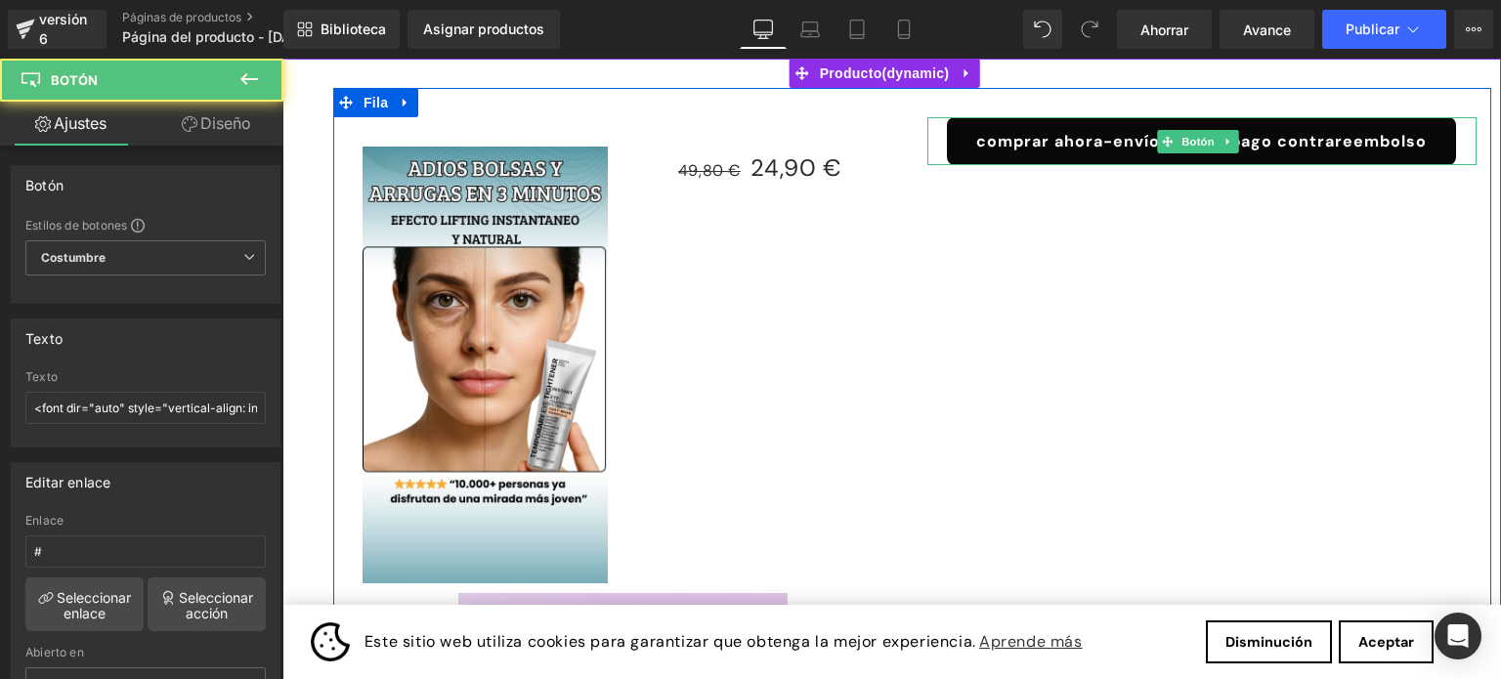
click at [1391, 140] on link "comprar ahora-envío gratis- pago contrareembolso" at bounding box center [1201, 141] width 509 height 48
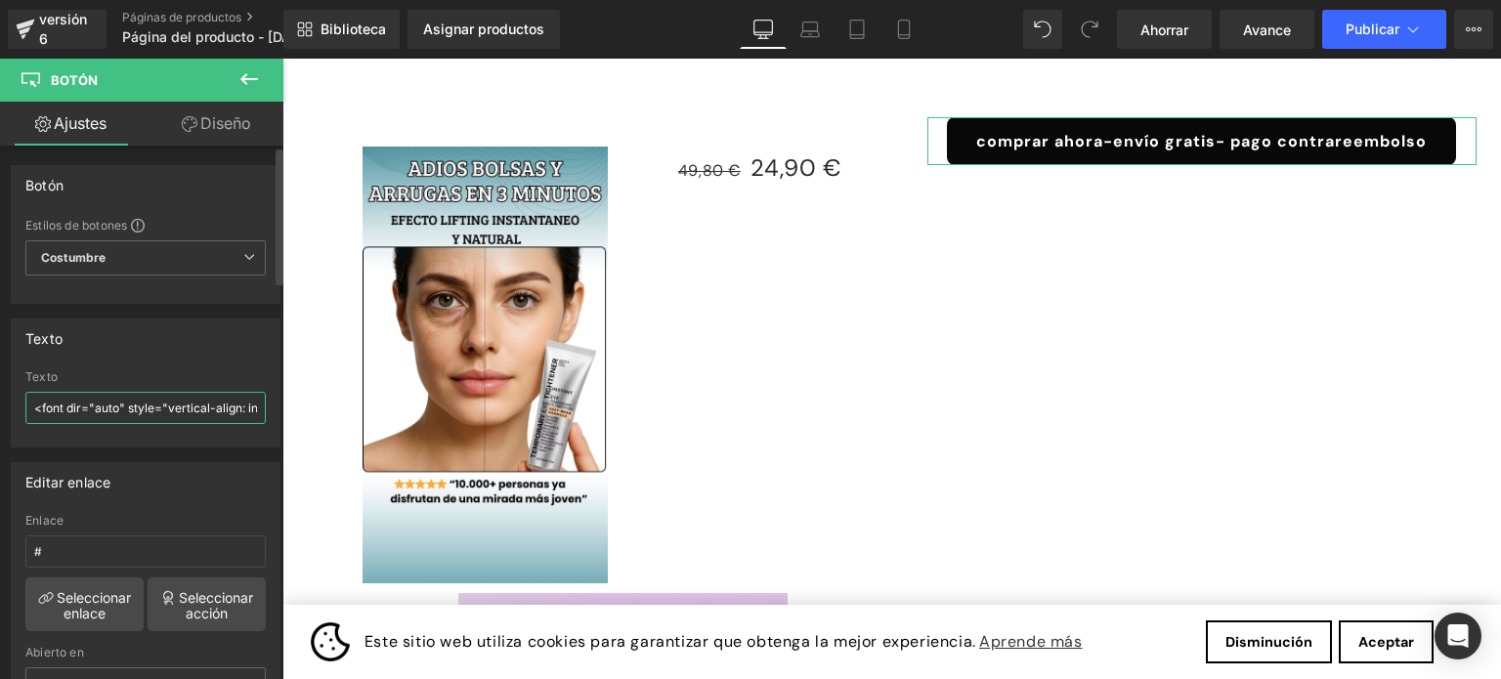
click at [139, 412] on input "<font dir="auto" style="vertical-align: inherit;"><font dir="auto" style="verti…" at bounding box center [145, 408] width 240 height 32
click at [46, 407] on input "<font dir="auto" style="vertical-align: inherit;"><font dir="auto" style="verti…" at bounding box center [145, 408] width 240 height 32
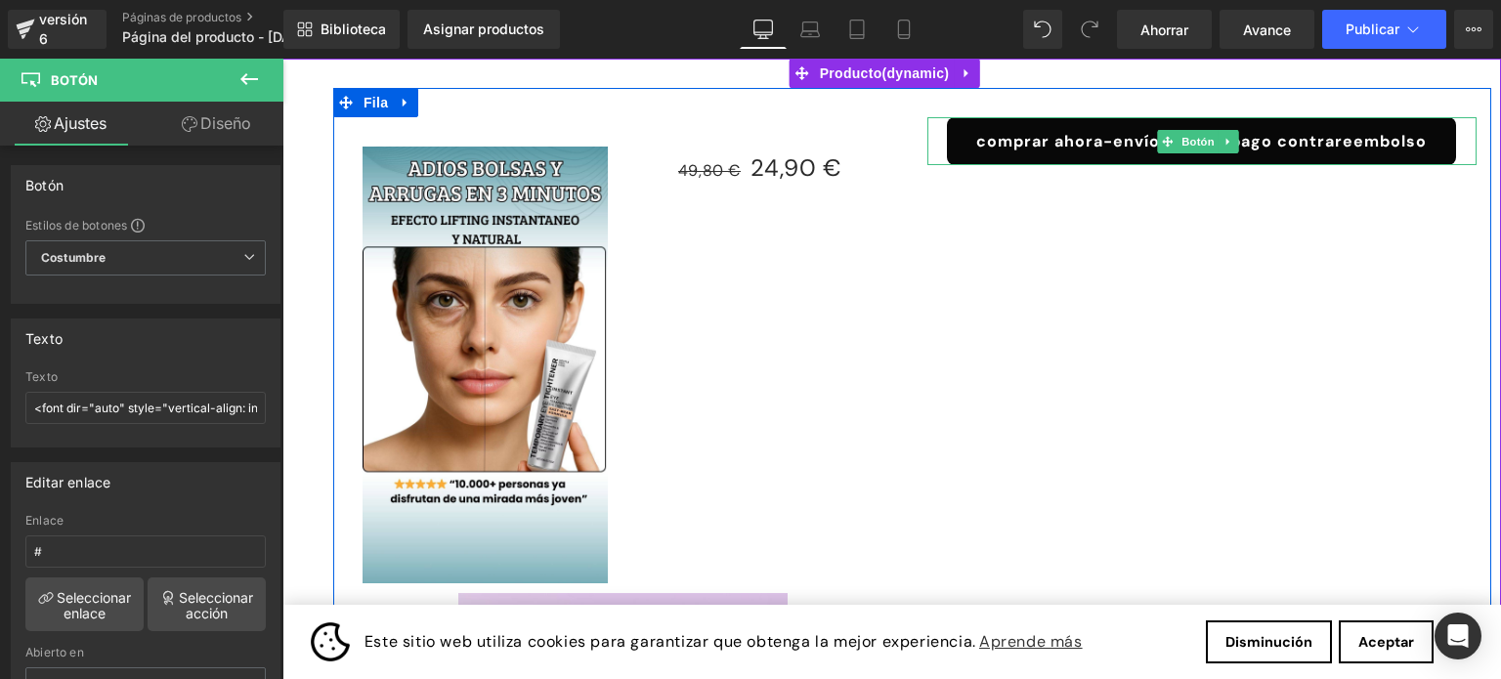
click at [983, 151] on link "comprar ahora-envío gratis- pago contrareembolso" at bounding box center [1201, 141] width 509 height 48
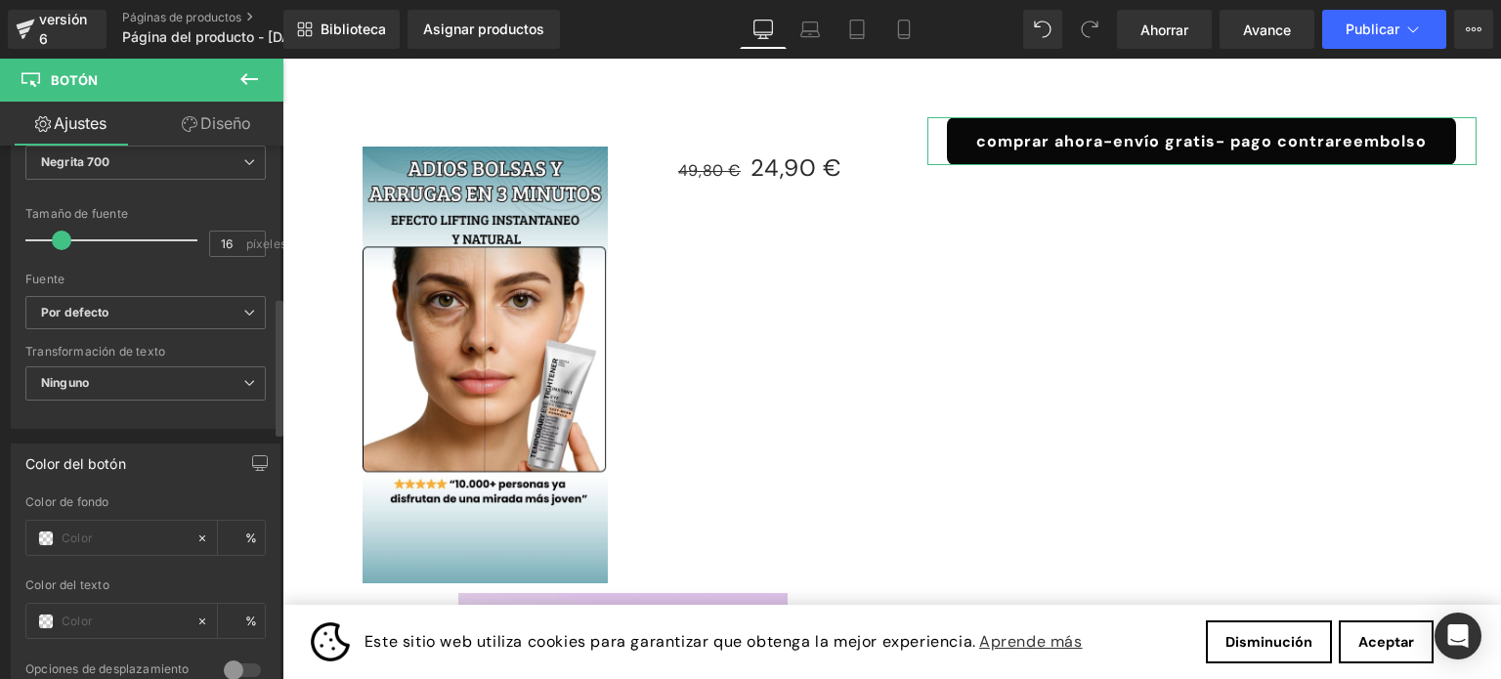
scroll to position [684, 0]
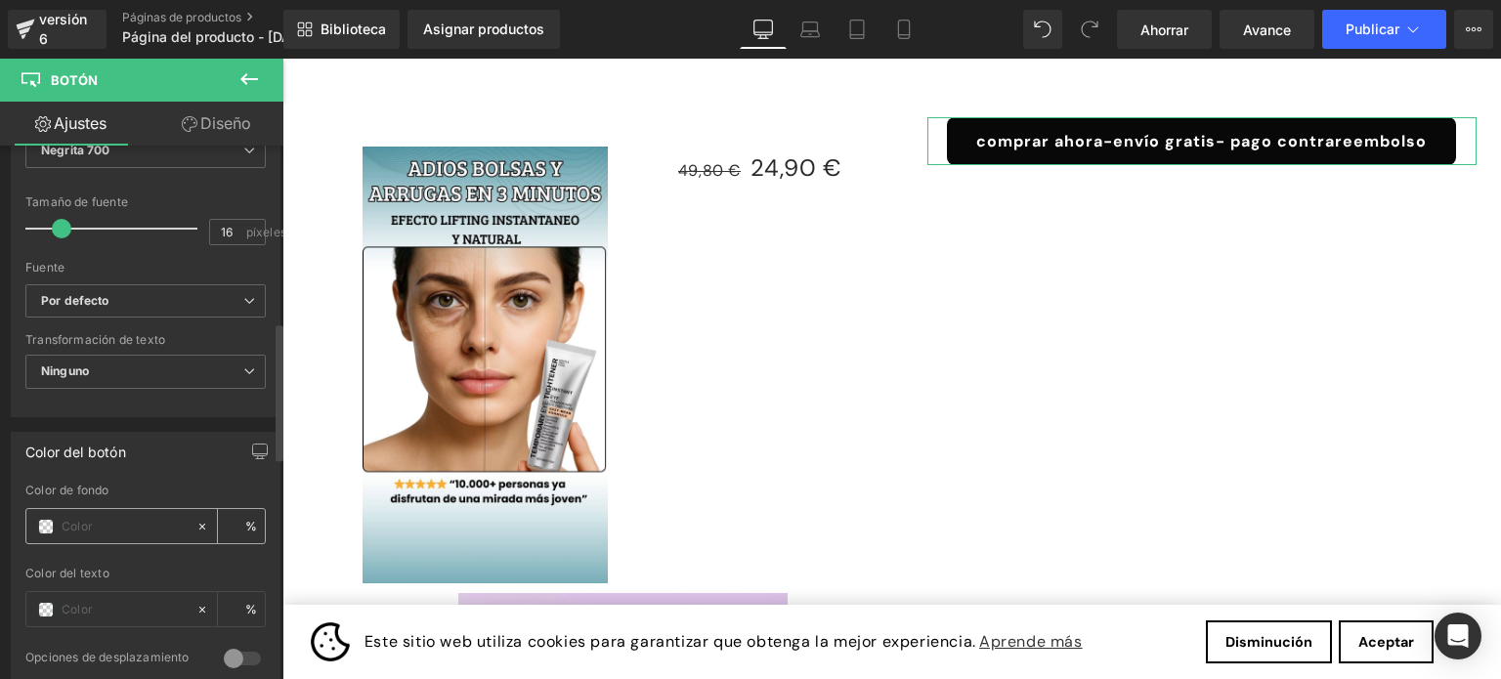
click at [197, 523] on icon at bounding box center [202, 527] width 14 height 14
type input "none"
type input "0"
paste input "#3FB8AF ("
drag, startPoint x: 88, startPoint y: 520, endPoint x: 44, endPoint y: 526, distance: 44.4
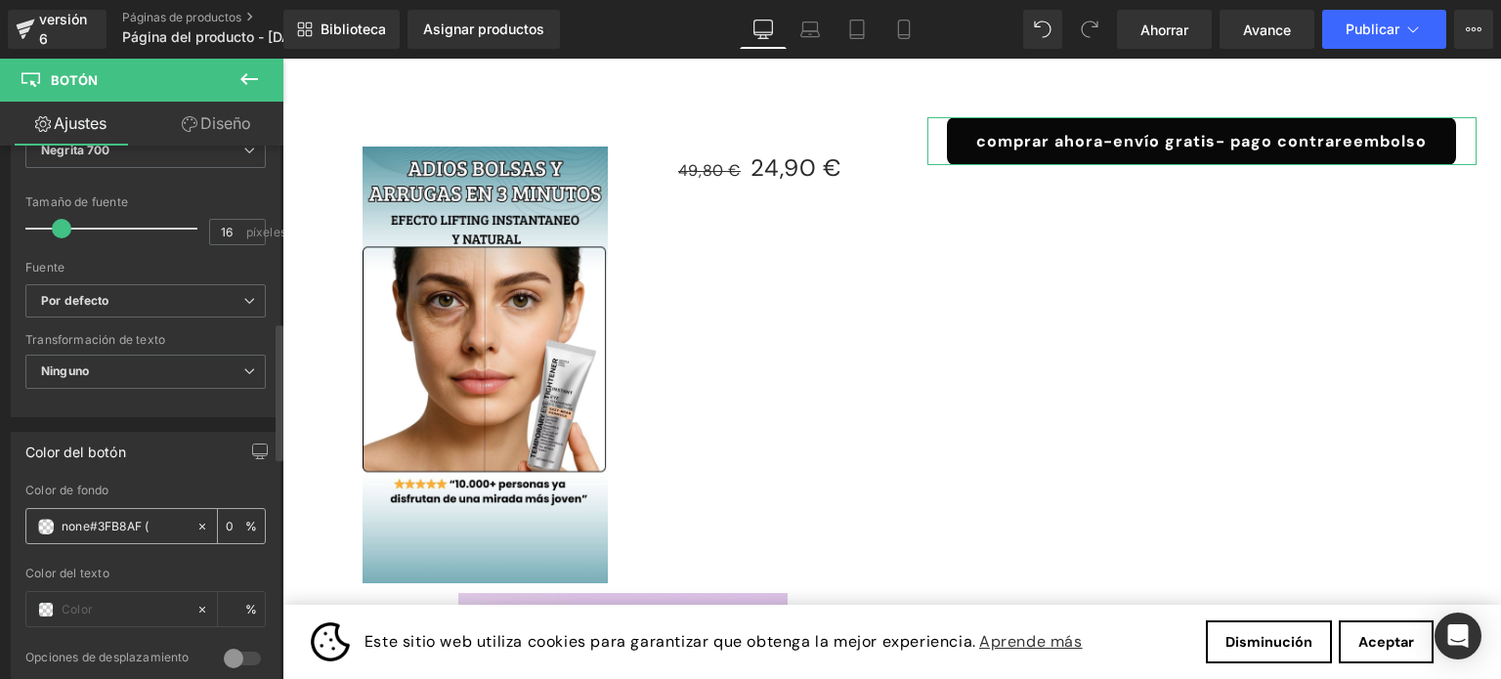
click at [44, 526] on div "none#3FB8AF (" at bounding box center [110, 526] width 169 height 34
click at [169, 574] on div "Color del texto" at bounding box center [145, 574] width 240 height 14
click at [148, 526] on input "#3FB8AF (" at bounding box center [124, 527] width 125 height 22
type input "#3FB8AF"
type input "100"
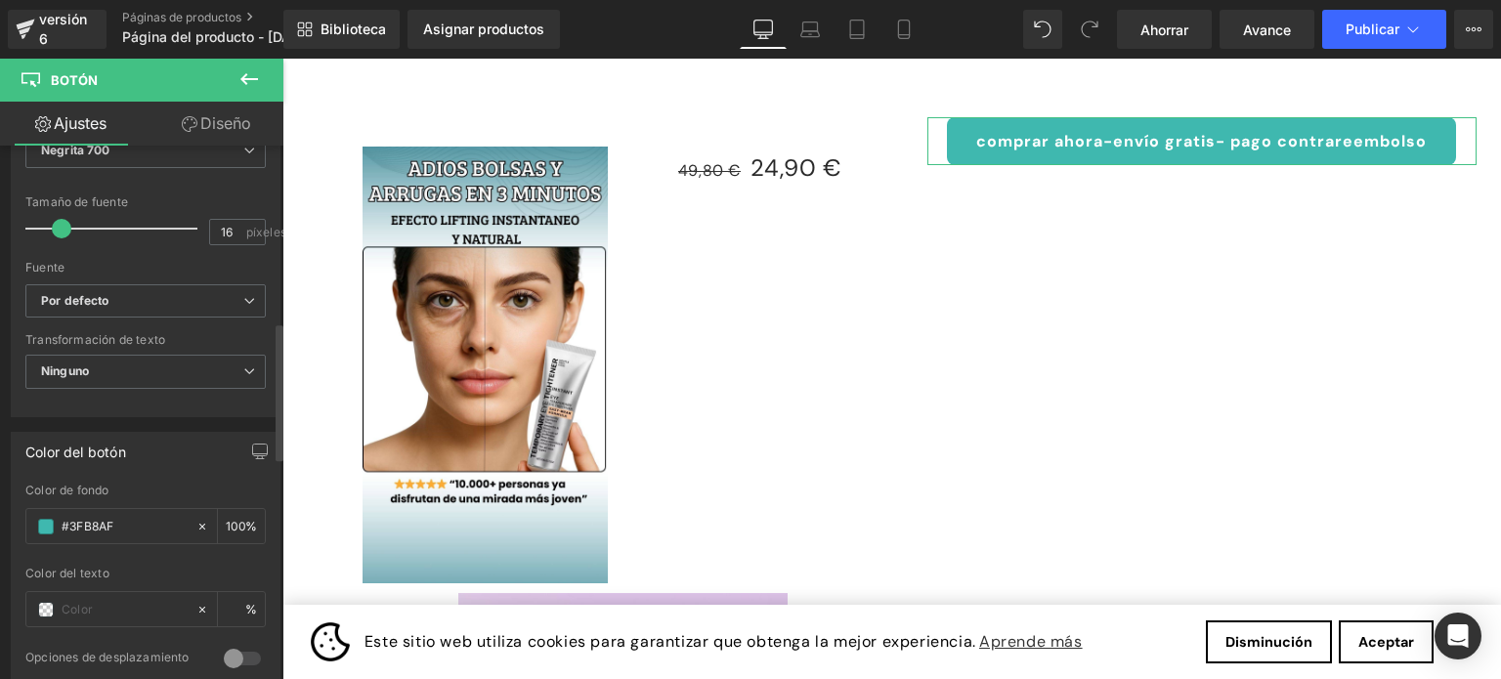
type input "#3fb8af"
click at [261, 488] on div "rgba(63, 184, 175, 1) Color de fondo #3fb8af 100 % Color del texto % 0 Opciones…" at bounding box center [146, 588] width 268 height 209
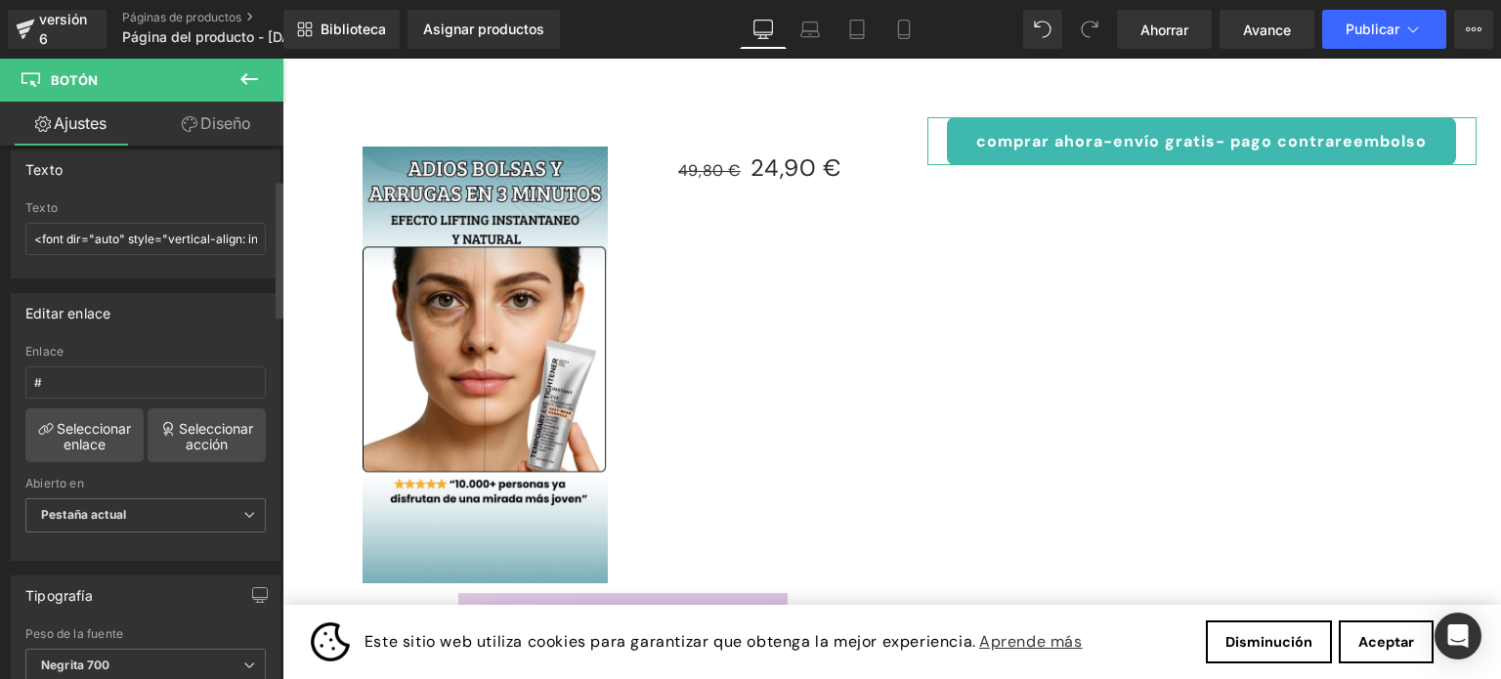
scroll to position [98, 0]
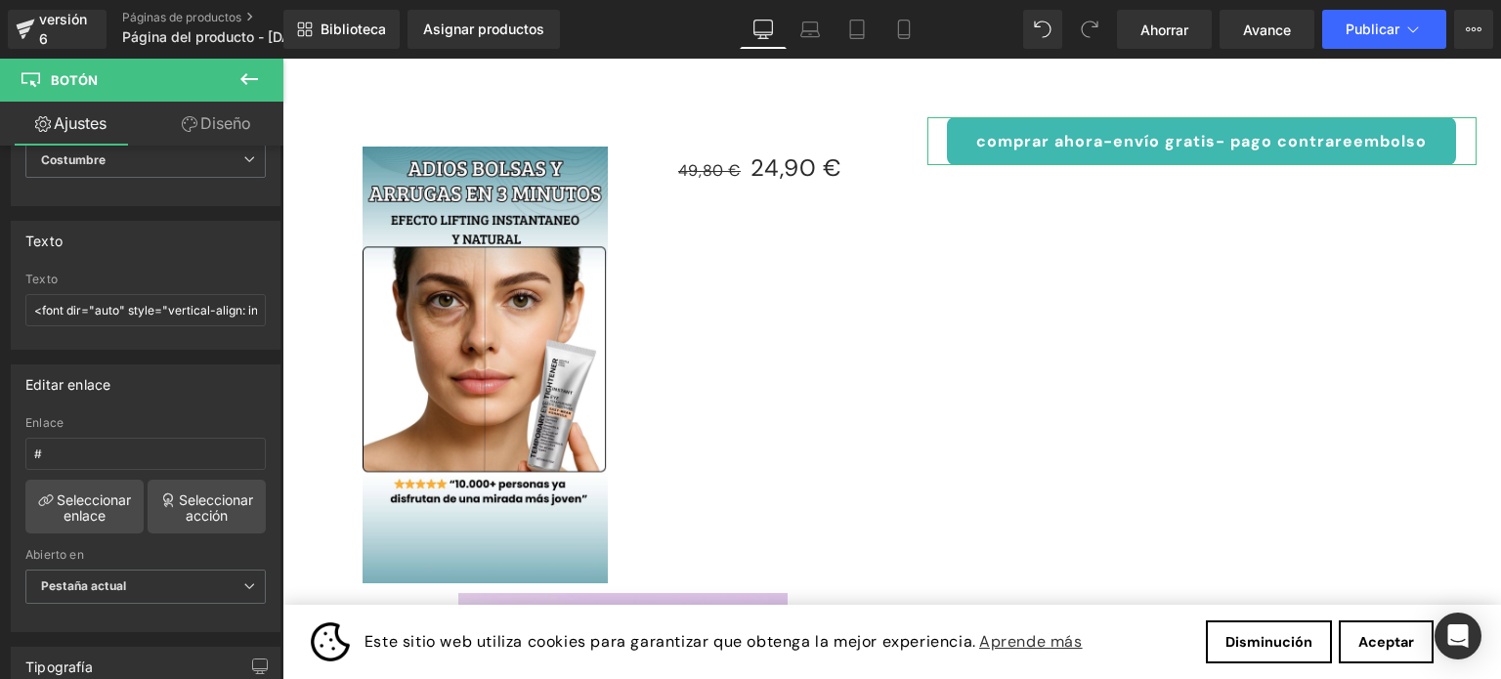
click at [227, 124] on font "Diseño" at bounding box center [225, 123] width 51 height 20
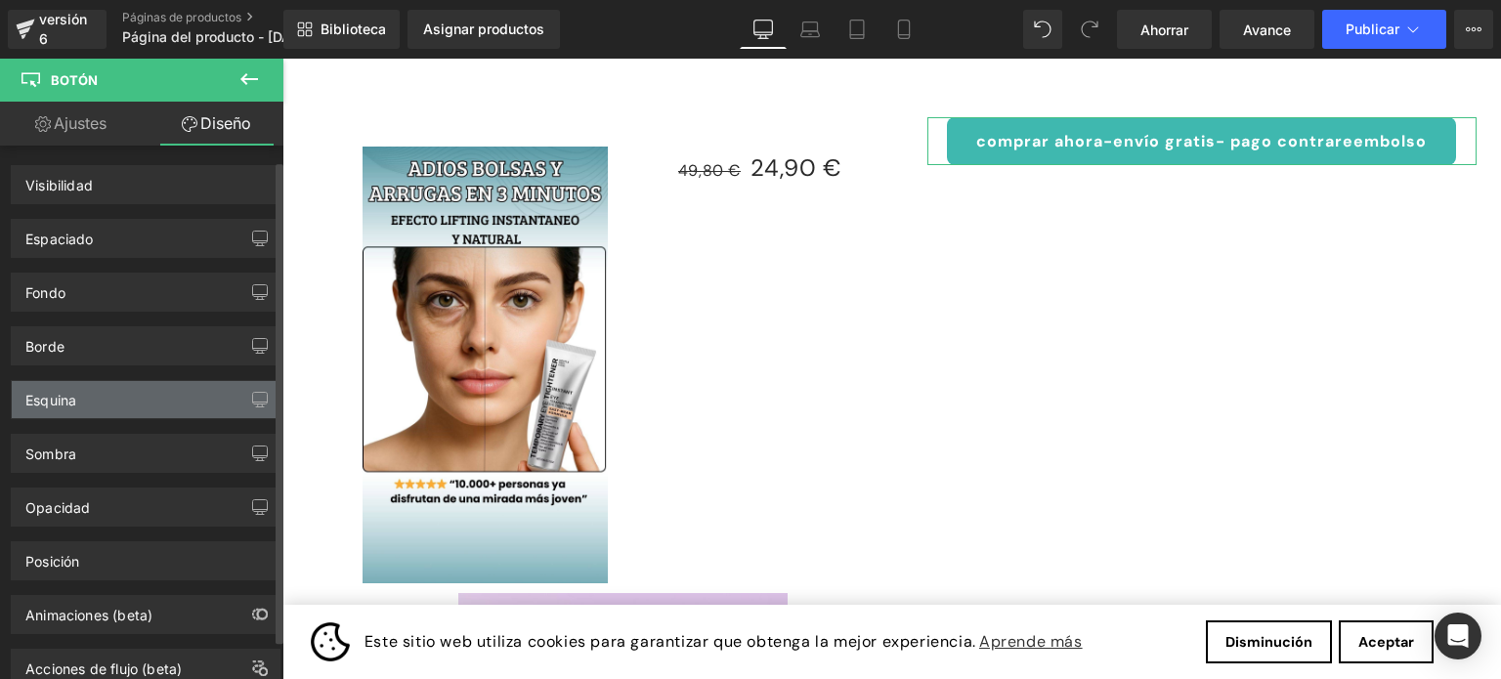
scroll to position [0, 0]
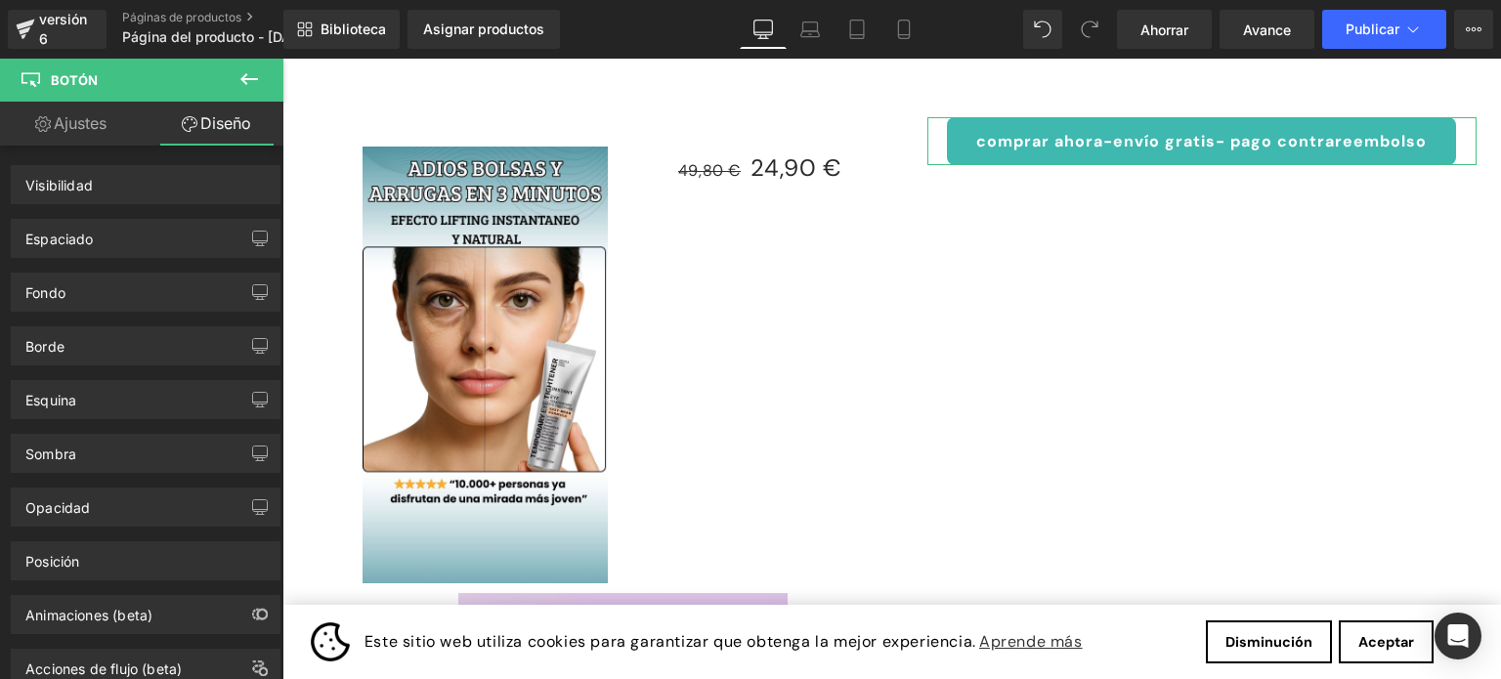
click at [97, 124] on font "Ajustes" at bounding box center [80, 123] width 53 height 20
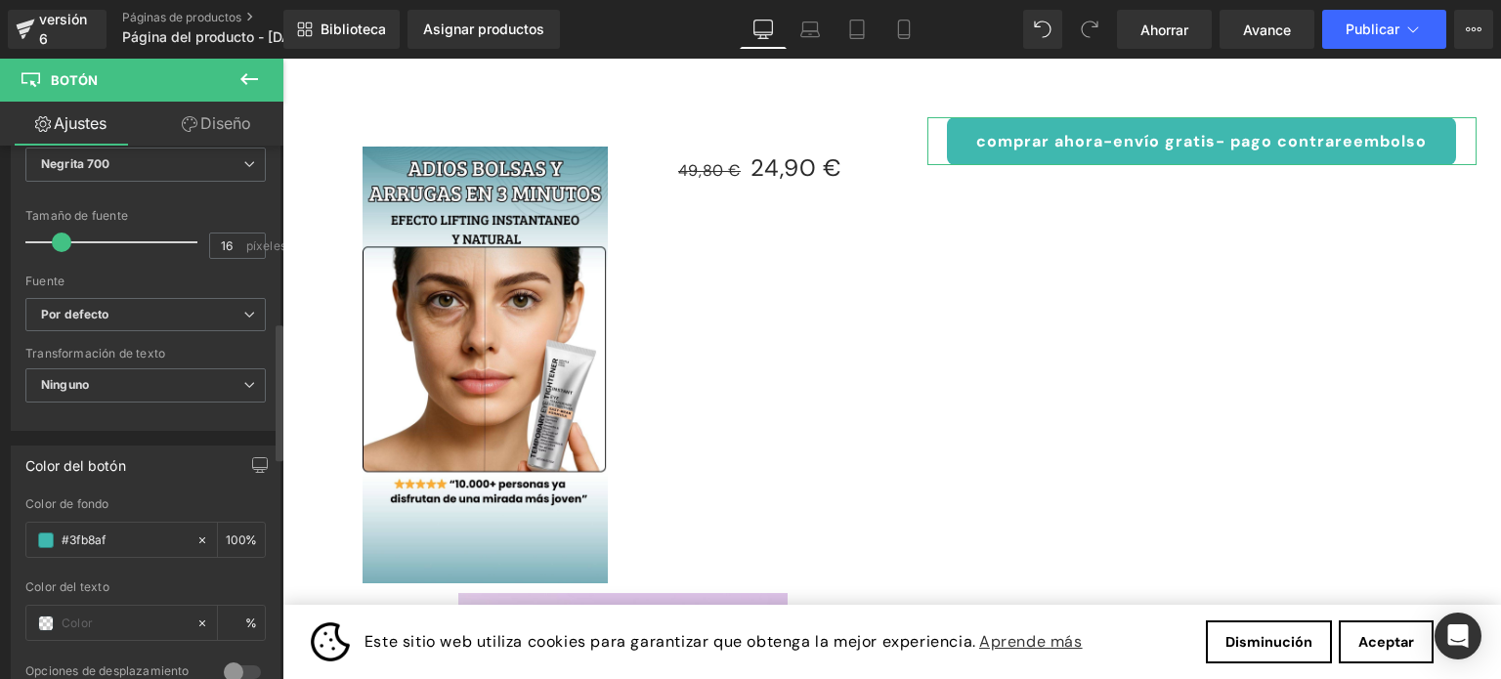
scroll to position [684, 0]
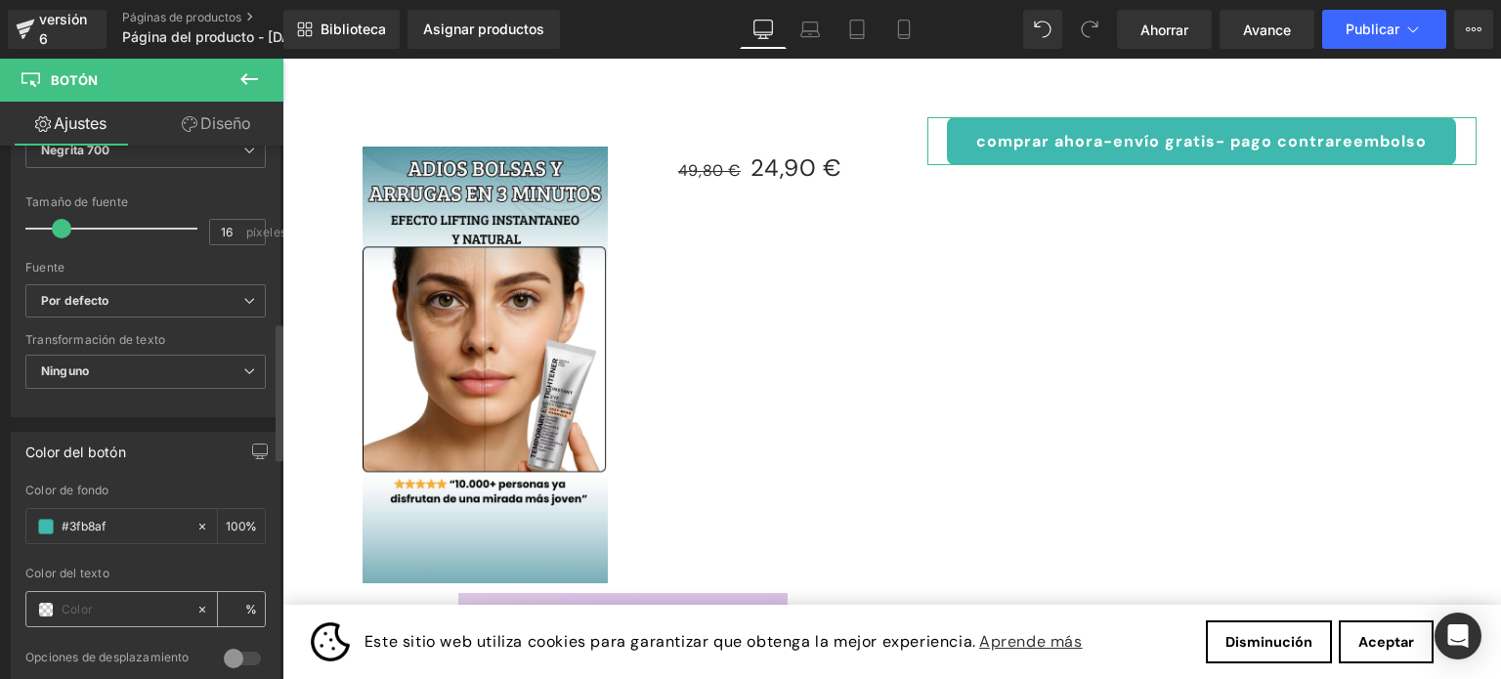
click at [90, 605] on input "text" at bounding box center [124, 610] width 125 height 22
paste input "#FFFFFF"
type input "#FFFFFF"
type input "0"
type input "#ffffff"
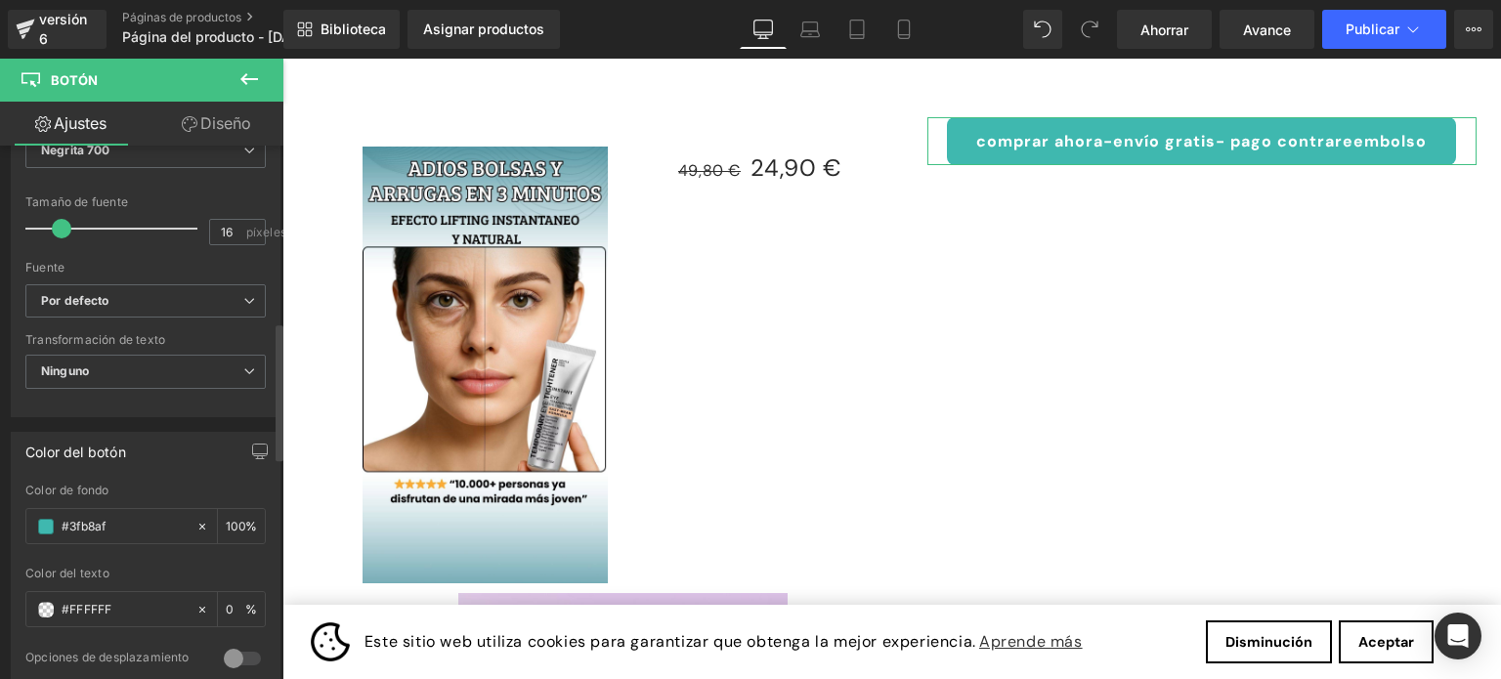
type input "100"
click at [237, 562] on div at bounding box center [145, 560] width 240 height 13
click at [243, 299] on icon at bounding box center [249, 301] width 12 height 12
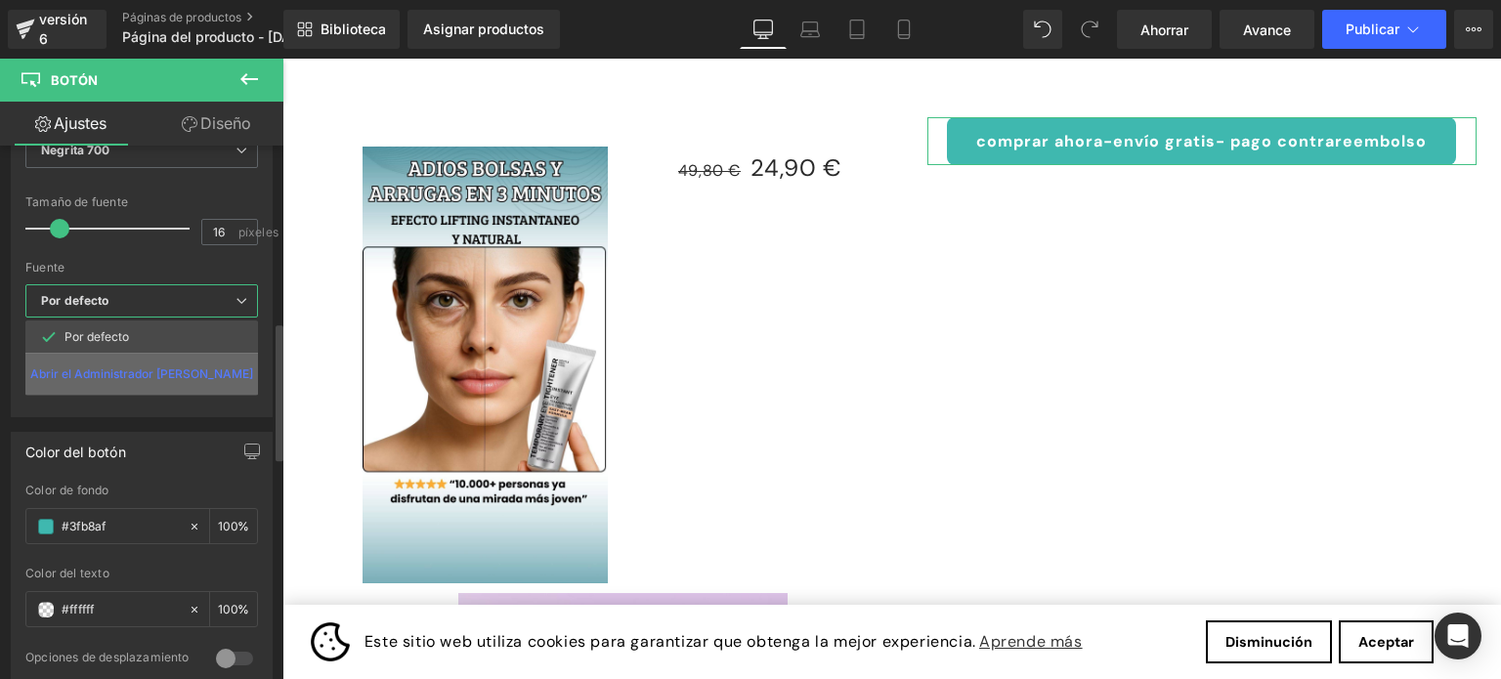
click at [168, 371] on font "Abrir el Administrador [PERSON_NAME]" at bounding box center [141, 373] width 223 height 15
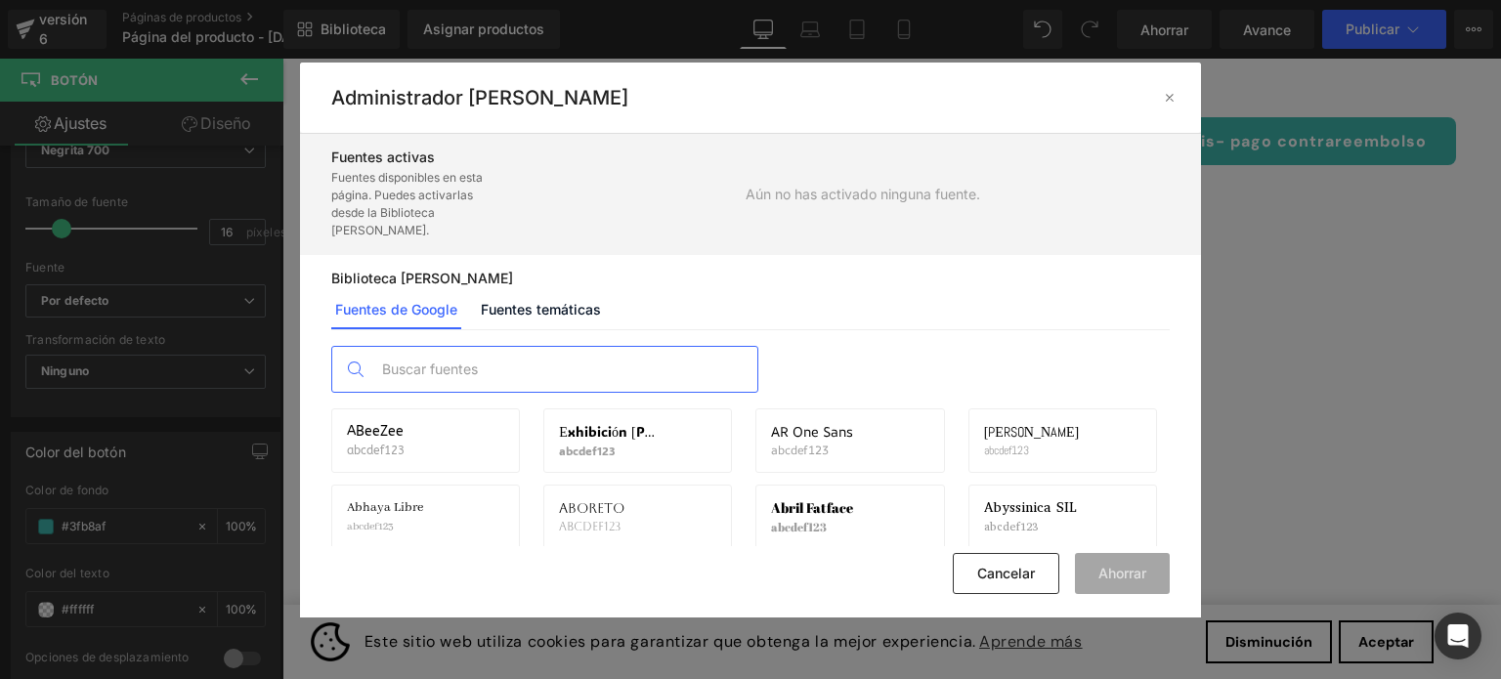
click at [409, 358] on input "text" at bounding box center [564, 369] width 386 height 45
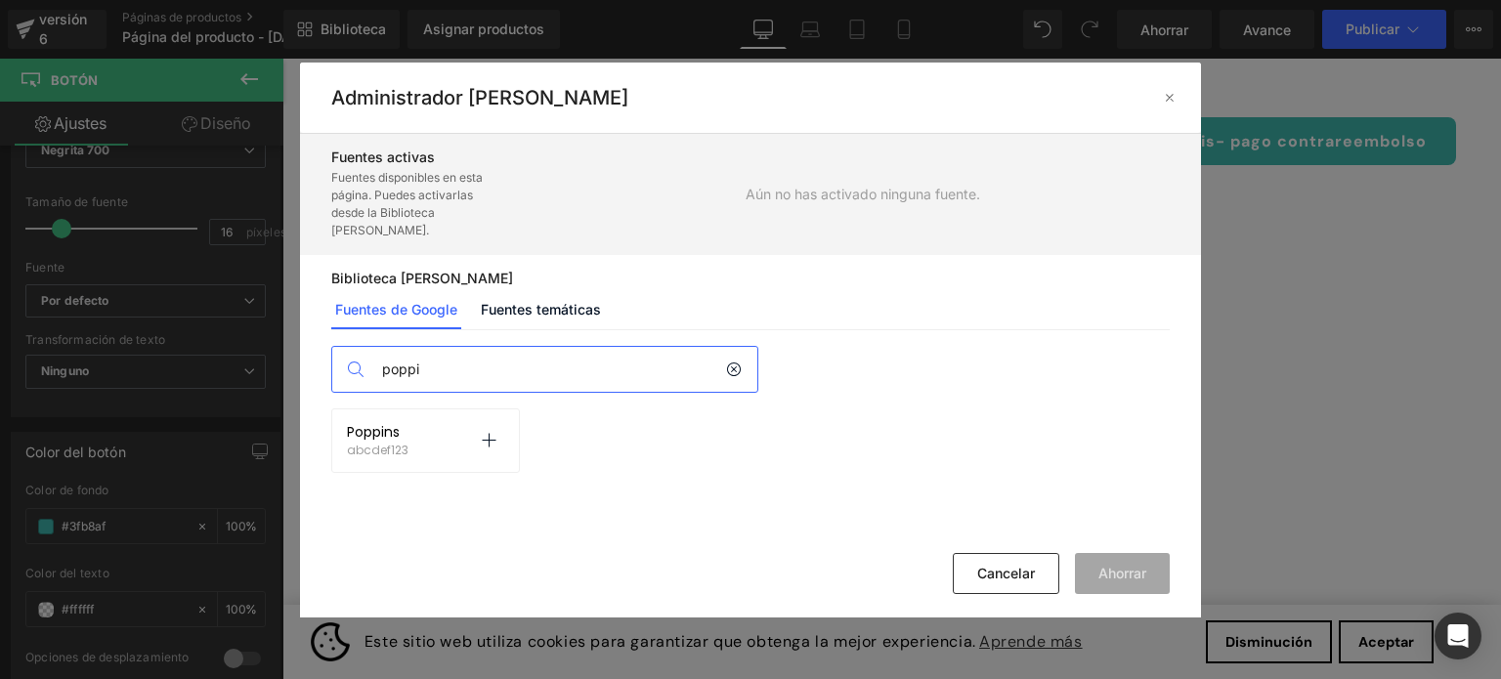
type input "poppi"
click at [391, 431] on font "Poppins" at bounding box center [373, 432] width 53 height 20
click at [436, 442] on div "Poppins abcdef123 Activar fuente" at bounding box center [425, 440] width 157 height 33
click at [493, 442] on icon at bounding box center [489, 441] width 16 height 16
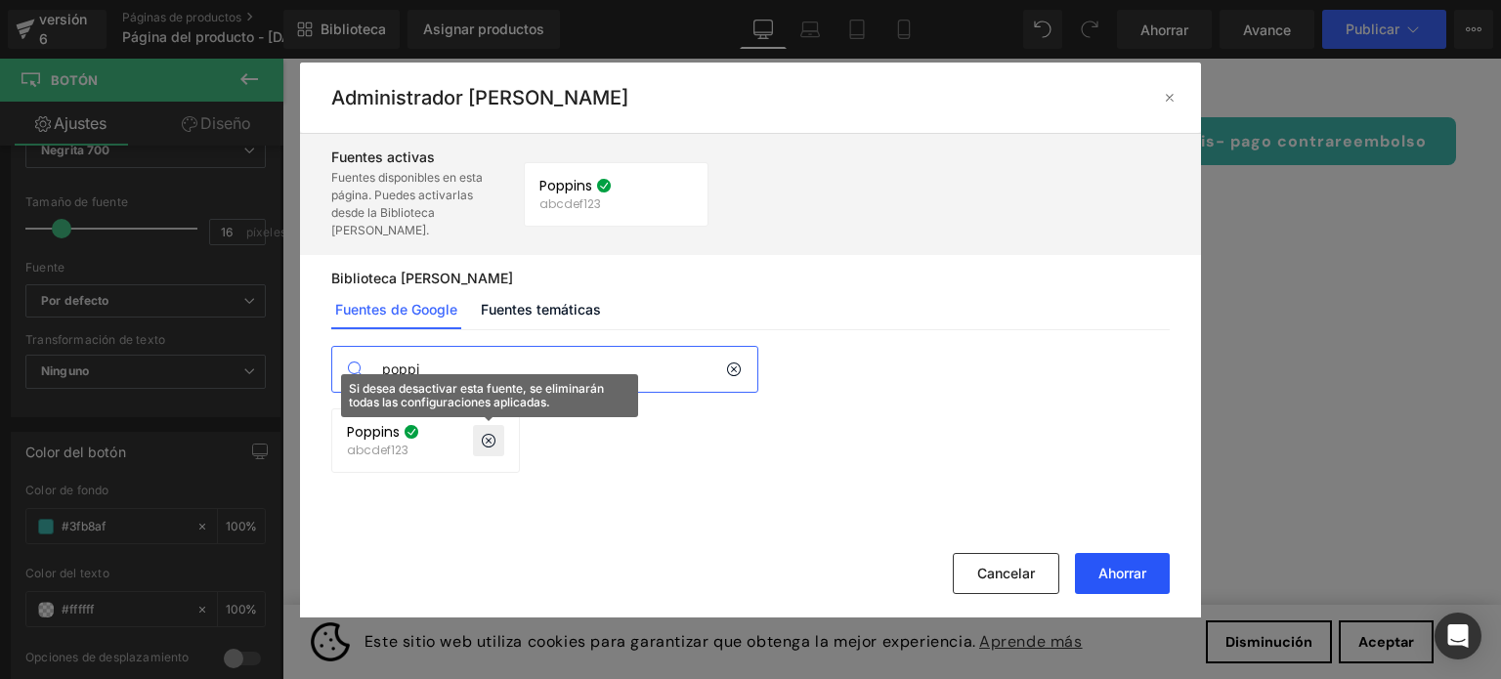
click at [1124, 575] on font "Ahorrar" at bounding box center [1122, 573] width 48 height 17
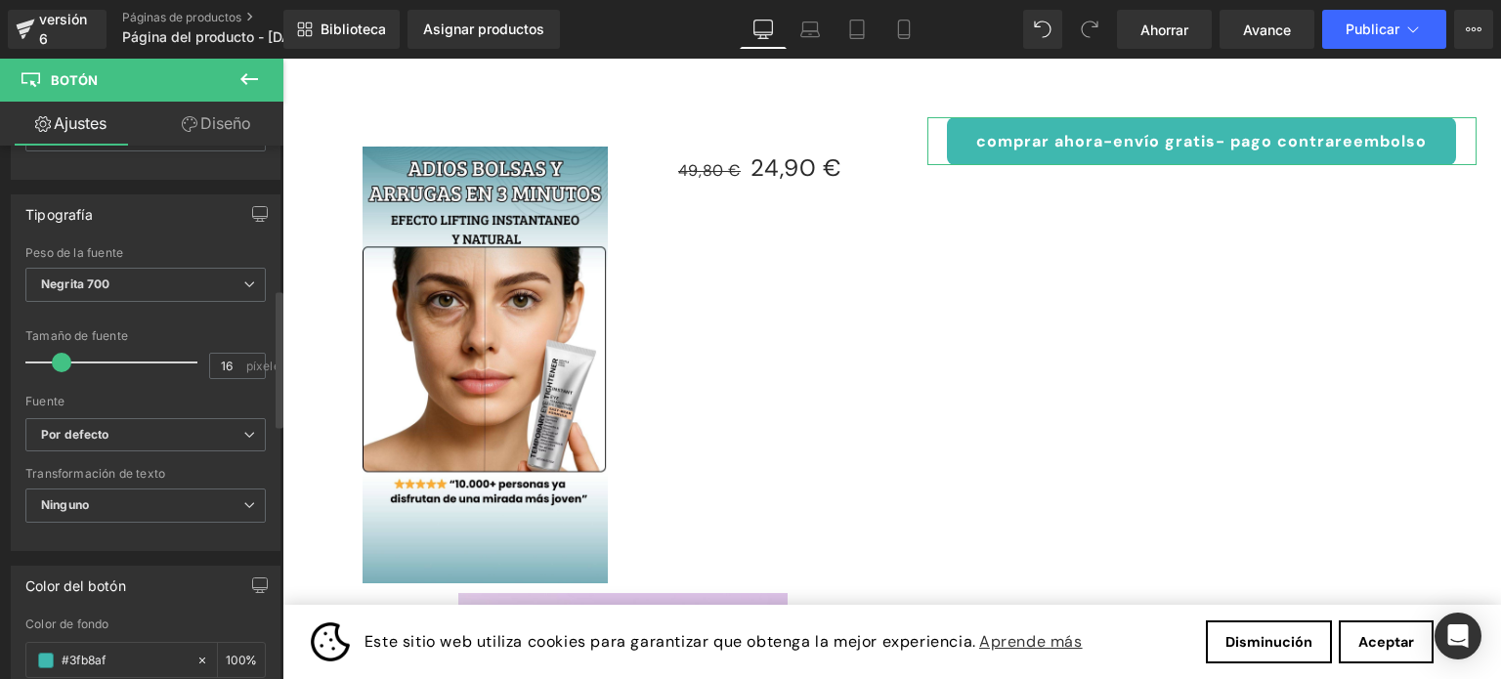
scroll to position [489, 0]
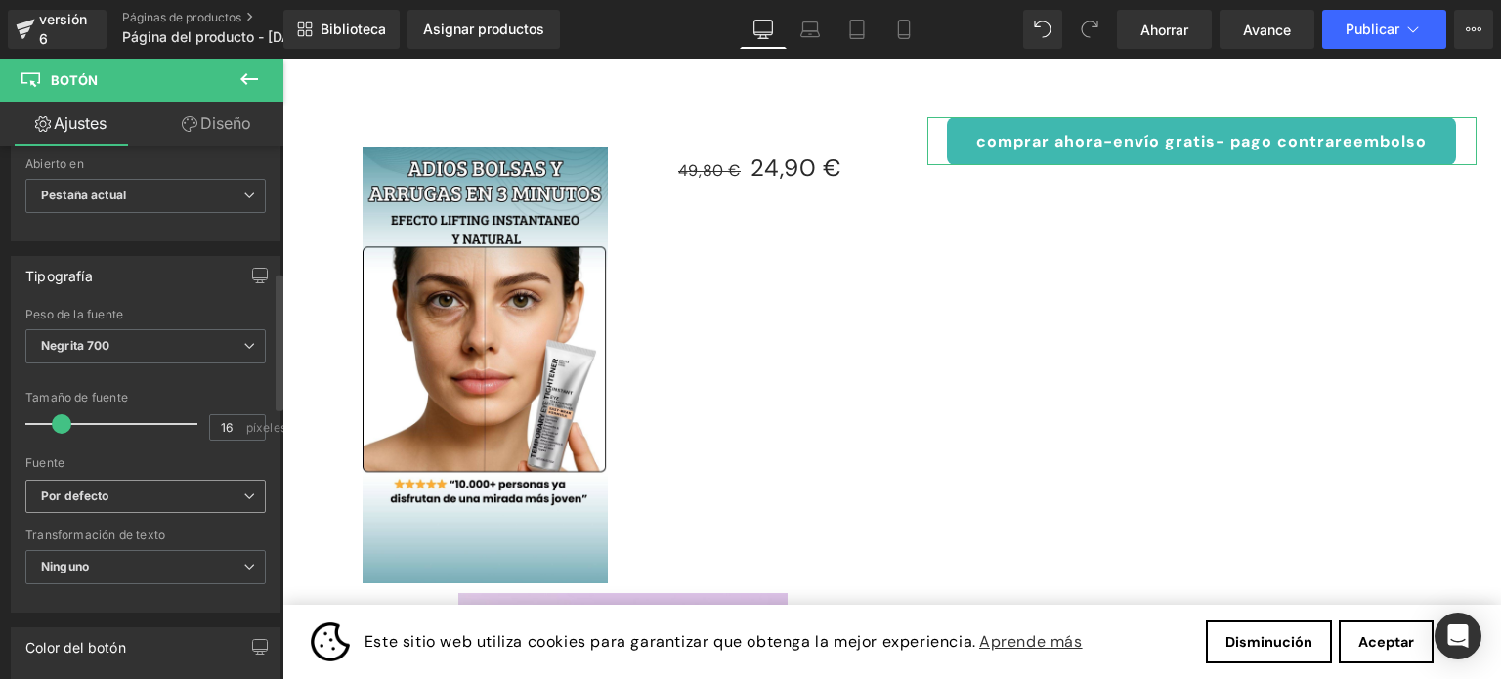
click at [244, 491] on icon at bounding box center [249, 497] width 12 height 12
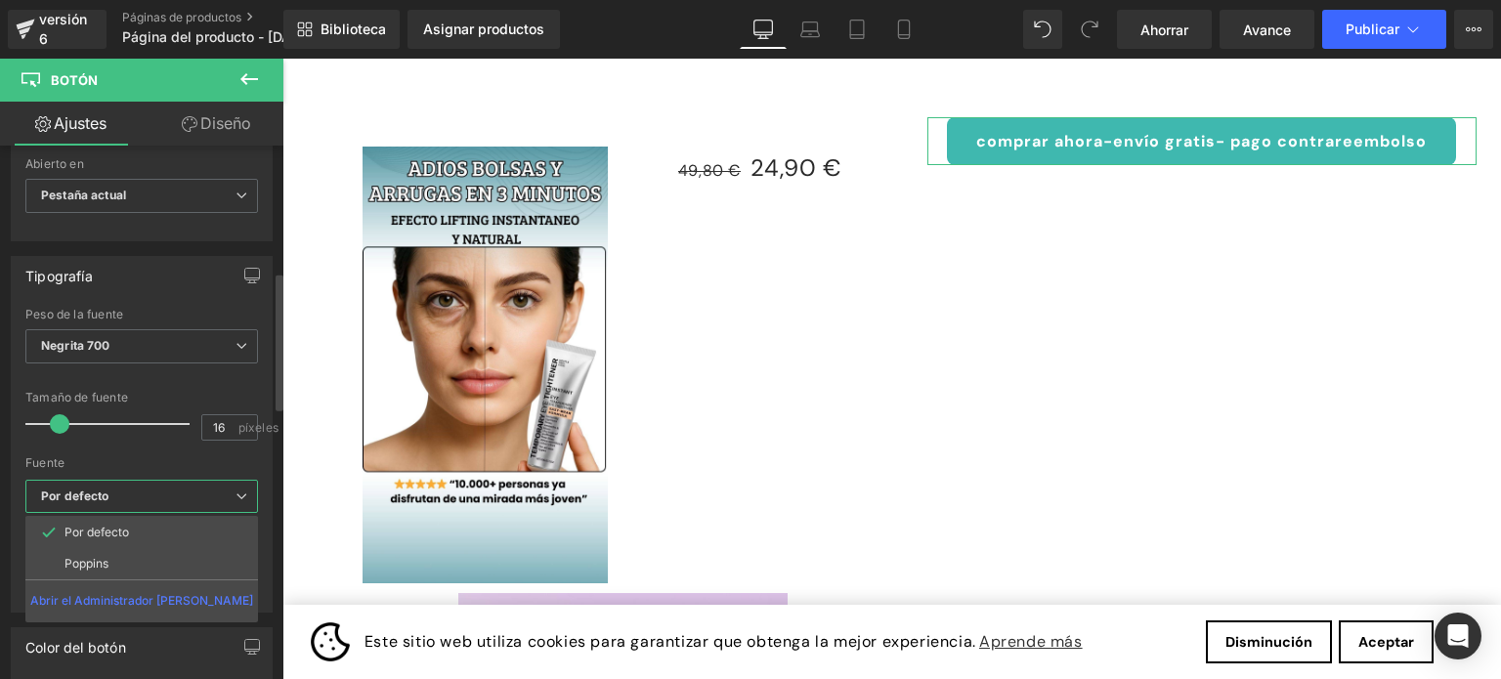
click at [121, 566] on li "Poppins" at bounding box center [141, 563] width 233 height 31
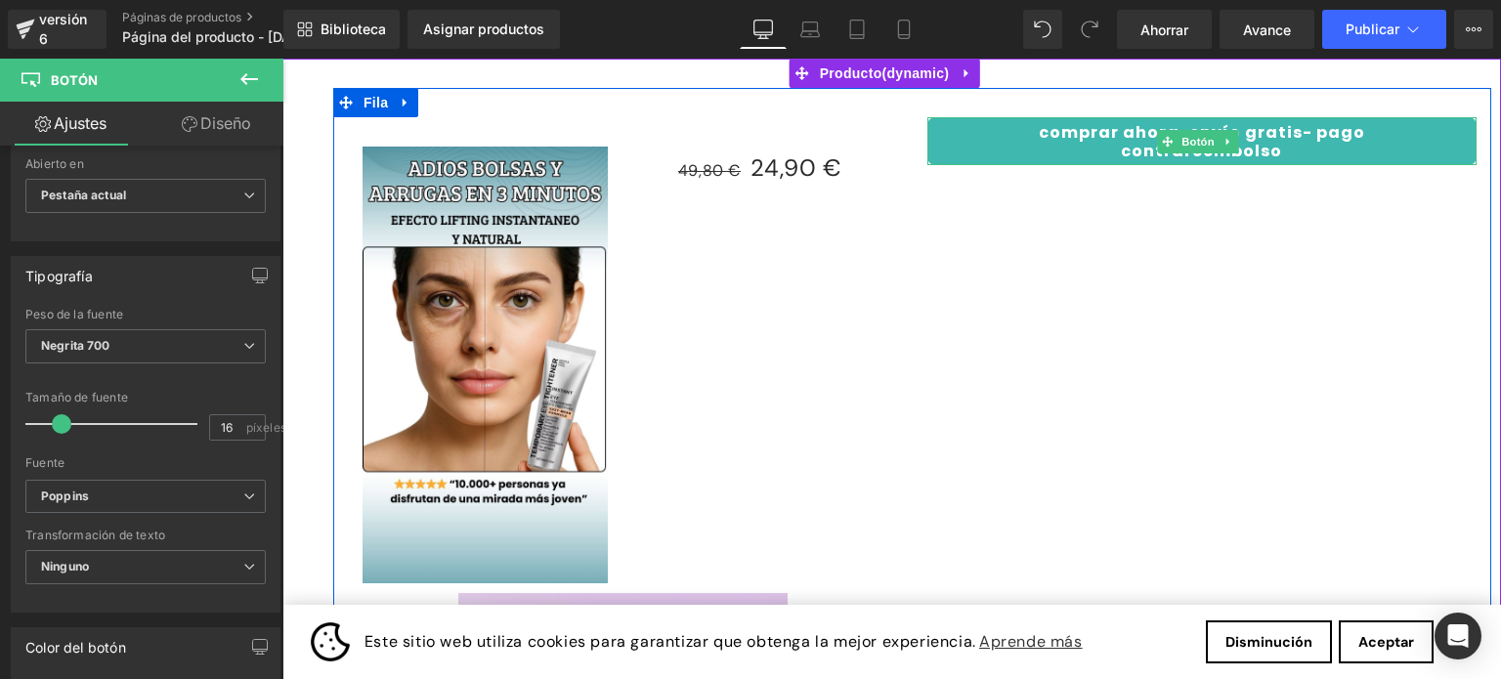
click at [1318, 136] on link "comprar ahora-envío gratis- pago contrareembolso" at bounding box center [1202, 141] width 550 height 48
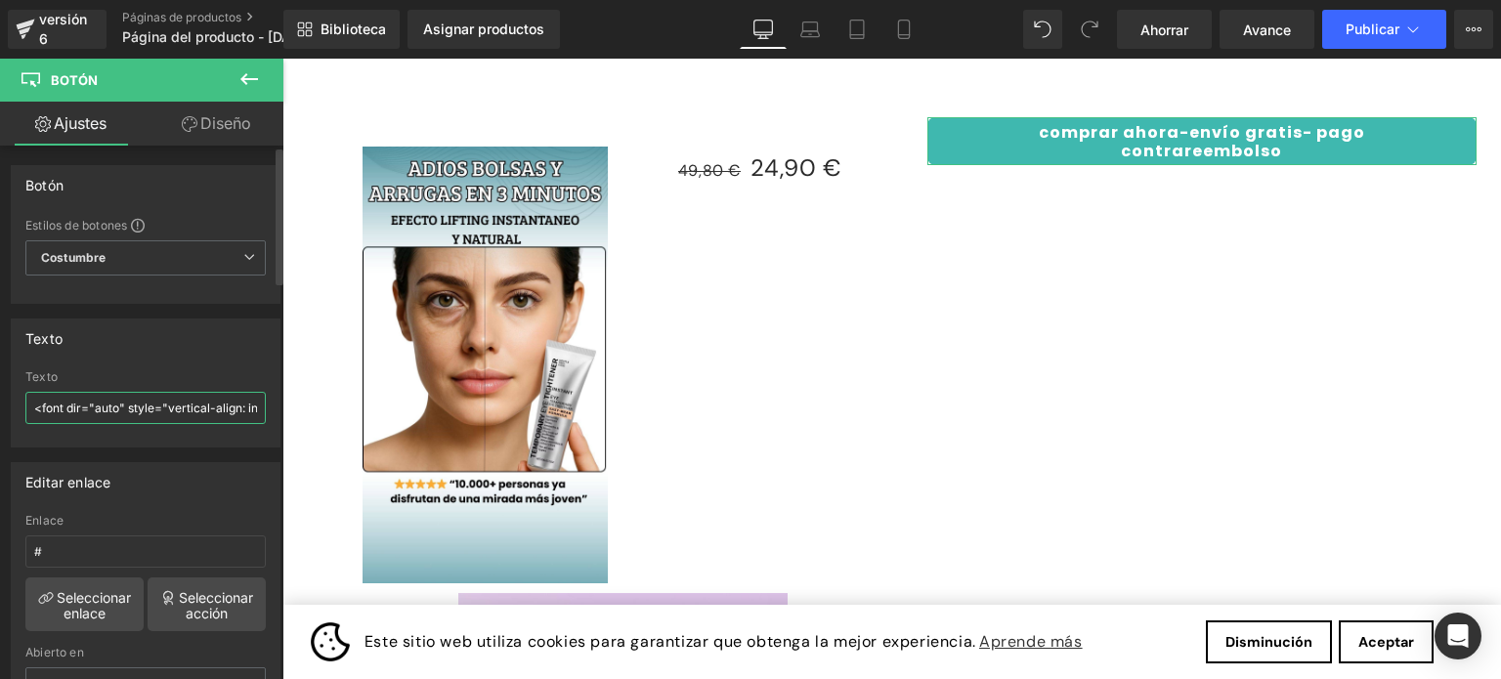
click at [230, 407] on input "<font dir="auto" style="vertical-align: inherit;"><font dir="auto" style="verti…" at bounding box center [145, 408] width 240 height 32
click at [244, 407] on input "<font dir="auto" style="vertical-align: inherit;"><font dir="auto" style="verti…" at bounding box center [145, 408] width 240 height 32
click at [244, 409] on input "inherit;"><font dir="auto" style="vertical-align: inherit;"><font dir="auto" st…" at bounding box center [145, 408] width 240 height 32
click at [249, 413] on input "cal-align: inherit;"><font dir="auto" style="vertical-align: inherit;"><font di…" at bounding box center [145, 408] width 240 height 32
click at [252, 406] on input "cal-align: inherit;"><font dir="auto" style="vertical-align: inherit;"><font di…" at bounding box center [145, 408] width 240 height 32
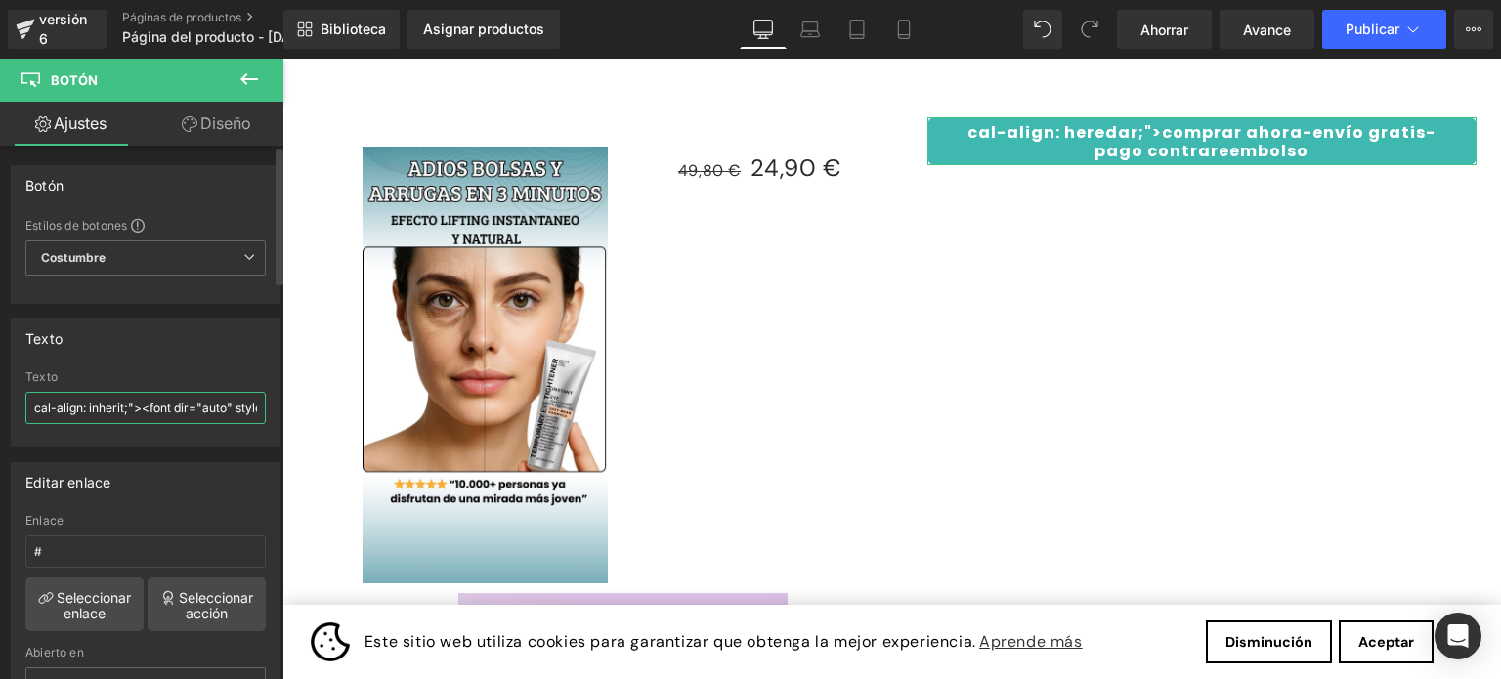
click at [249, 409] on input "cal-align: inherit;"><font dir="auto" style="vertical-align: inherit;"><font di…" at bounding box center [145, 408] width 240 height 32
click at [248, 409] on input "le="vertical-align: inherit;"><font dir="auto" style="vertical-align: inherit;"…" at bounding box center [145, 408] width 240 height 32
drag, startPoint x: 249, startPoint y: 408, endPoint x: 9, endPoint y: 402, distance: 240.5
click at [21, 398] on div "auto" style="vertical-align: inherit;">comprar ahora-envío gratis- pago contrar…" at bounding box center [146, 408] width 268 height 76
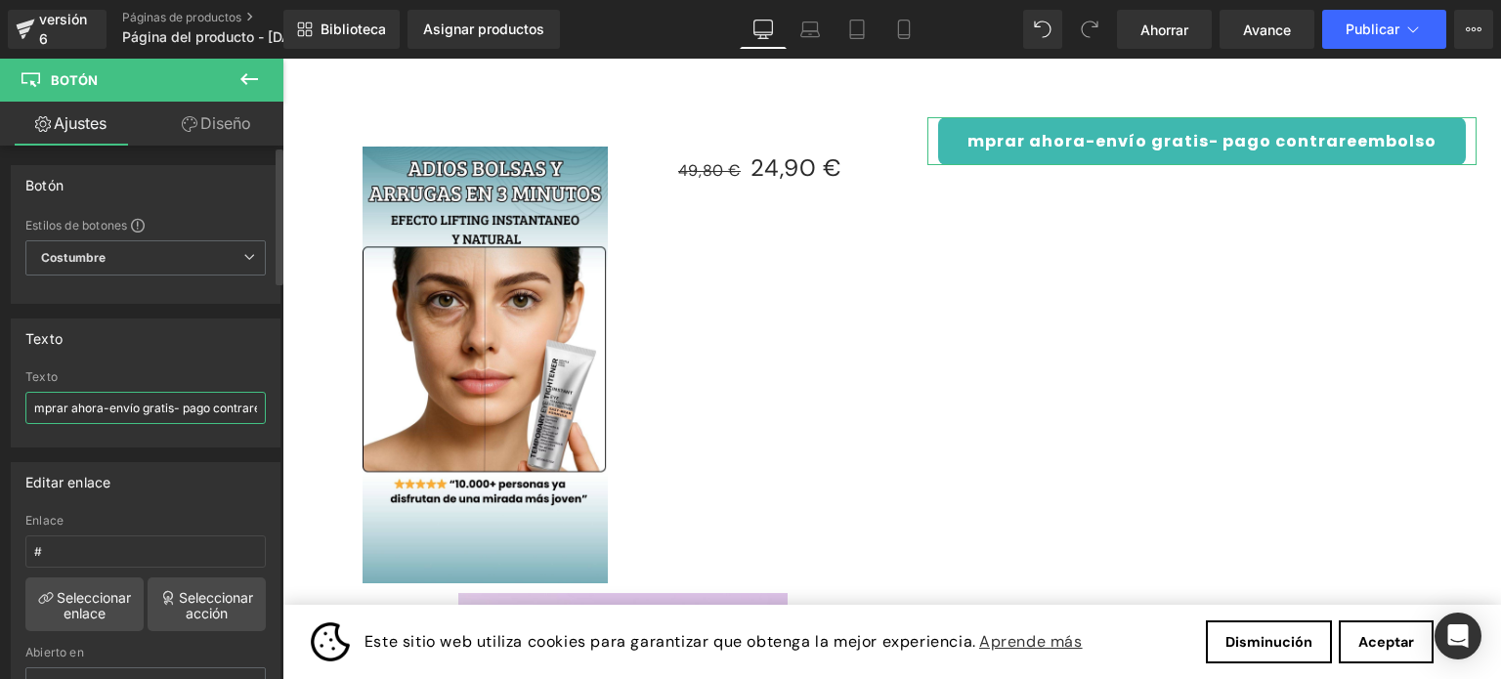
drag, startPoint x: 252, startPoint y: 408, endPoint x: 22, endPoint y: 406, distance: 229.7
click at [22, 406] on div "mprar ahora-envío gratis- pago contrareembolso</font></font></font></font> Text…" at bounding box center [146, 408] width 268 height 76
type input "eembolso</font></font></font></font>"
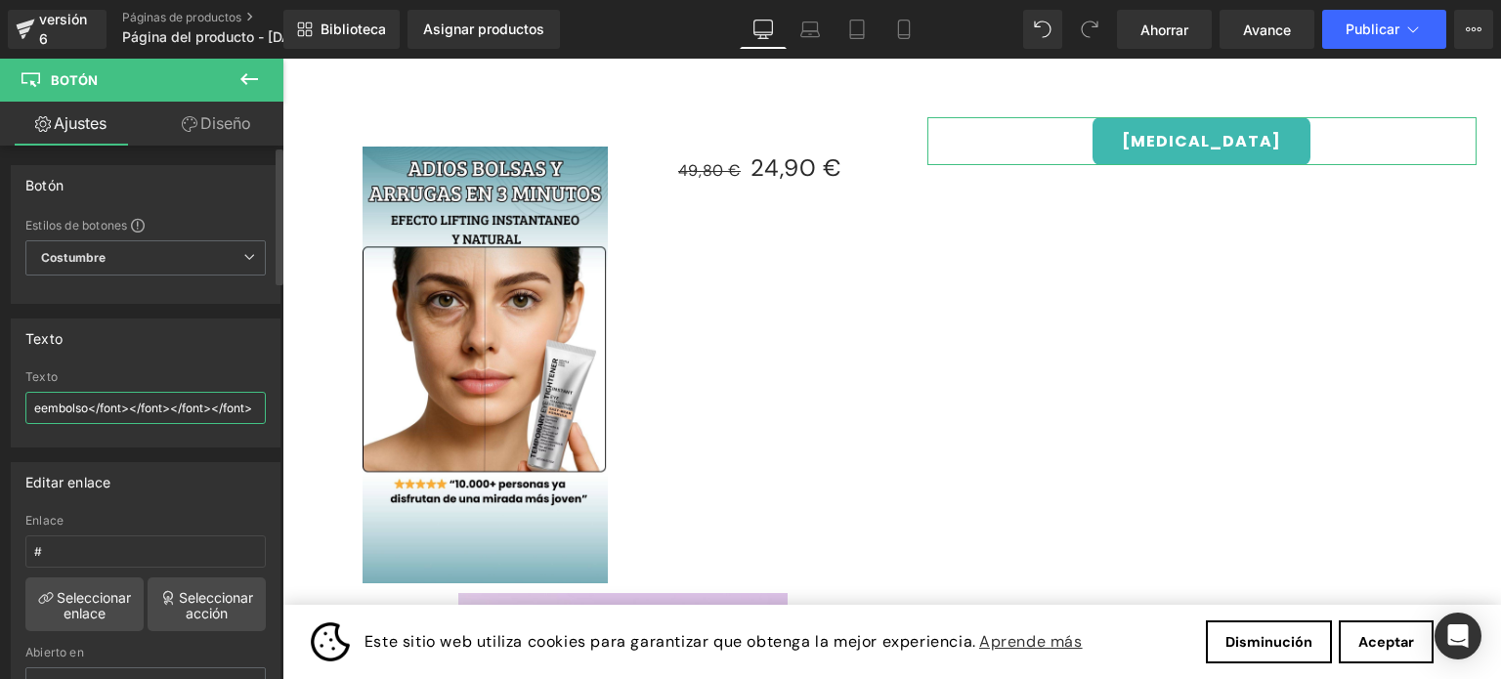
drag, startPoint x: 252, startPoint y: 407, endPoint x: 32, endPoint y: 408, distance: 219.9
click at [32, 408] on input "eembolso</font></font></font></font>" at bounding box center [145, 408] width 240 height 32
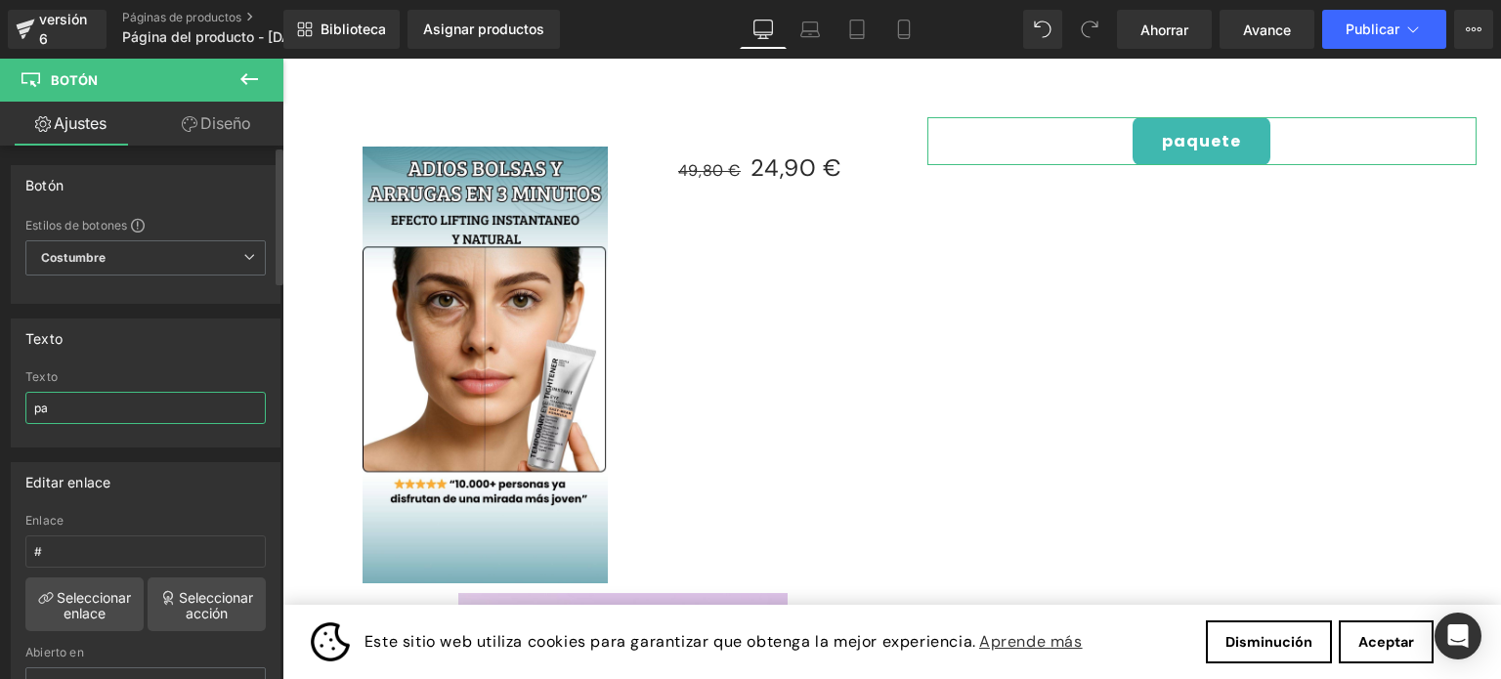
type input "p"
click at [42, 408] on input "comprar Ahora" at bounding box center [145, 408] width 240 height 32
type input "Comprar Ahora"
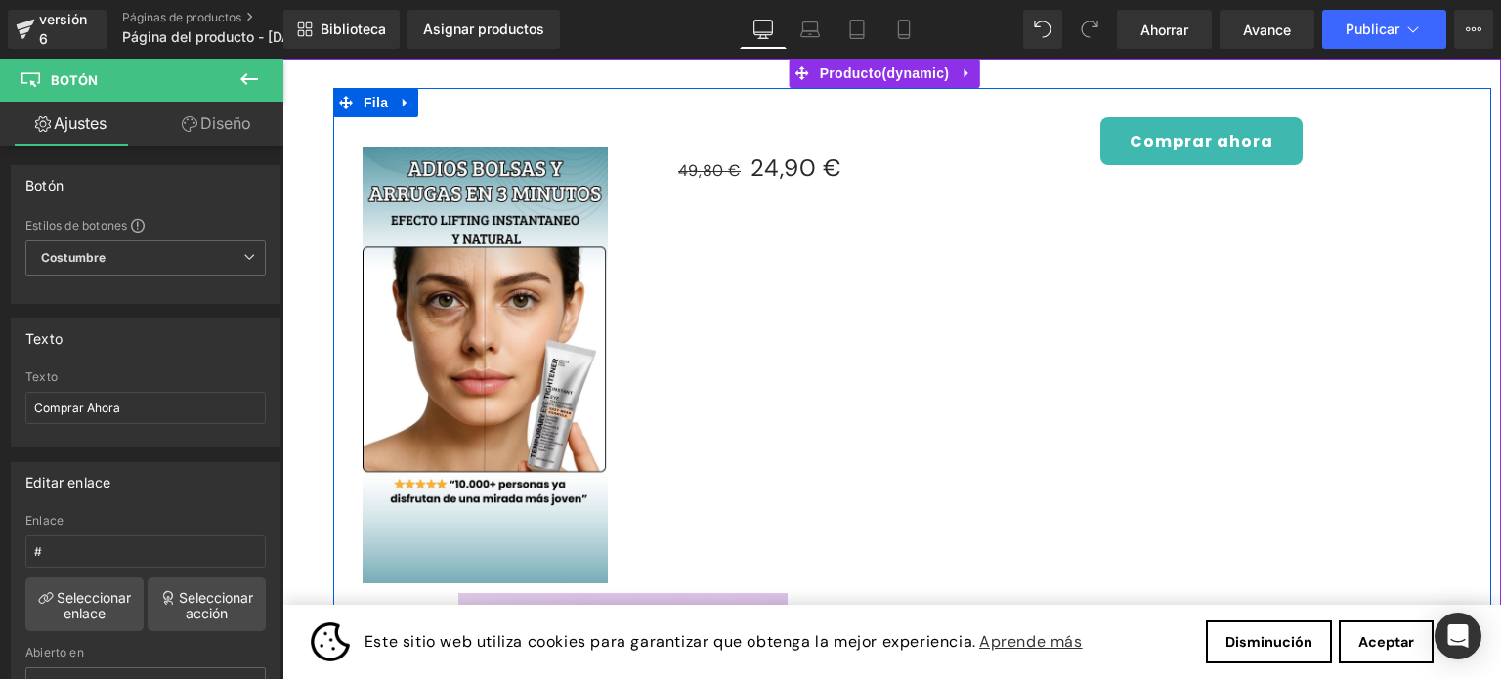
click at [1004, 317] on div "Imagen 49,80 € 24,90 € (P) Precio Fila Venta de liquidación (P) Imagen (P) List…" at bounding box center [912, 571] width 1158 height 967
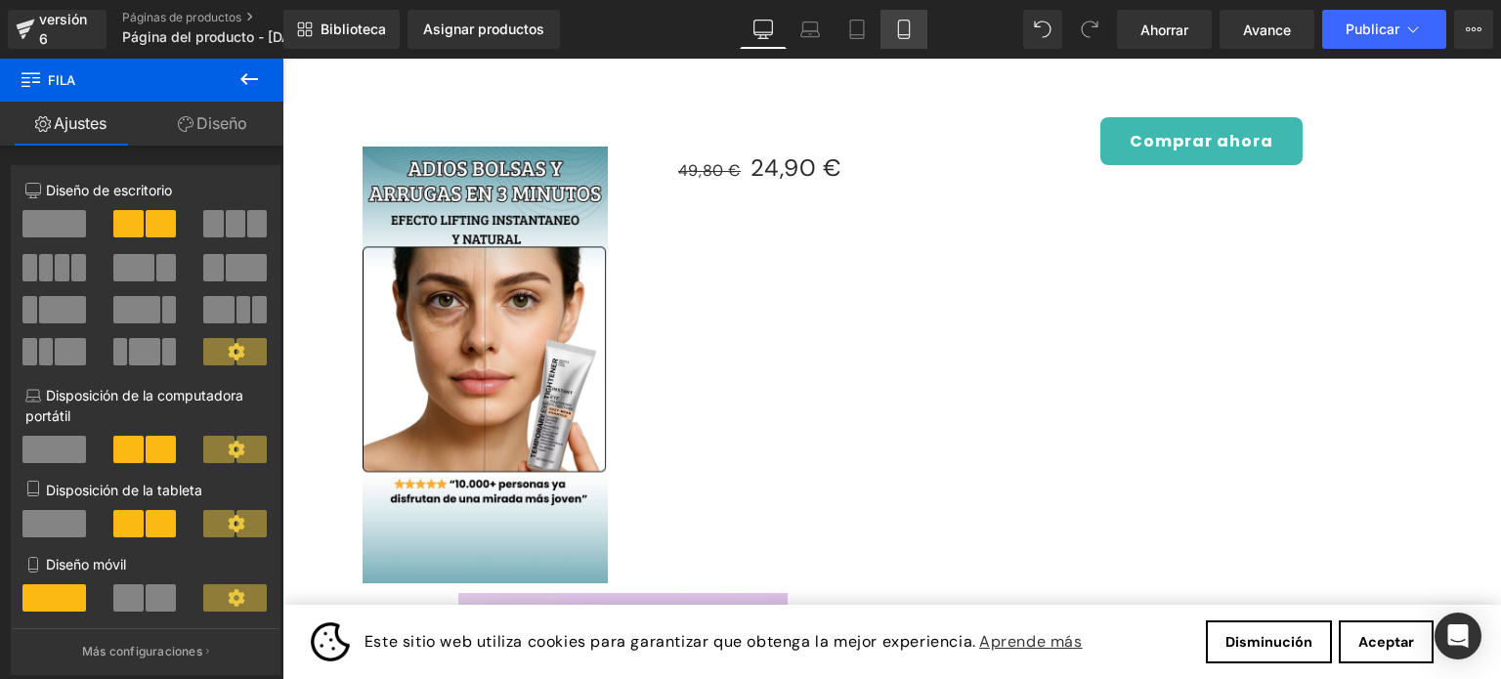
click at [907, 33] on icon at bounding box center [904, 30] width 20 height 20
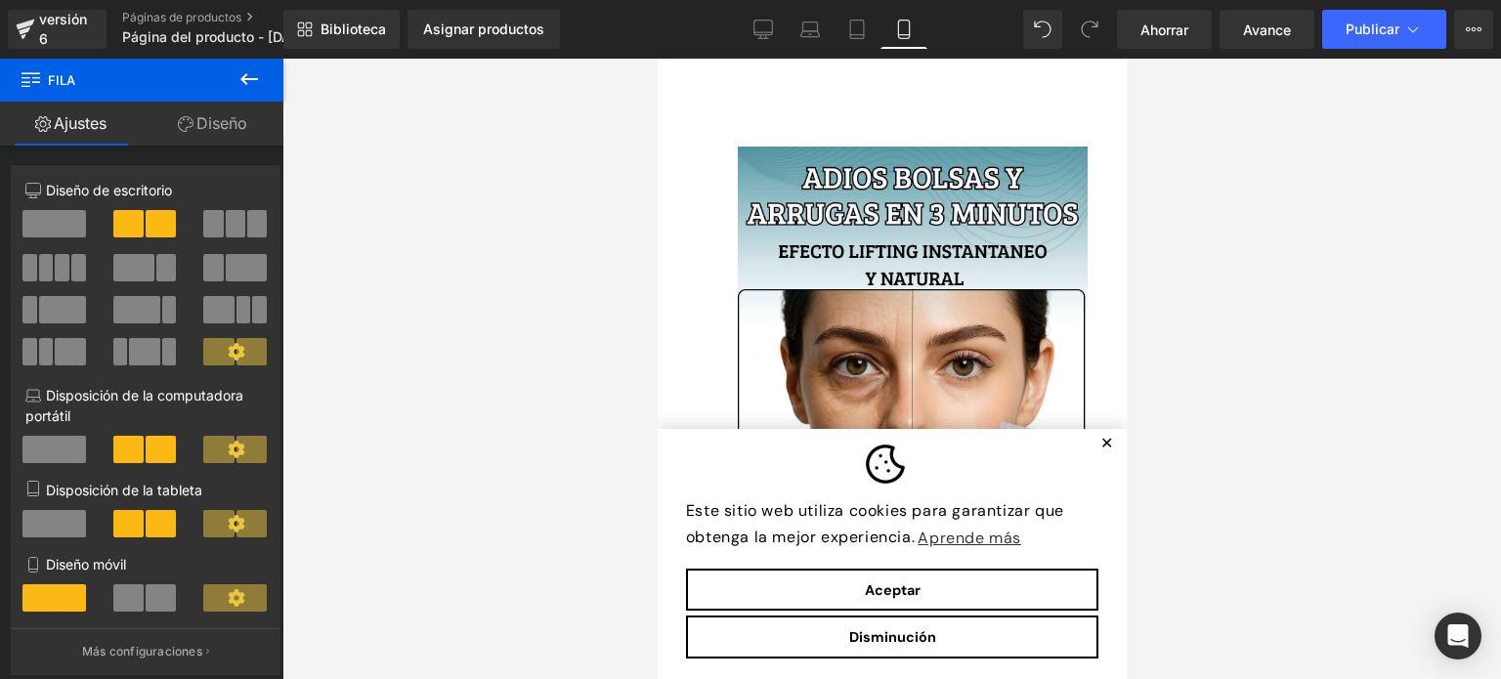
click at [1099, 452] on font "✕" at bounding box center [1105, 443] width 13 height 17
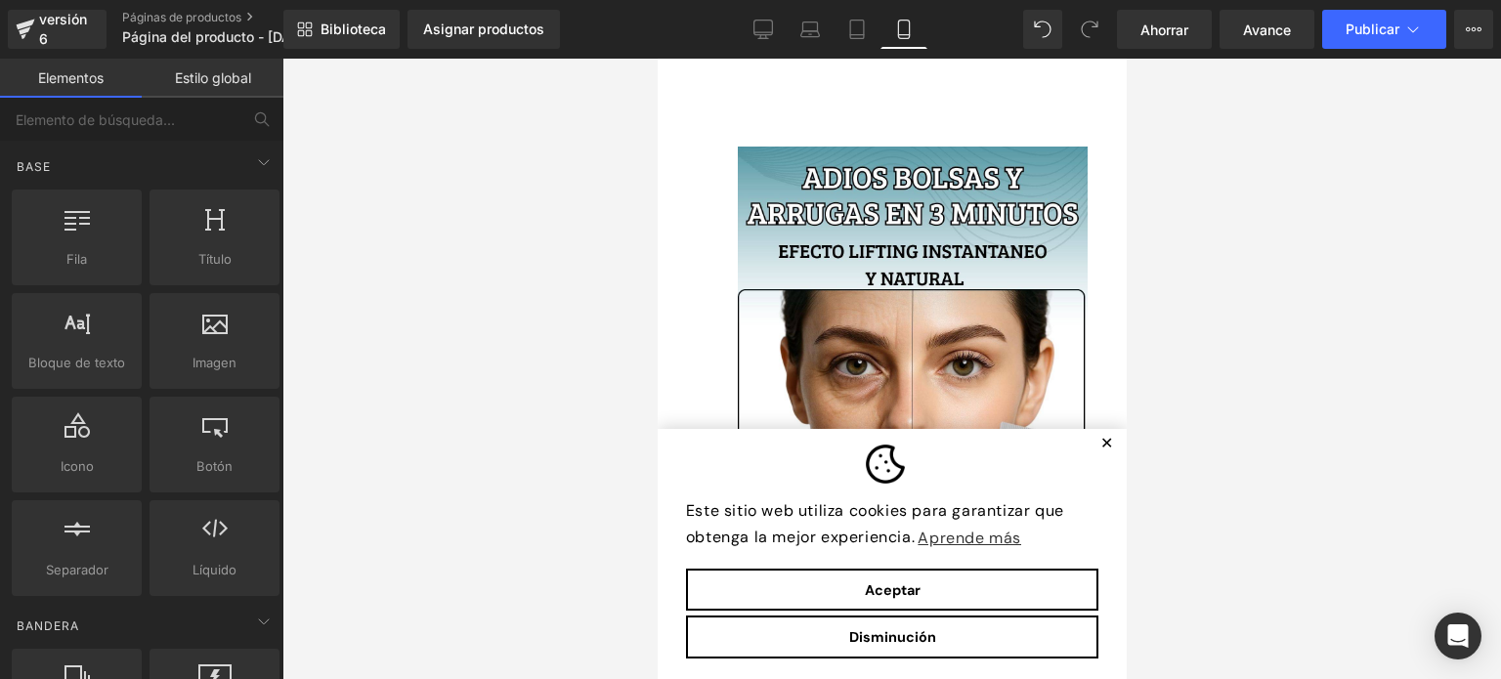
click at [1099, 446] on font "✕" at bounding box center [1105, 443] width 13 height 17
click at [951, 593] on button "Aceptar" at bounding box center [891, 590] width 412 height 43
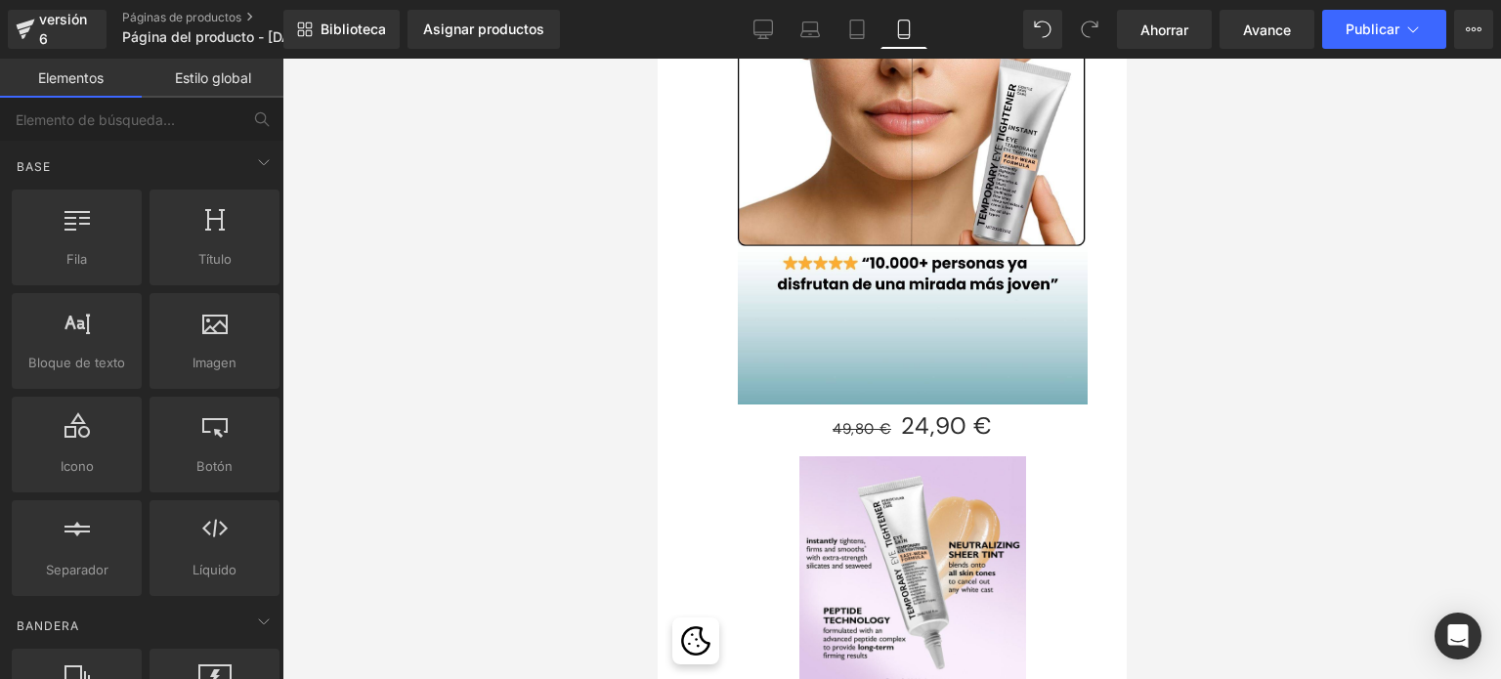
scroll to position [376, 0]
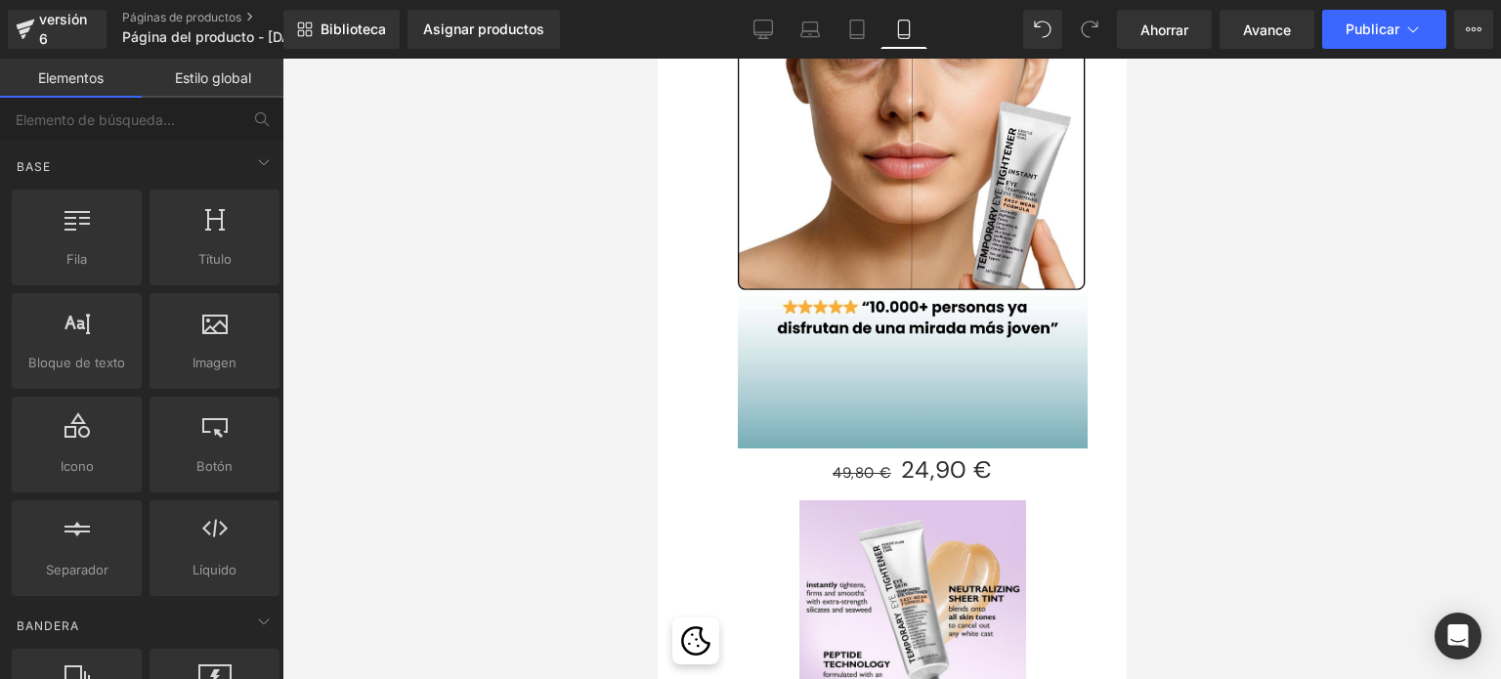
drag, startPoint x: 1118, startPoint y: 224, endPoint x: 1814, endPoint y: 364, distance: 709.7
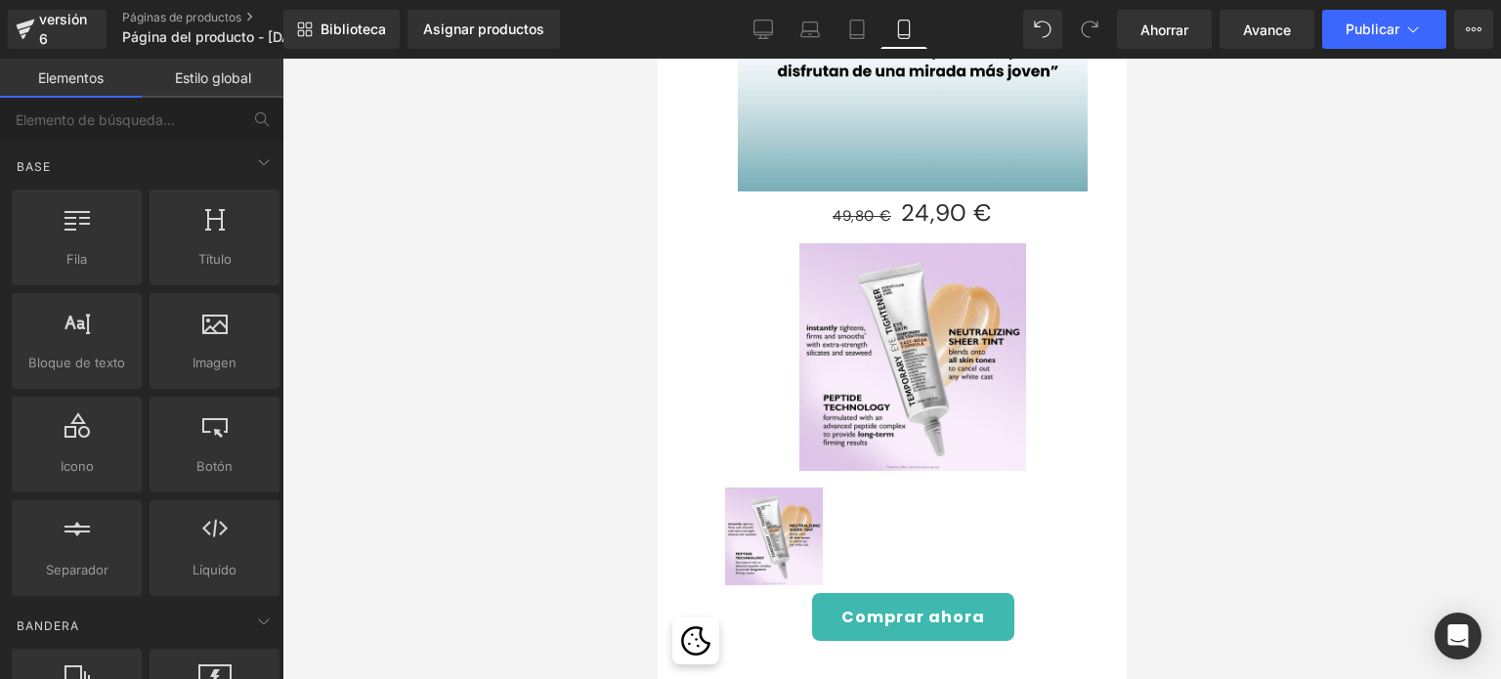
scroll to position [618, 0]
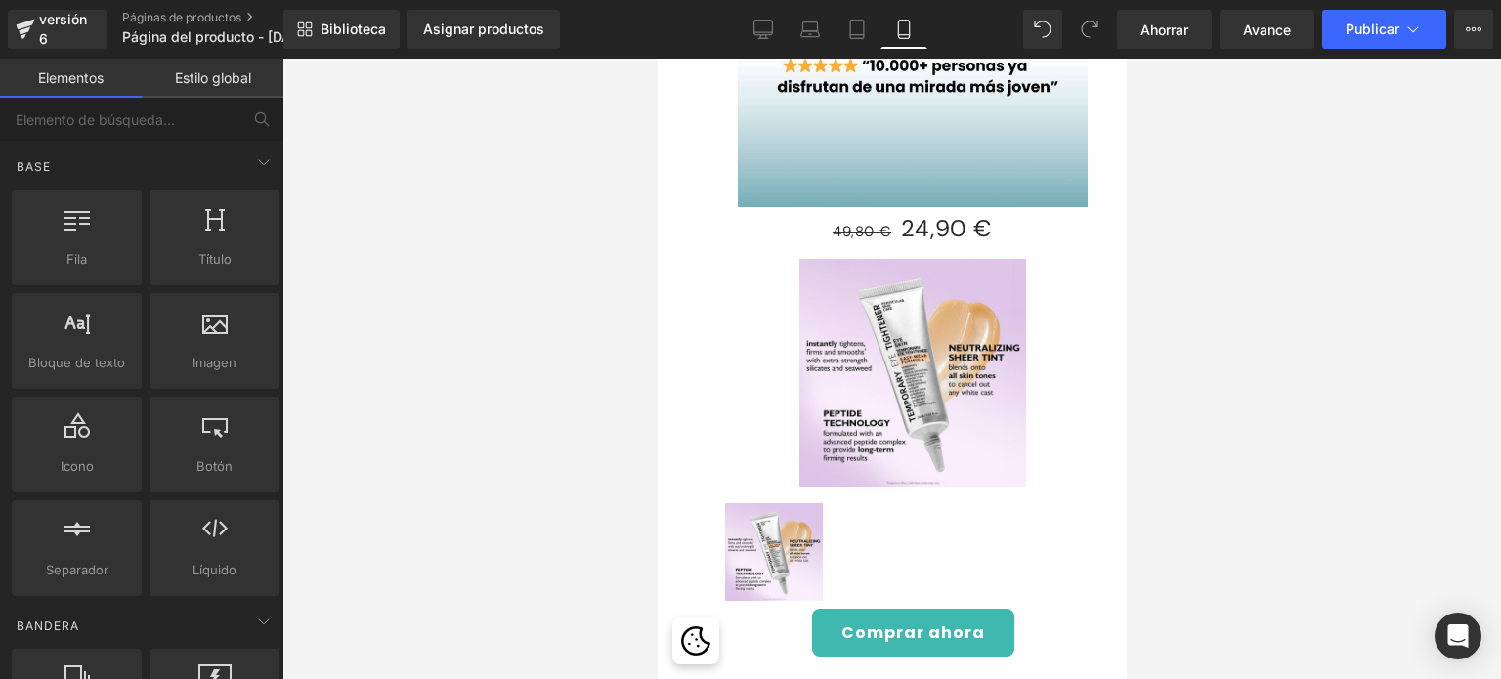
drag, startPoint x: 1116, startPoint y: 257, endPoint x: 1826, endPoint y: 420, distance: 728.0
click at [1478, 32] on icon at bounding box center [1474, 30] width 16 height 16
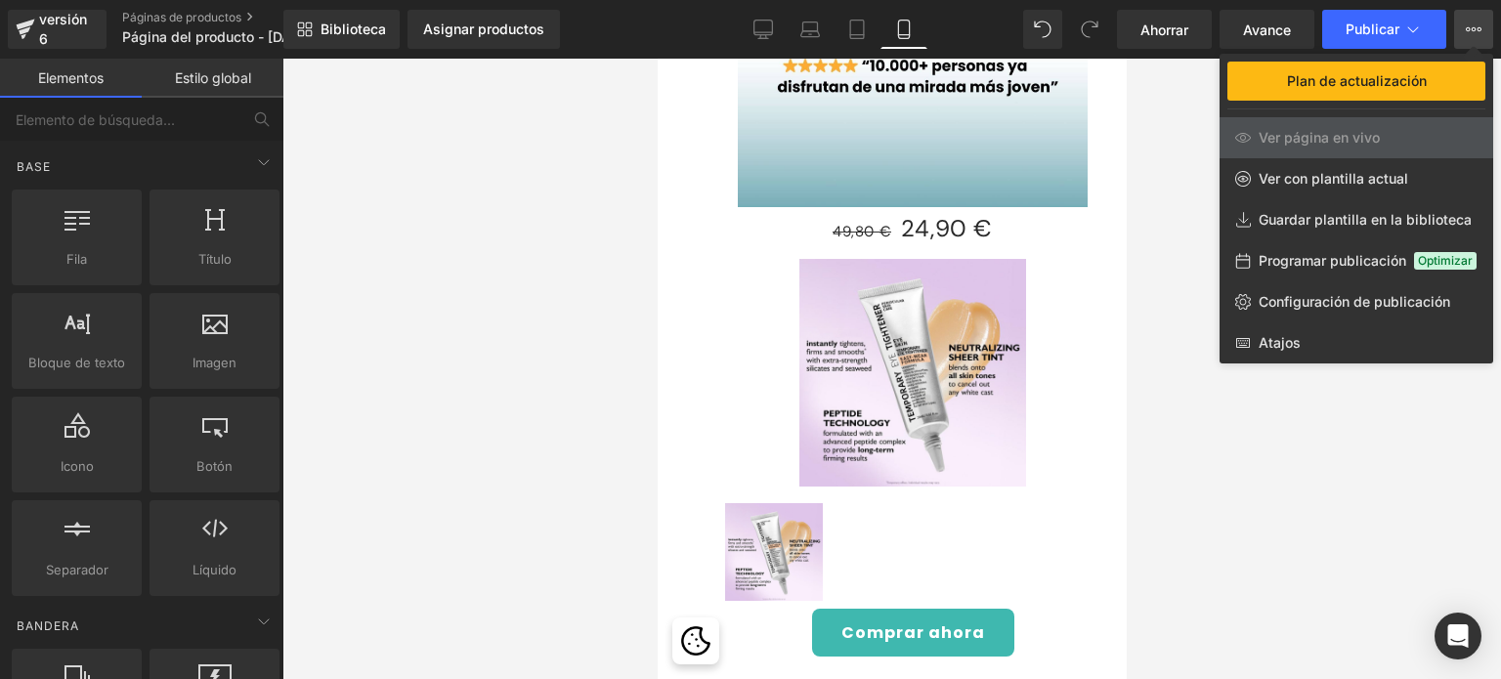
click at [1171, 448] on div at bounding box center [891, 369] width 1219 height 621
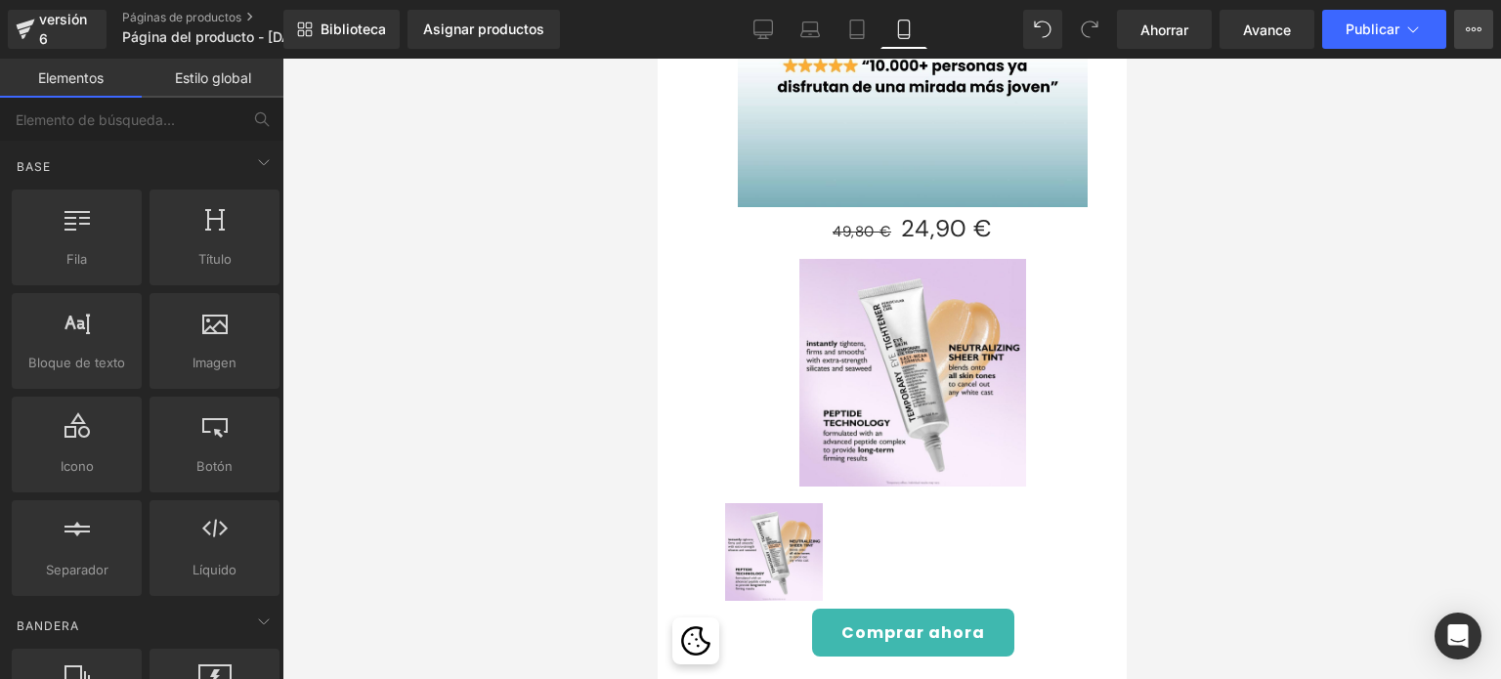
click at [1466, 33] on icon at bounding box center [1474, 30] width 16 height 16
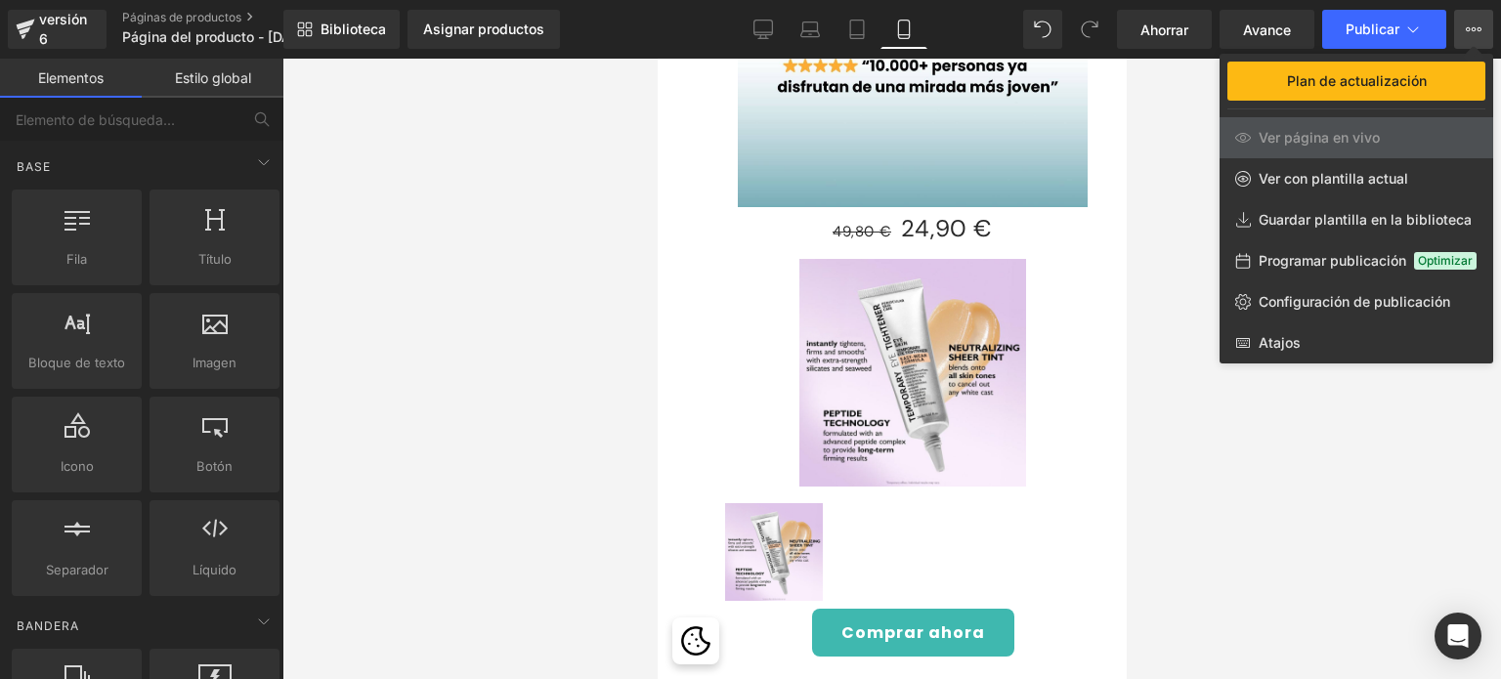
click at [1226, 456] on div at bounding box center [891, 369] width 1219 height 621
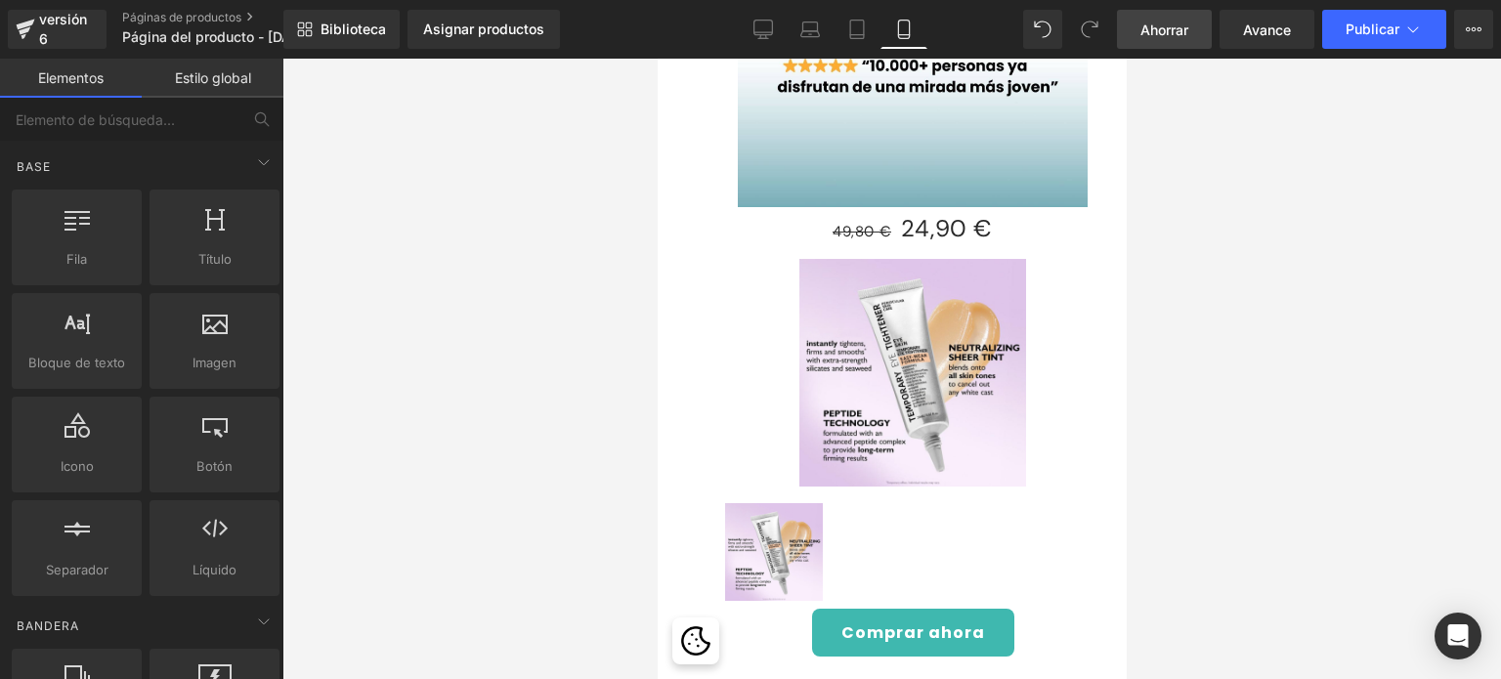
click at [1165, 25] on font "Ahorrar" at bounding box center [1164, 30] width 48 height 17
